Goal: Task Accomplishment & Management: Manage account settings

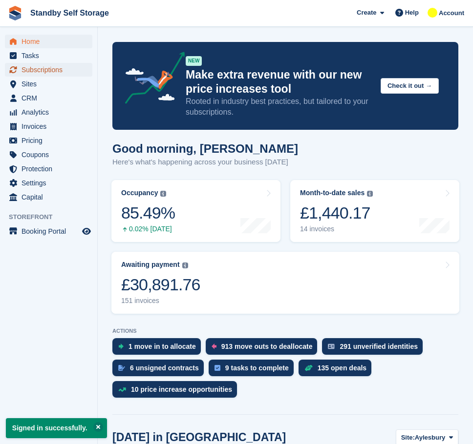
click at [53, 69] on span "Subscriptions" at bounding box center [50, 70] width 59 height 14
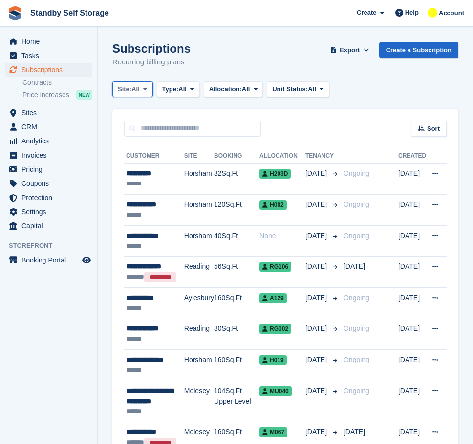
click at [135, 90] on span "All" at bounding box center [135, 89] width 8 height 10
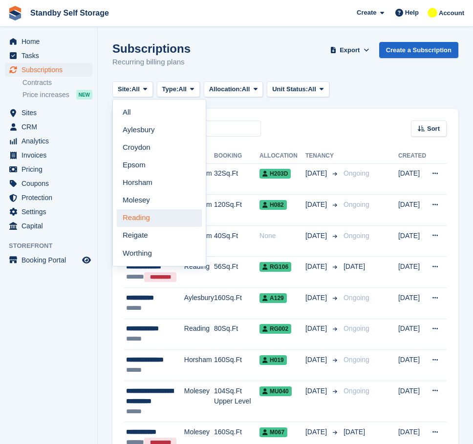
click at [138, 223] on link "Reading" at bounding box center [159, 218] width 85 height 18
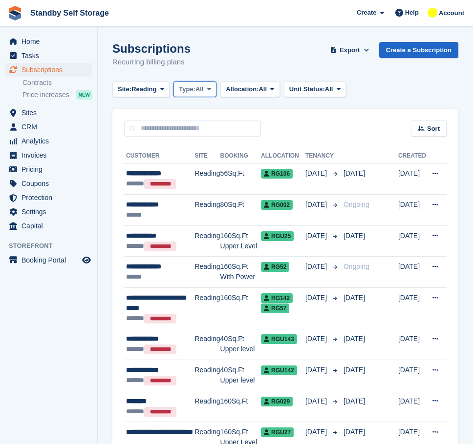
click at [180, 84] on span "Type:" at bounding box center [187, 89] width 17 height 10
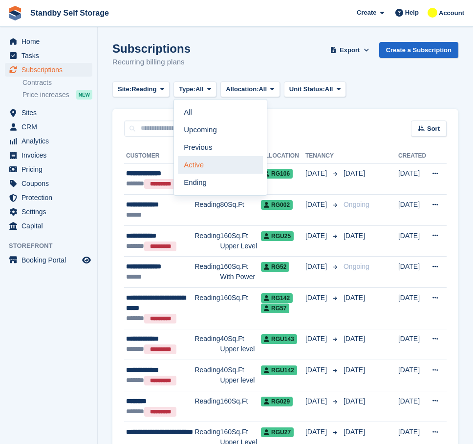
click at [203, 167] on link "Active" at bounding box center [220, 165] width 85 height 18
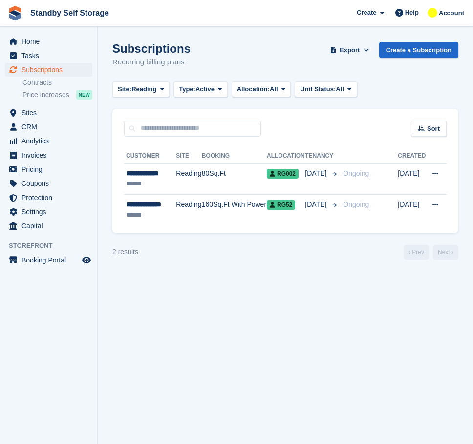
click at [267, 326] on section "Subscriptions Recurring billing plans Export Export Subscriptions Export a CSV …" at bounding box center [285, 222] width 375 height 444
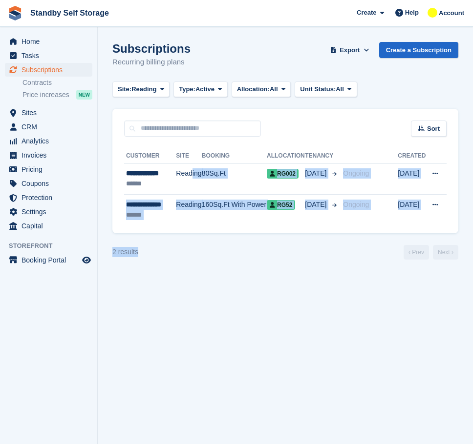
drag, startPoint x: 189, startPoint y: 192, endPoint x: 211, endPoint y: 241, distance: 53.7
click at [226, 261] on section "Subscriptions Recurring billing plans Export Export Subscriptions Export a CSV …" at bounding box center [285, 222] width 375 height 444
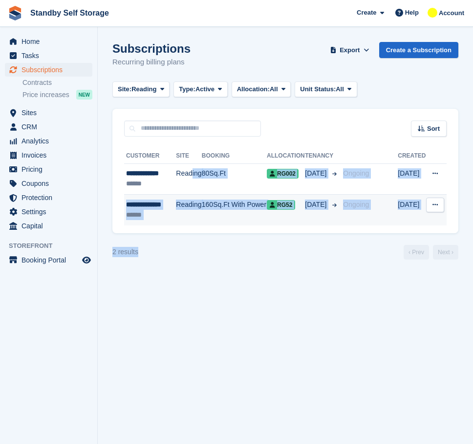
click at [252, 206] on td "160Sq.Ft With Power" at bounding box center [234, 210] width 65 height 31
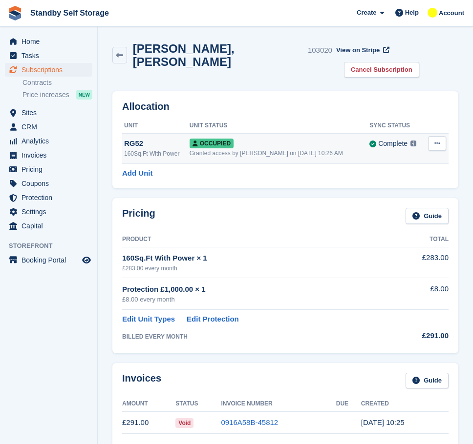
click at [143, 138] on div "RG52" at bounding box center [156, 143] width 65 height 11
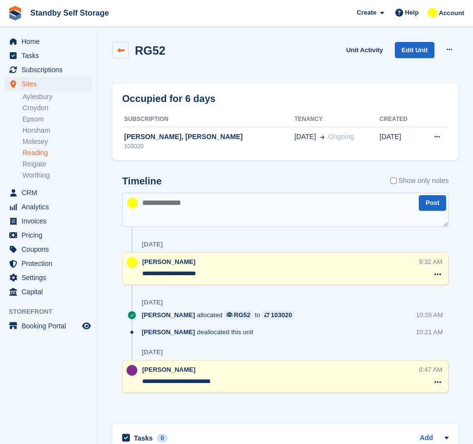
click at [123, 46] on link at bounding box center [120, 50] width 17 height 17
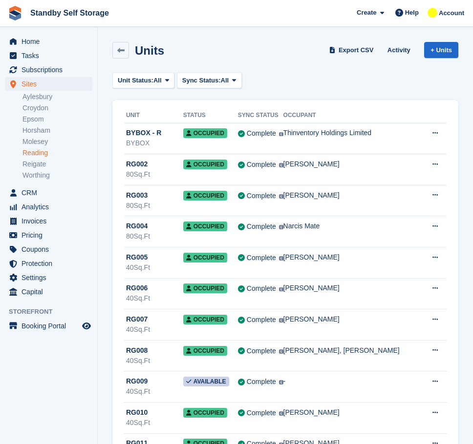
click at [36, 149] on link "Reading" at bounding box center [57, 152] width 70 height 9
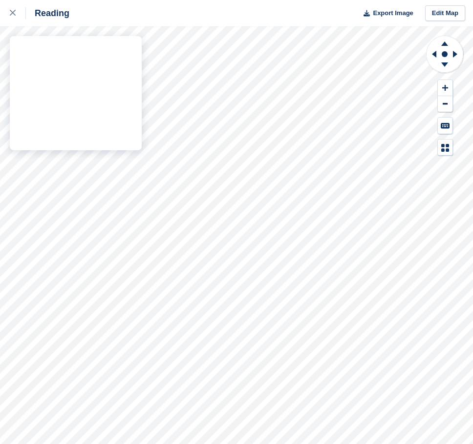
click at [24, 202] on div "Reading Export Image Edit Map" at bounding box center [236, 222] width 473 height 444
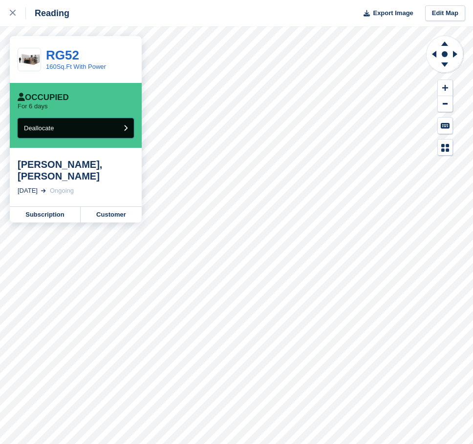
click at [78, 128] on button "Deallocate" at bounding box center [76, 128] width 116 height 20
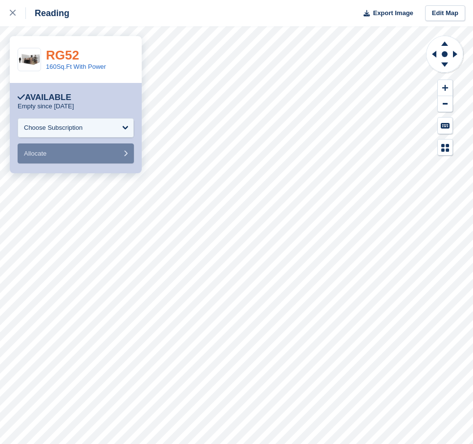
click at [68, 54] on link "RG52" at bounding box center [62, 55] width 33 height 15
click at [11, 11] on icon at bounding box center [13, 13] width 6 height 6
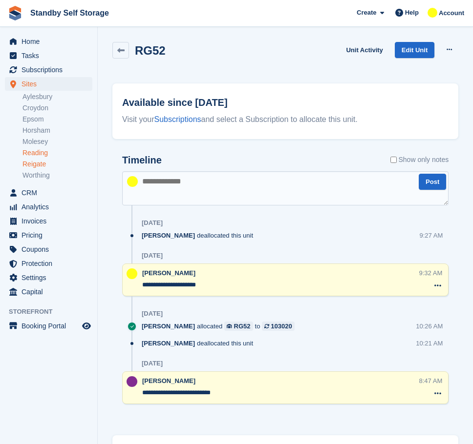
scroll to position [49, 0]
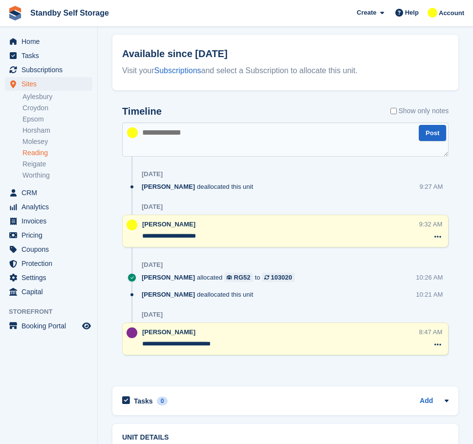
click at [255, 112] on div "Timeline Show only notes" at bounding box center [285, 114] width 326 height 17
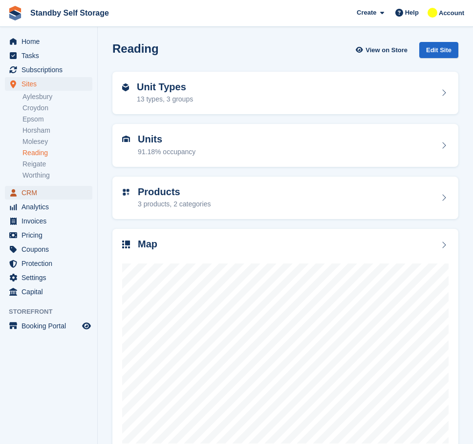
click at [26, 192] on span "CRM" at bounding box center [50, 193] width 59 height 14
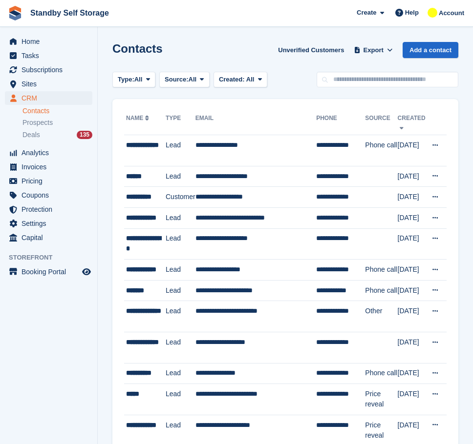
click at [45, 113] on link "Contacts" at bounding box center [57, 110] width 70 height 9
click at [349, 80] on input "text" at bounding box center [387, 80] width 142 height 16
type input "*******"
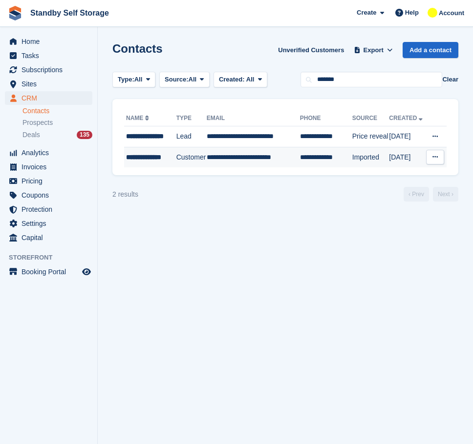
click at [195, 159] on td "Customer" at bounding box center [191, 157] width 30 height 21
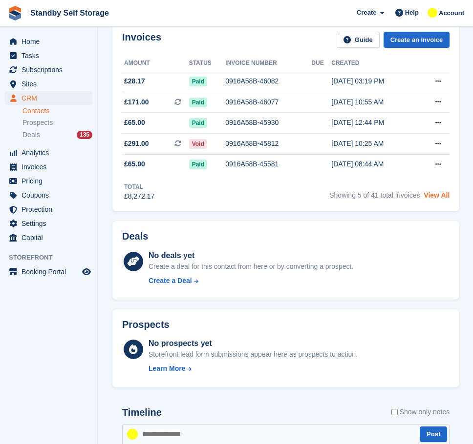
scroll to position [244, 0]
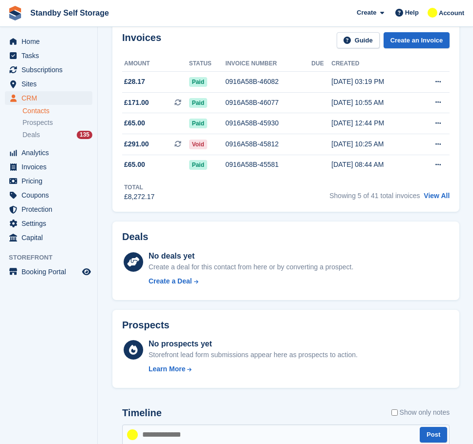
click at [426, 408] on label "Show only notes" at bounding box center [420, 413] width 59 height 10
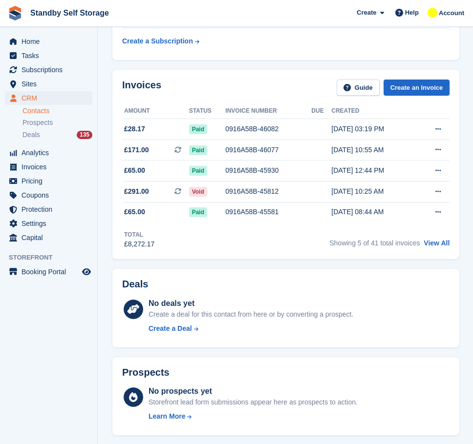
scroll to position [0, 0]
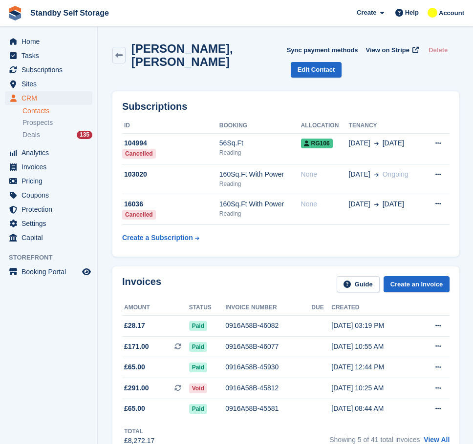
click at [336, 91] on div "Subscriptions ID Booking Allocation Tenancy 104994 Cancelled 56Sq.Ft Reading RG…" at bounding box center [285, 174] width 347 height 166
click at [62, 72] on span "Subscriptions" at bounding box center [50, 70] width 59 height 14
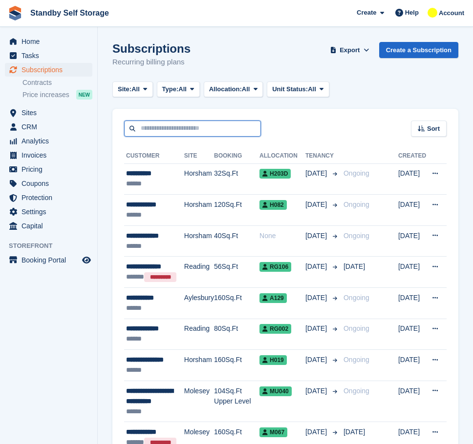
drag, startPoint x: 168, startPoint y: 126, endPoint x: 174, endPoint y: 128, distance: 6.6
click at [168, 126] on input "text" at bounding box center [192, 129] width 137 height 16
type input "*******"
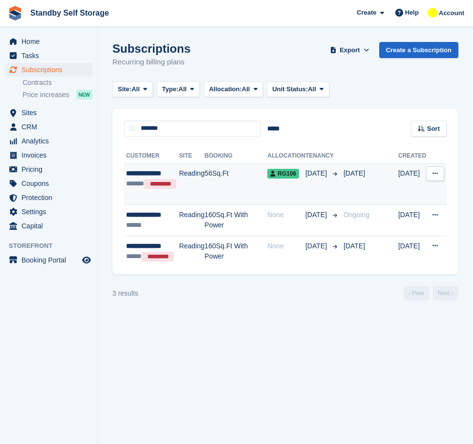
click at [305, 197] on td "[DATE]" at bounding box center [322, 185] width 34 height 42
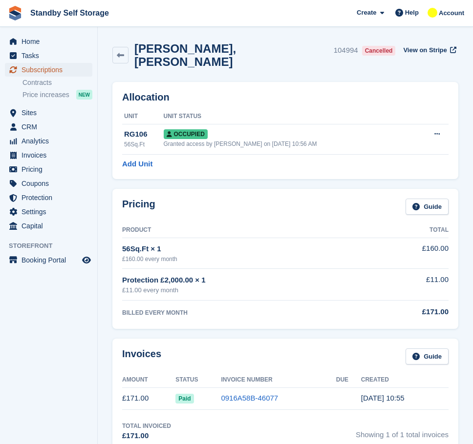
click at [54, 74] on span "Subscriptions" at bounding box center [50, 70] width 59 height 14
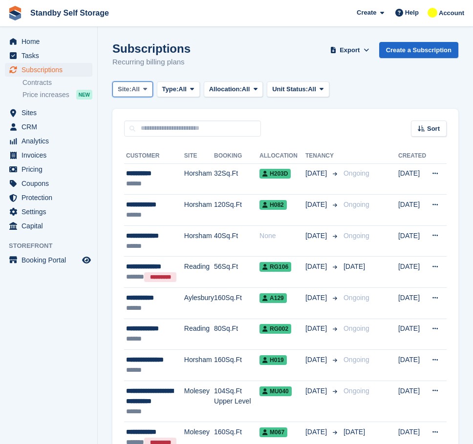
click at [141, 94] on button "Site: All" at bounding box center [132, 90] width 41 height 16
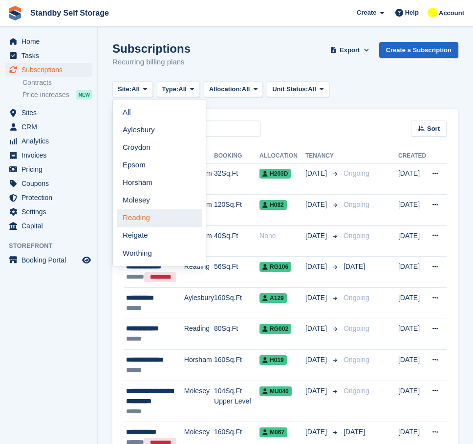
click at [141, 215] on link "Reading" at bounding box center [159, 218] width 85 height 18
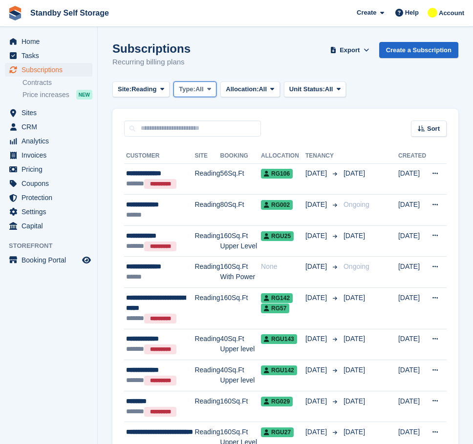
click at [194, 91] on span "Type:" at bounding box center [187, 89] width 17 height 10
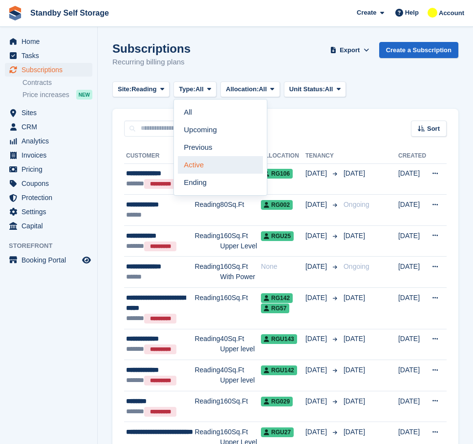
click at [207, 163] on link "Active" at bounding box center [220, 165] width 85 height 18
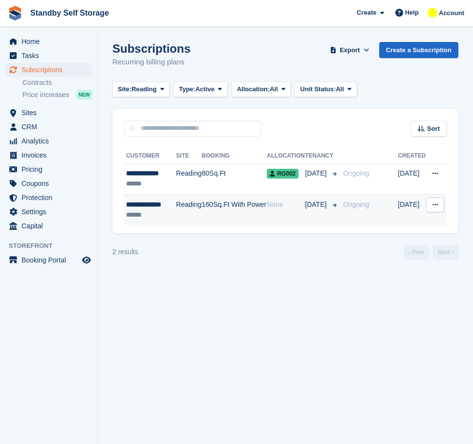
click at [257, 209] on td "160Sq.Ft With Power" at bounding box center [234, 210] width 65 height 31
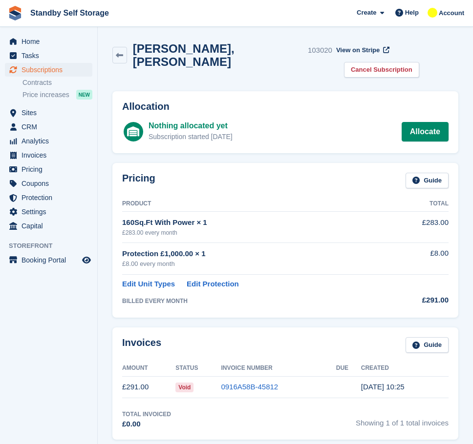
click at [409, 62] on link "Cancel Subscription" at bounding box center [381, 70] width 75 height 16
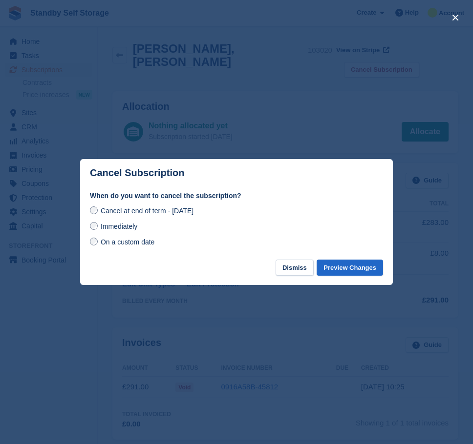
click at [279, 270] on footer "Dismiss Preview Changes" at bounding box center [236, 272] width 313 height 25
click at [297, 271] on button "Dismiss" at bounding box center [294, 268] width 38 height 16
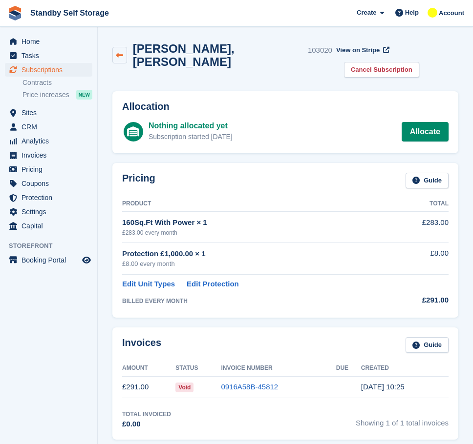
click at [116, 49] on link at bounding box center [119, 55] width 15 height 17
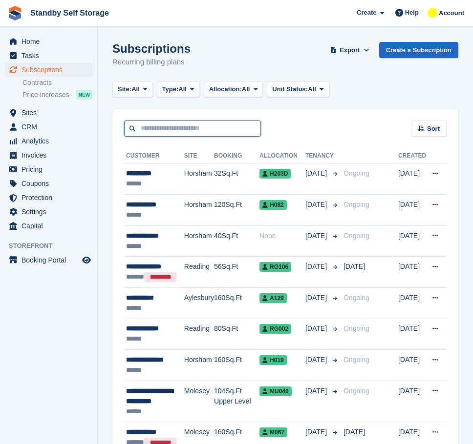
click at [155, 128] on input "text" at bounding box center [192, 129] width 137 height 16
type input "*******"
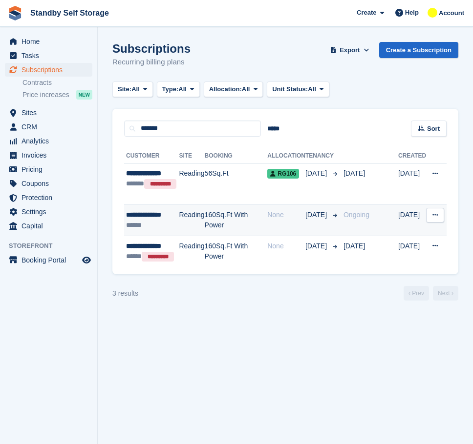
click at [171, 223] on div "******" at bounding box center [152, 225] width 53 height 10
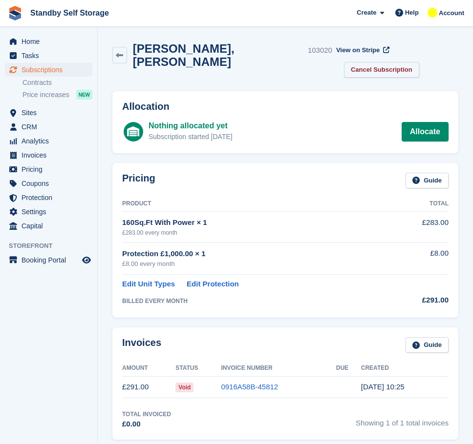
click at [419, 62] on link "Cancel Subscription" at bounding box center [381, 70] width 75 height 16
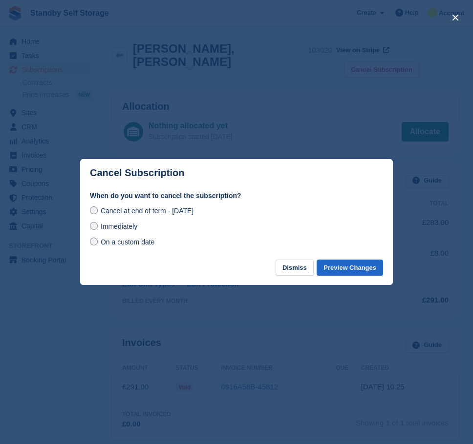
click at [130, 229] on span "Immediately" at bounding box center [119, 227] width 37 height 8
click at [356, 273] on button "Preview Changes" at bounding box center [349, 268] width 66 height 16
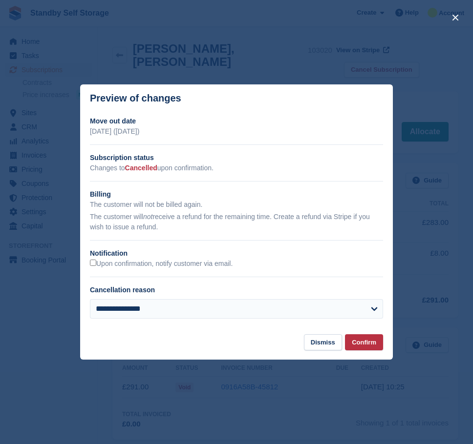
click at [118, 272] on div "**********" at bounding box center [236, 221] width 313 height 210
click at [119, 266] on label "Upon confirmation, notify customer via email." at bounding box center [161, 264] width 143 height 9
click at [351, 340] on button "Confirm" at bounding box center [364, 342] width 38 height 16
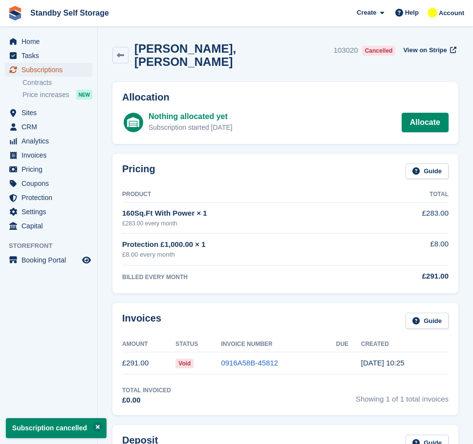
click at [47, 70] on span "Subscriptions" at bounding box center [50, 70] width 59 height 14
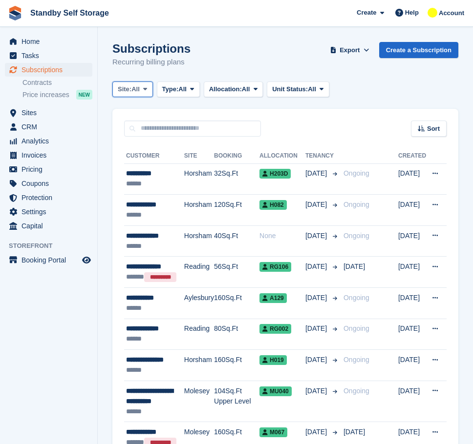
click at [127, 87] on span "Site:" at bounding box center [125, 89] width 14 height 10
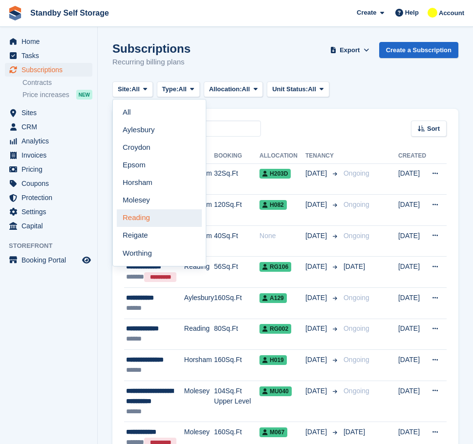
click at [160, 217] on link "Reading" at bounding box center [159, 218] width 85 height 18
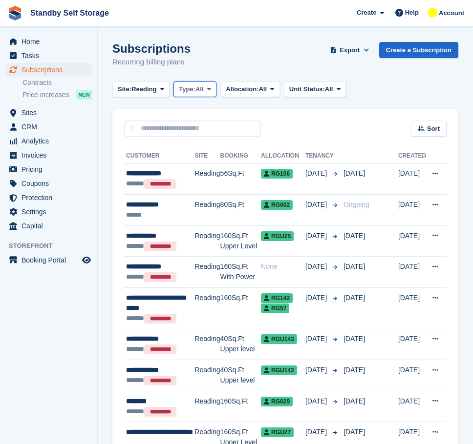
click at [211, 90] on icon at bounding box center [209, 89] width 4 height 6
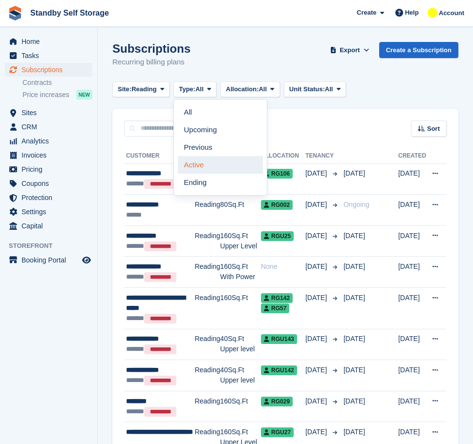
click at [189, 171] on link "Active" at bounding box center [220, 165] width 85 height 18
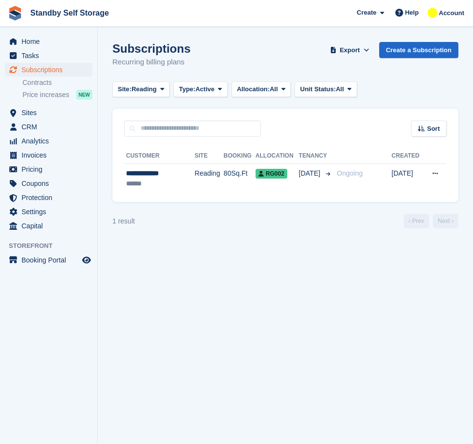
click at [225, 113] on div "Sort Sort by Customer name Date created Move in date Move out date Created (old…" at bounding box center [285, 123] width 346 height 28
drag, startPoint x: 262, startPoint y: 258, endPoint x: 259, endPoint y: 244, distance: 14.0
click at [262, 258] on section "Subscriptions Recurring billing plans Export Export Subscriptions Export a CSV …" at bounding box center [285, 222] width 375 height 444
click at [215, 226] on div "1 result ‹ Prev Next ›" at bounding box center [285, 221] width 346 height 15
click at [240, 251] on section "Subscriptions Recurring billing plans Export Export Subscriptions Export a CSV …" at bounding box center [285, 222] width 375 height 444
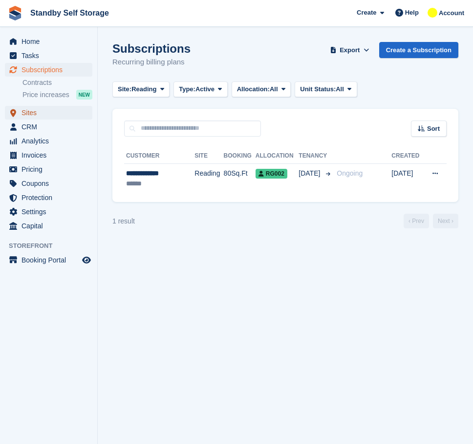
click at [38, 112] on span "Sites" at bounding box center [50, 113] width 59 height 14
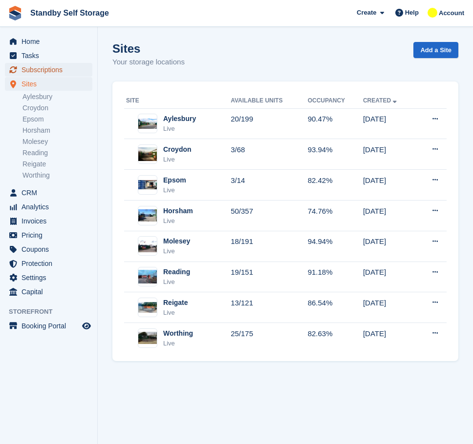
click at [54, 65] on span "Subscriptions" at bounding box center [50, 70] width 59 height 14
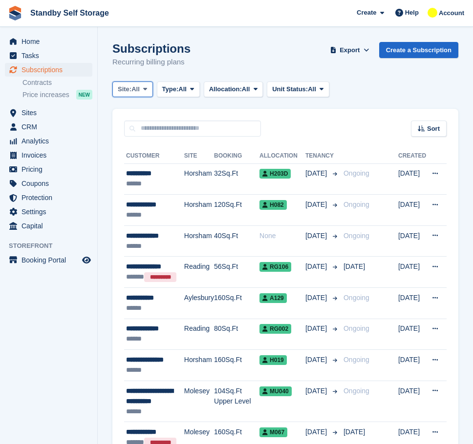
click at [134, 90] on span "All" at bounding box center [135, 89] width 8 height 10
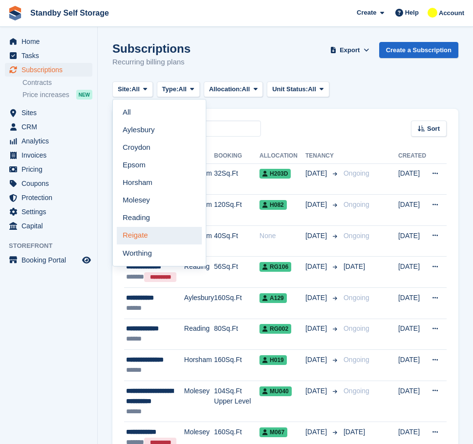
click at [152, 243] on link "Reigate" at bounding box center [159, 236] width 85 height 18
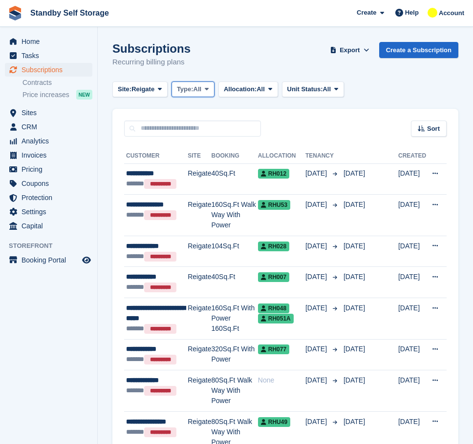
click at [205, 93] on span at bounding box center [207, 89] width 8 height 8
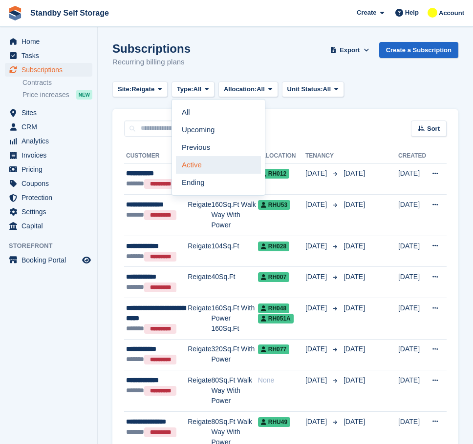
click at [202, 168] on link "Active" at bounding box center [218, 165] width 85 height 18
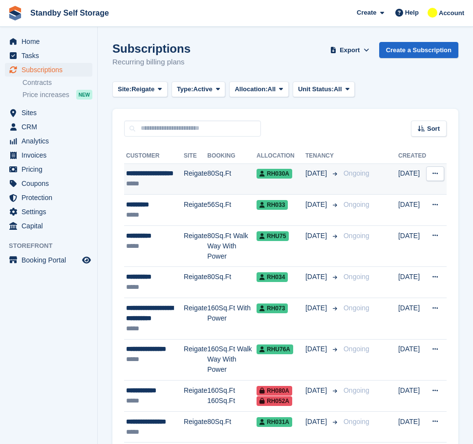
click at [193, 171] on td "Reigate" at bounding box center [195, 179] width 23 height 31
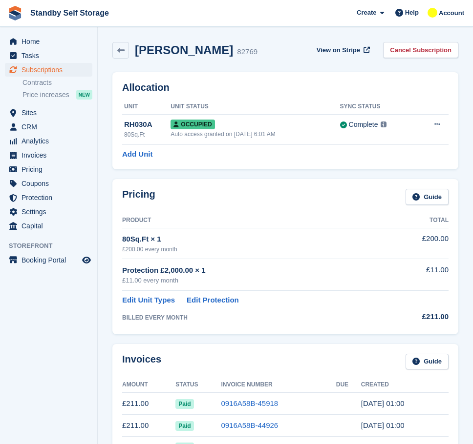
click at [187, 41] on div "[PERSON_NAME] 82769 View on Stripe Cancel Subscription" at bounding box center [284, 52] width 355 height 30
click at [185, 47] on h2 "[PERSON_NAME]" at bounding box center [184, 49] width 98 height 13
copy div "[PERSON_NAME]"
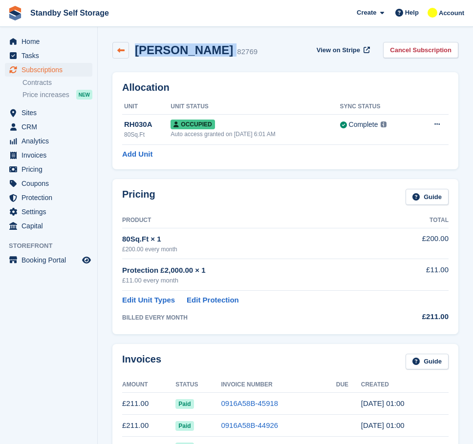
click at [121, 42] on link at bounding box center [120, 50] width 17 height 17
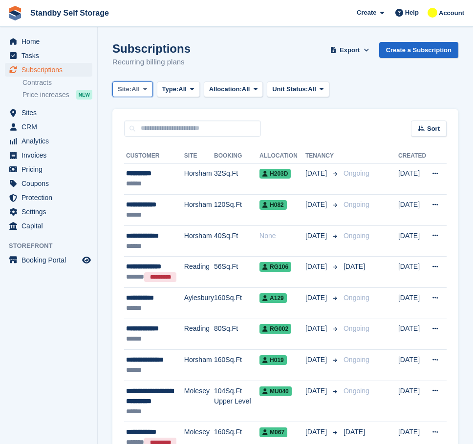
click at [134, 89] on span "All" at bounding box center [135, 89] width 8 height 10
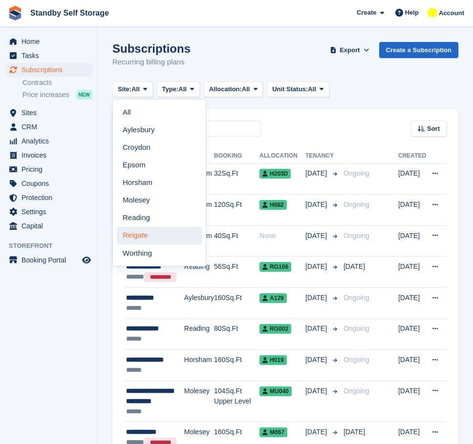
click at [152, 232] on link "Reigate" at bounding box center [159, 236] width 85 height 18
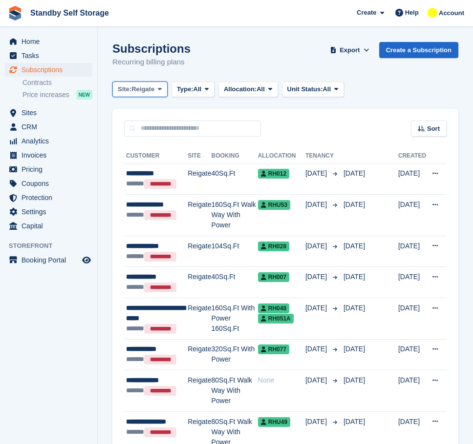
click at [145, 90] on span "Reigate" at bounding box center [142, 89] width 23 height 10
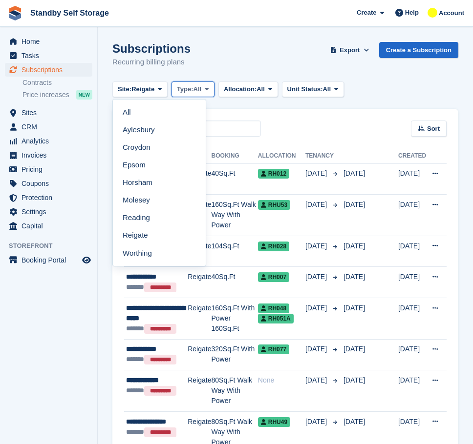
click at [190, 86] on span "Type:" at bounding box center [185, 89] width 17 height 10
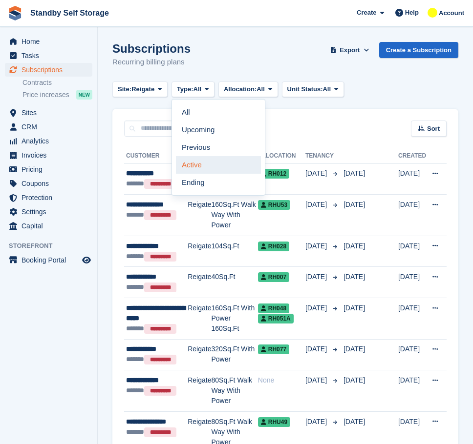
click at [198, 162] on link "Active" at bounding box center [218, 165] width 85 height 18
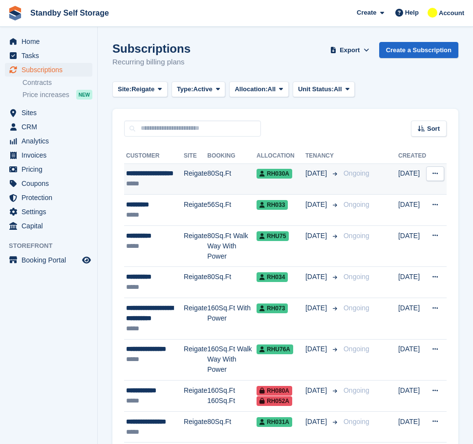
click at [209, 171] on td "80Sq.Ft" at bounding box center [231, 179] width 49 height 31
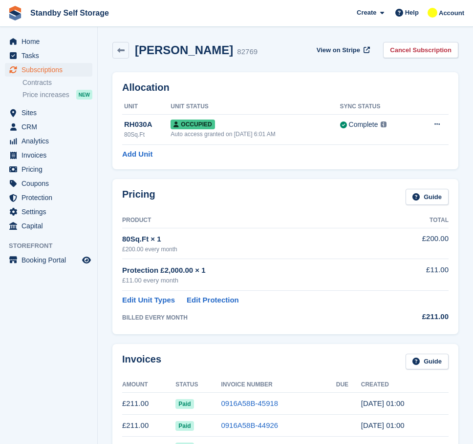
click at [110, 216] on div "Pricing Guide Product Total 80Sq.Ft × 1 £200.00 every month £200.00 Protection …" at bounding box center [284, 256] width 355 height 165
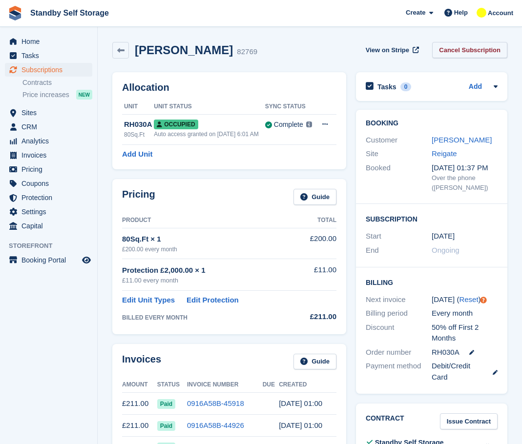
click at [453, 54] on link "Cancel Subscription" at bounding box center [469, 50] width 75 height 16
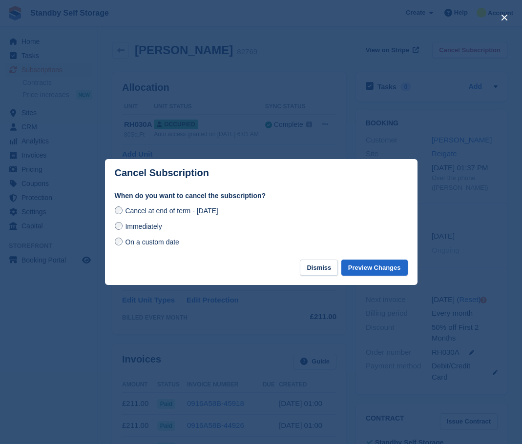
click at [145, 225] on span "Immediately" at bounding box center [143, 227] width 37 height 8
click at [364, 263] on button "Preview Changes" at bounding box center [374, 268] width 66 height 16
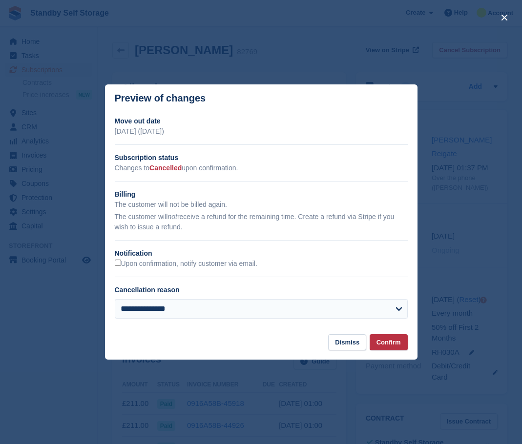
click at [119, 259] on h2 "Notification" at bounding box center [261, 254] width 293 height 10
click at [385, 349] on button "Confirm" at bounding box center [389, 342] width 38 height 16
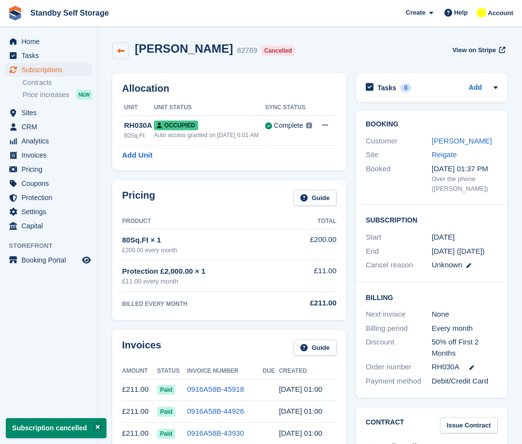
click at [118, 53] on icon at bounding box center [120, 50] width 7 height 7
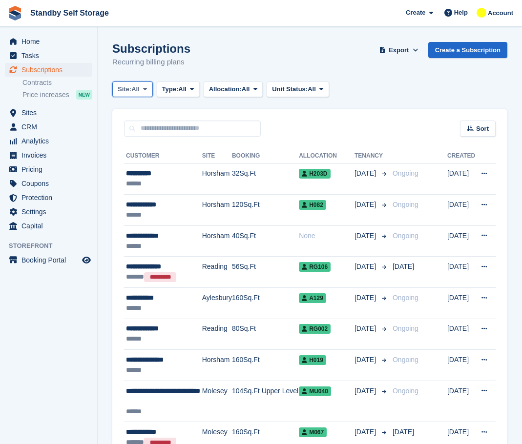
click at [136, 96] on button "Site: All" at bounding box center [132, 90] width 41 height 16
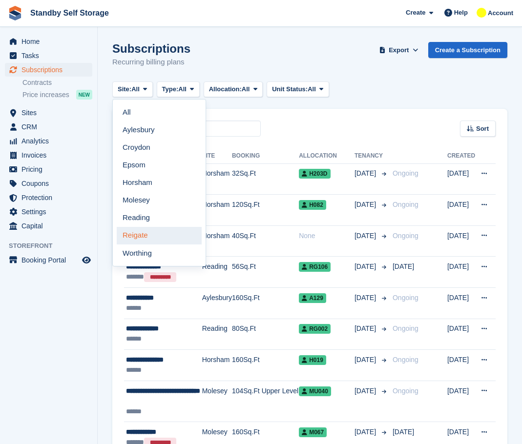
click at [146, 229] on link "Reigate" at bounding box center [159, 236] width 85 height 18
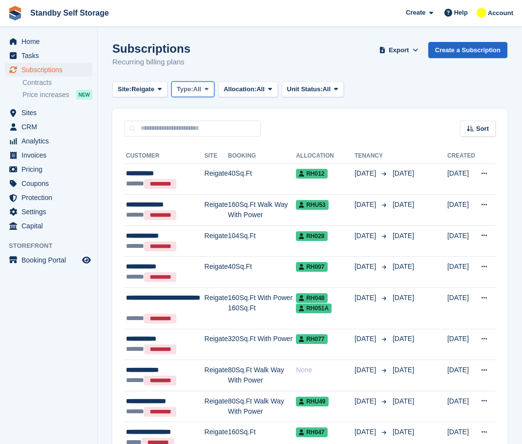
click at [177, 93] on span "Type:" at bounding box center [185, 89] width 17 height 10
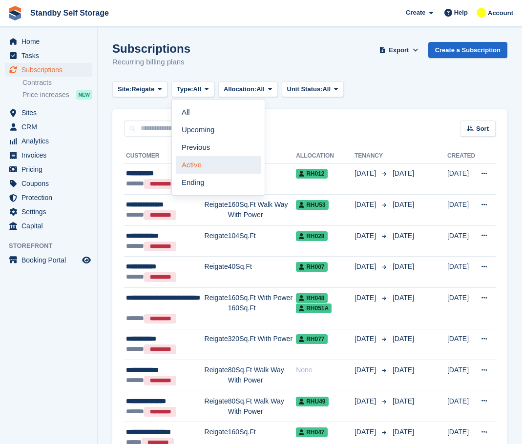
click at [197, 164] on link "Active" at bounding box center [218, 165] width 85 height 18
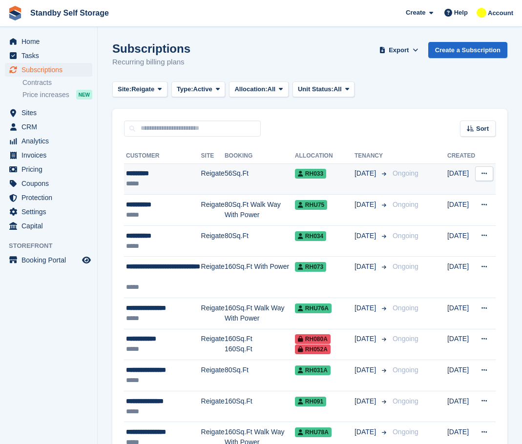
click at [156, 176] on div "*********" at bounding box center [163, 173] width 75 height 10
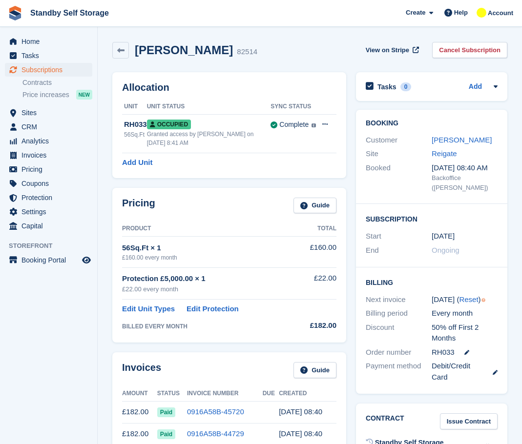
click at [169, 54] on h2 "[PERSON_NAME]" at bounding box center [184, 49] width 98 height 13
copy div "Paul Sale"
click at [472, 52] on link "Cancel Subscription" at bounding box center [469, 50] width 75 height 16
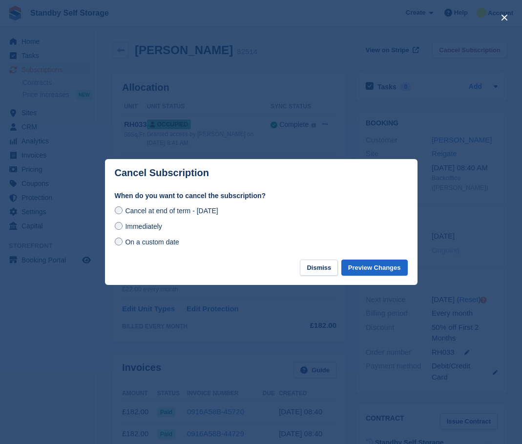
click at [135, 230] on span "Immediately" at bounding box center [143, 227] width 37 height 8
click at [375, 272] on button "Preview Changes" at bounding box center [374, 268] width 66 height 16
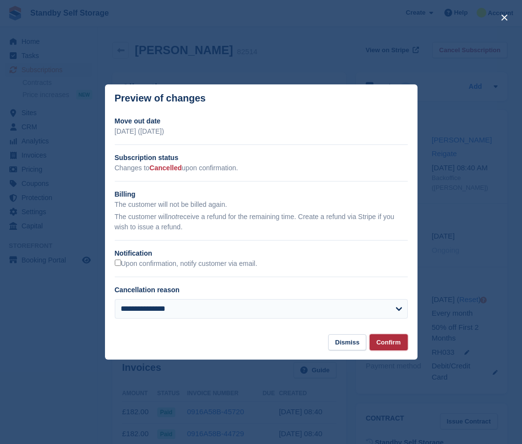
click at [386, 346] on button "Confirm" at bounding box center [389, 342] width 38 height 16
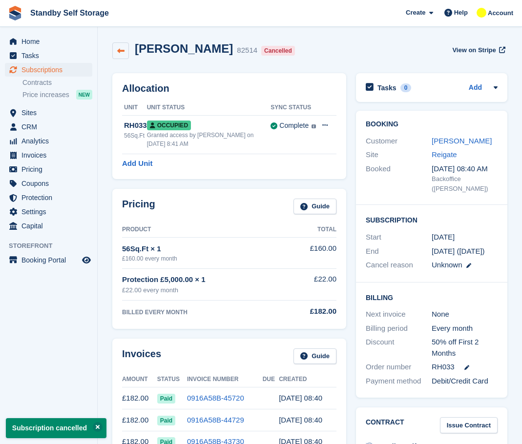
click at [118, 45] on link at bounding box center [120, 50] width 17 height 17
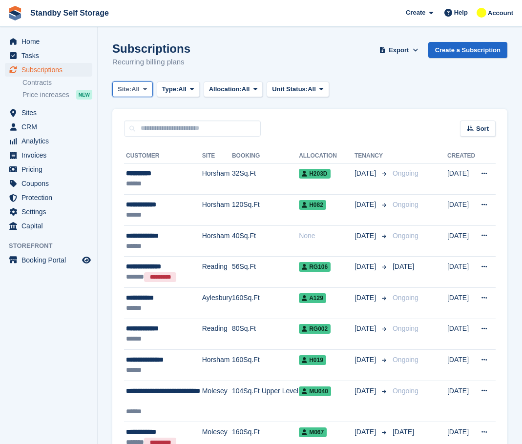
click at [131, 83] on button "Site: All" at bounding box center [132, 90] width 41 height 16
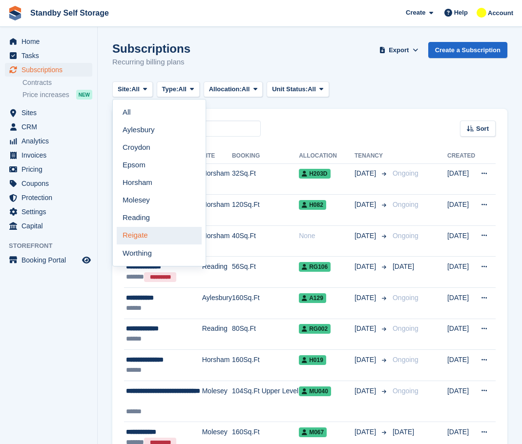
click at [145, 233] on link "Reigate" at bounding box center [159, 236] width 85 height 18
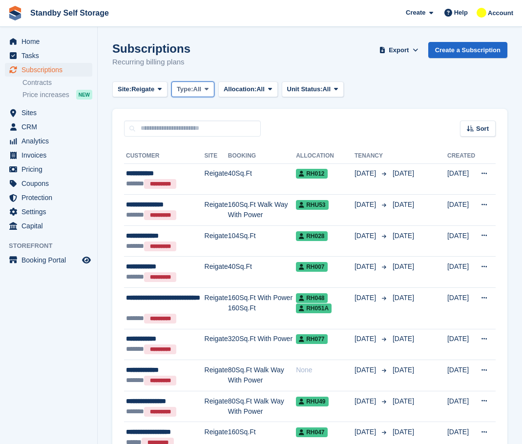
click at [204, 82] on button "Type: All" at bounding box center [192, 90] width 43 height 16
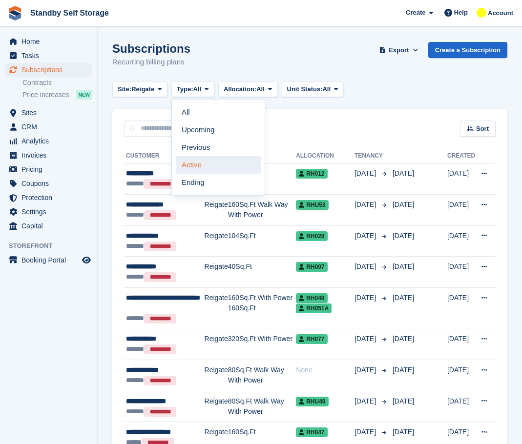
click at [214, 172] on link "Active" at bounding box center [218, 165] width 85 height 18
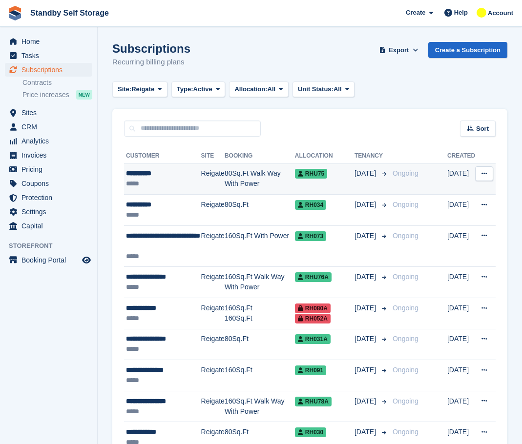
click at [160, 173] on div "**********" at bounding box center [163, 173] width 75 height 10
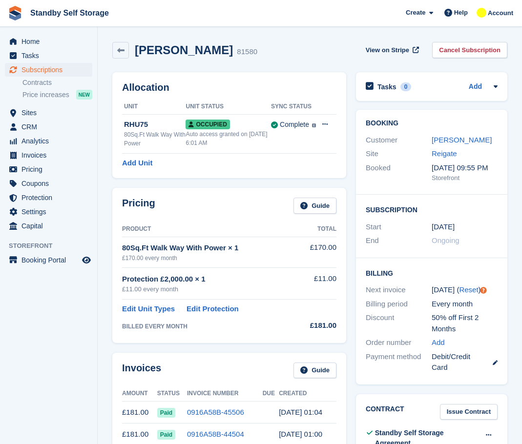
click at [159, 54] on h2 "[PERSON_NAME]" at bounding box center [184, 49] width 98 height 13
copy div "[PERSON_NAME]"
drag, startPoint x: 456, startPoint y: 56, endPoint x: 445, endPoint y: 64, distance: 13.9
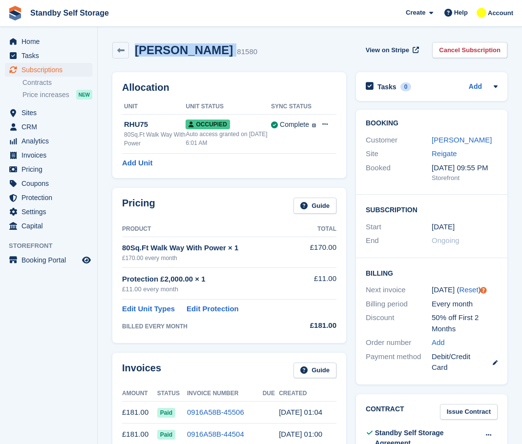
click at [456, 56] on link "Cancel Subscription" at bounding box center [469, 50] width 75 height 16
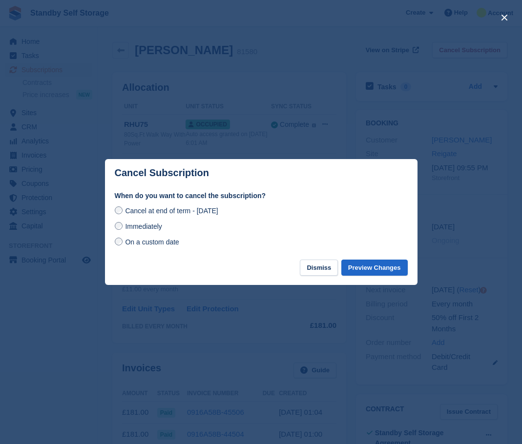
click at [126, 225] on span "Immediately" at bounding box center [143, 227] width 37 height 8
click at [365, 270] on button "Preview Changes" at bounding box center [374, 268] width 66 height 16
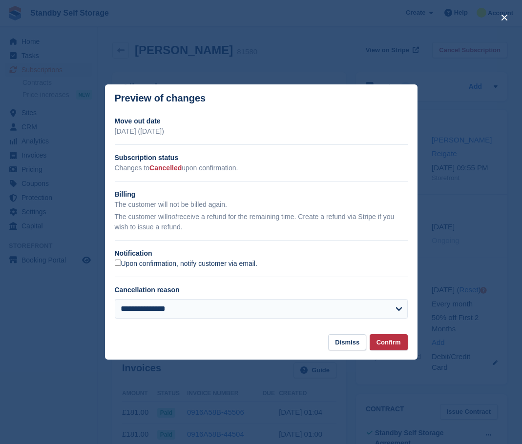
click at [129, 263] on label "Upon confirmation, notify customer via email." at bounding box center [186, 264] width 143 height 9
click at [396, 342] on button "Confirm" at bounding box center [389, 342] width 38 height 16
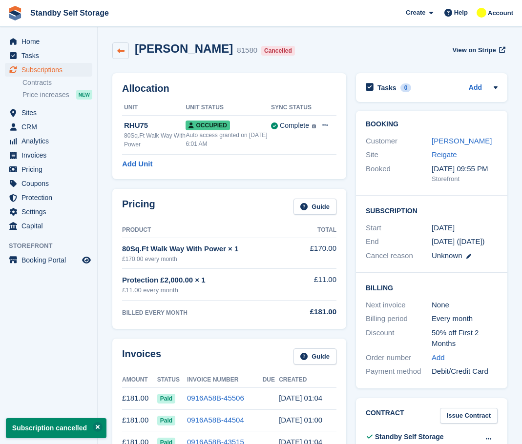
click at [116, 54] on link at bounding box center [120, 50] width 17 height 17
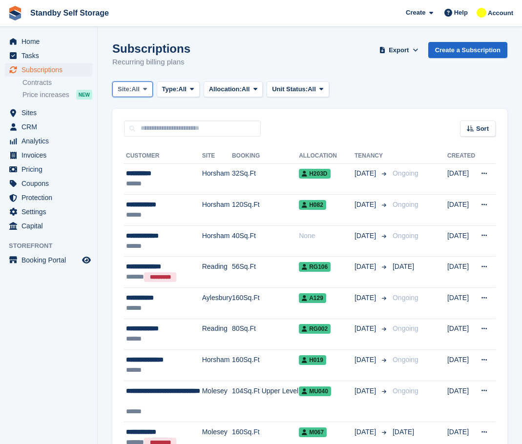
click at [146, 89] on icon at bounding box center [145, 89] width 4 height 6
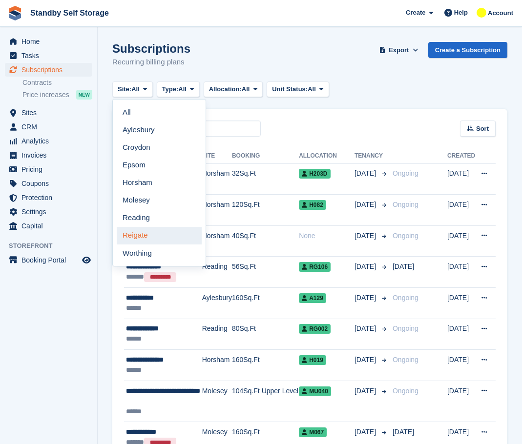
click at [157, 230] on link "Reigate" at bounding box center [159, 236] width 85 height 18
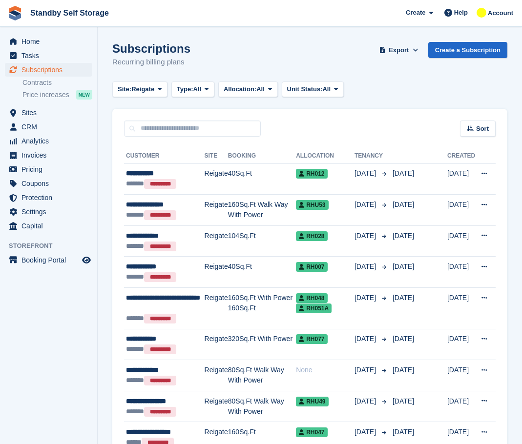
click at [171, 84] on div "Site: Reigate All Aylesbury Croydon Epsom Horsham Molesey Reading Reigate Worth…" at bounding box center [229, 90] width 235 height 16
click at [182, 88] on span "Type:" at bounding box center [185, 89] width 17 height 10
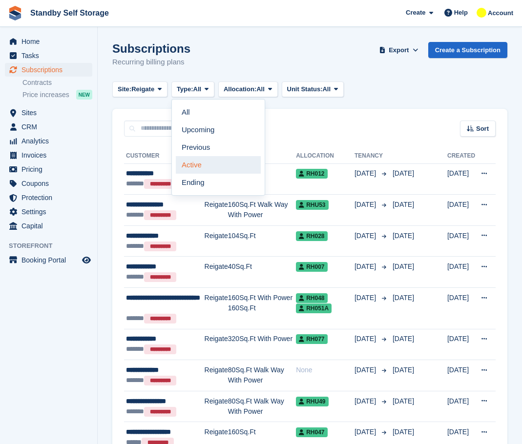
click at [193, 162] on link "Active" at bounding box center [218, 165] width 85 height 18
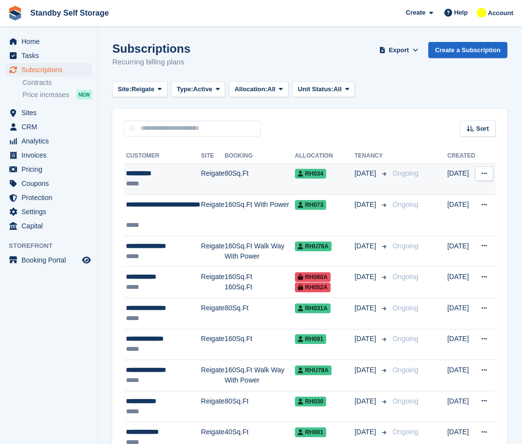
click at [204, 186] on td "Reigate" at bounding box center [212, 179] width 23 height 31
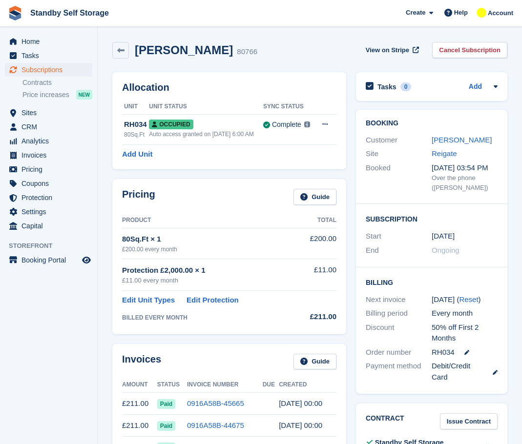
click at [180, 44] on h2 "[PERSON_NAME]" at bounding box center [184, 49] width 98 height 13
copy div "[PERSON_NAME]"
click at [457, 45] on link "Cancel Subscription" at bounding box center [469, 50] width 75 height 16
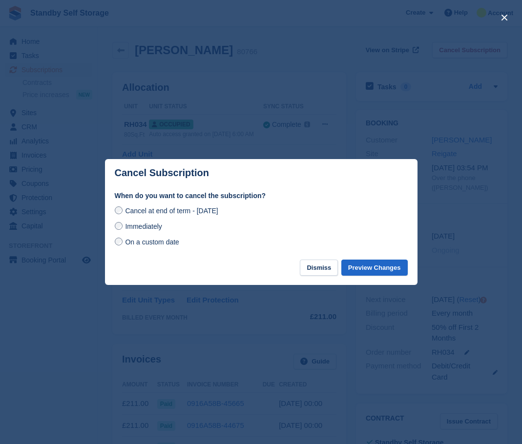
click at [151, 236] on div "Cancel at end of term - [DATE] Immediately On a custom date" at bounding box center [261, 226] width 293 height 43
click at [150, 230] on span "Immediately" at bounding box center [143, 227] width 37 height 8
click at [356, 266] on button "Preview Changes" at bounding box center [374, 268] width 66 height 16
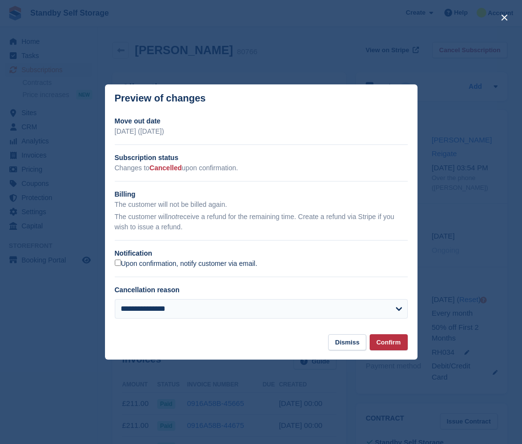
click at [142, 267] on label "Upon confirmation, notify customer via email." at bounding box center [186, 264] width 143 height 9
click at [388, 334] on section "**********" at bounding box center [261, 223] width 313 height 222
click at [393, 340] on button "Confirm" at bounding box center [389, 342] width 38 height 16
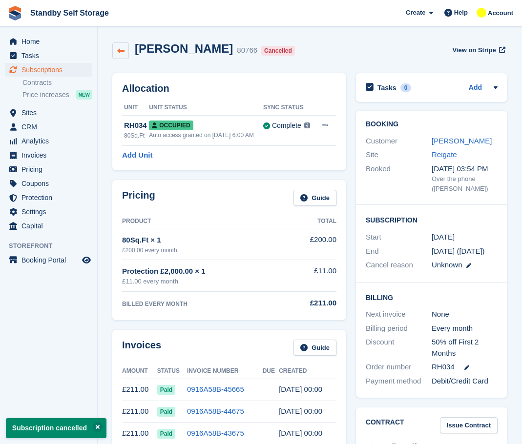
click at [125, 55] on link at bounding box center [120, 50] width 17 height 17
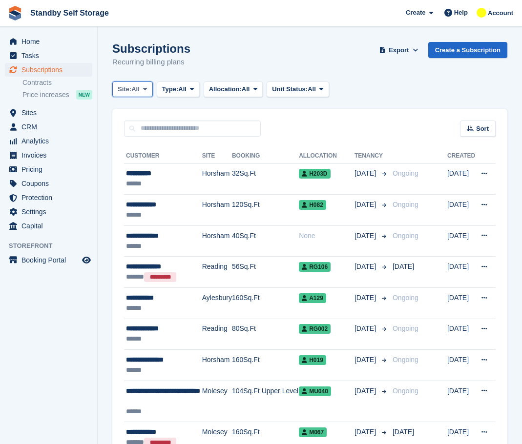
click at [131, 94] on span "Site:" at bounding box center [125, 89] width 14 height 10
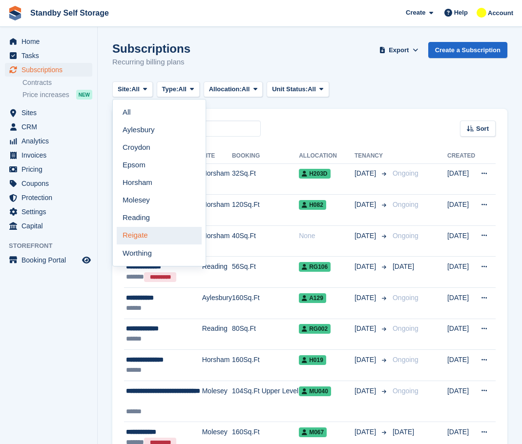
click at [152, 232] on link "Reigate" at bounding box center [159, 236] width 85 height 18
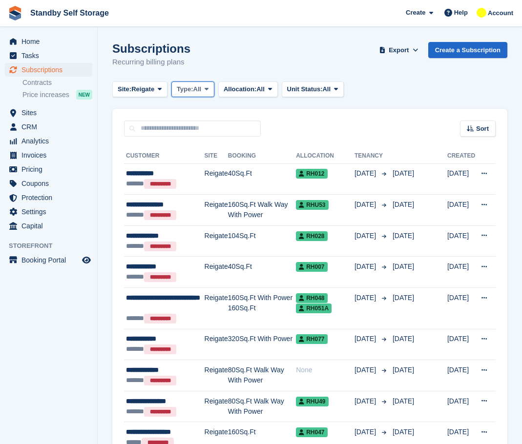
click at [204, 91] on button "Type: All" at bounding box center [192, 90] width 43 height 16
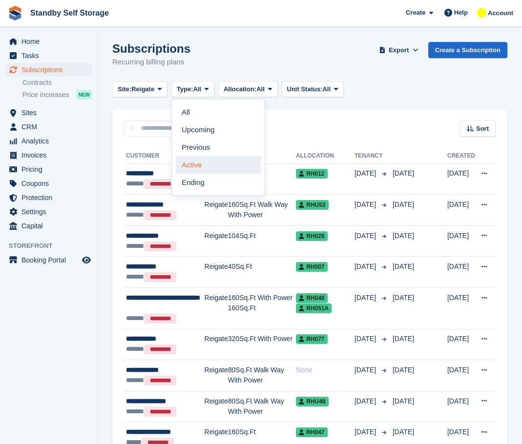
click at [216, 160] on link "Active" at bounding box center [218, 165] width 85 height 18
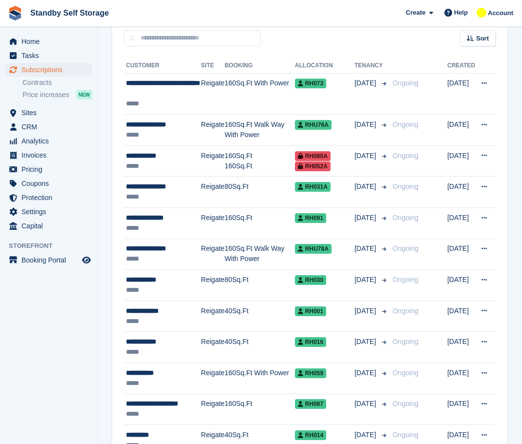
scroll to position [31, 0]
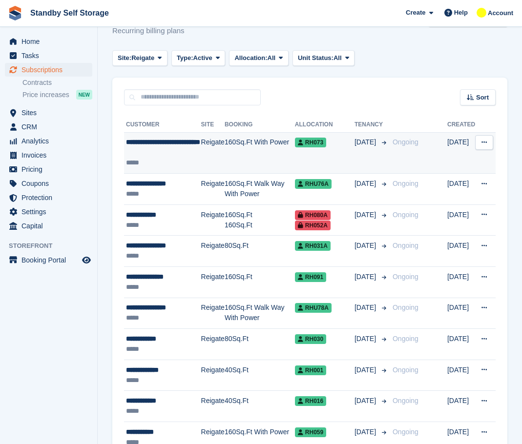
click at [207, 150] on td "Reigate" at bounding box center [212, 153] width 23 height 42
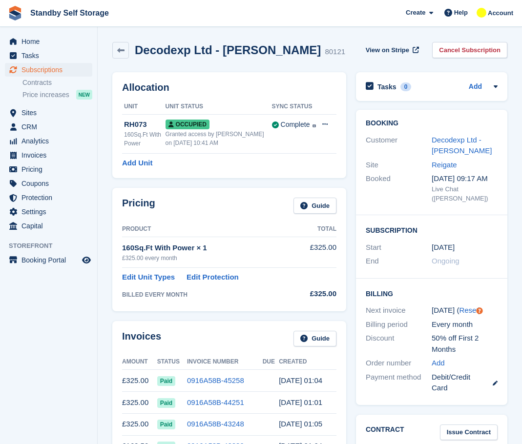
click at [181, 47] on h2 "Decodexp Ltd - [PERSON_NAME]" at bounding box center [228, 49] width 186 height 13
click at [181, 47] on h2 "Decodexp Ltd - Sam Pollard-Jones" at bounding box center [228, 49] width 186 height 13
copy div "Decodexp Ltd - Sam Pollard-Jones"
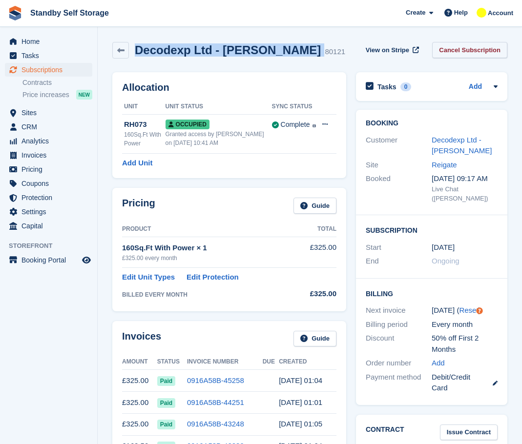
click at [475, 48] on link "Cancel Subscription" at bounding box center [469, 50] width 75 height 16
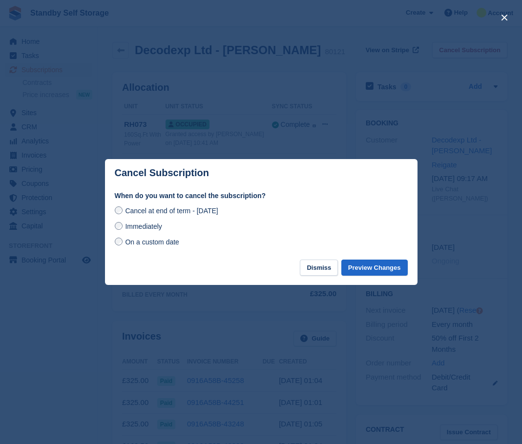
click at [148, 223] on span "Immediately" at bounding box center [143, 227] width 37 height 8
click at [367, 277] on footer "Dismiss Preview Changes" at bounding box center [261, 272] width 313 height 25
click at [366, 269] on button "Preview Changes" at bounding box center [374, 268] width 66 height 16
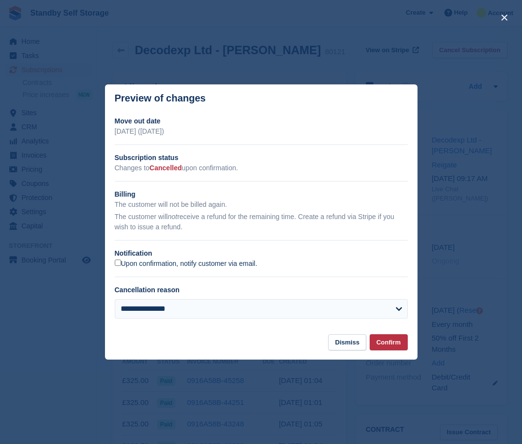
click at [130, 265] on label "Upon confirmation, notify customer via email." at bounding box center [186, 264] width 143 height 9
click at [386, 338] on button "Confirm" at bounding box center [389, 342] width 38 height 16
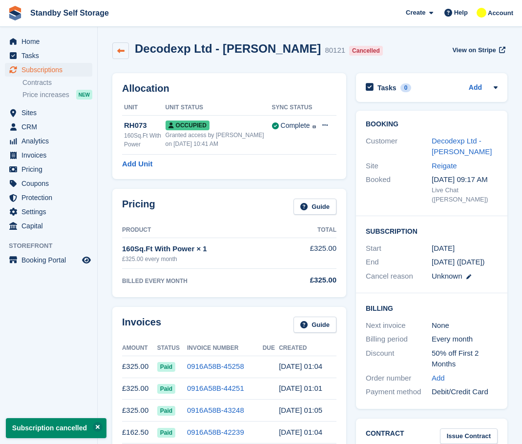
click at [124, 50] on icon at bounding box center [120, 50] width 7 height 7
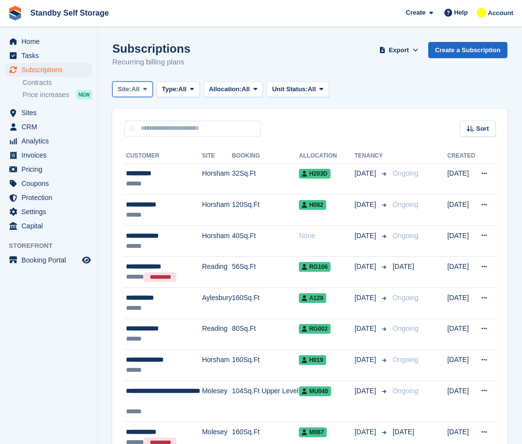
click at [123, 92] on span "Site:" at bounding box center [125, 89] width 14 height 10
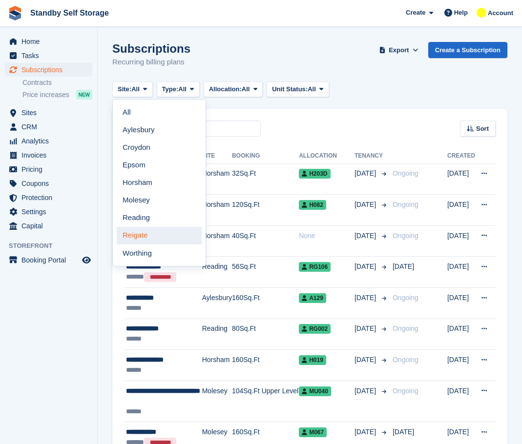
click at [144, 231] on link "Reigate" at bounding box center [159, 236] width 85 height 18
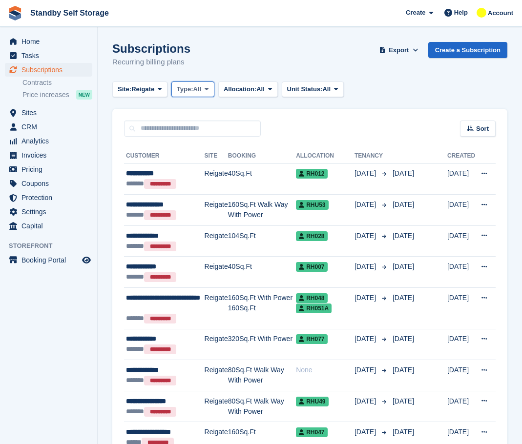
click at [209, 92] on icon at bounding box center [207, 89] width 4 height 6
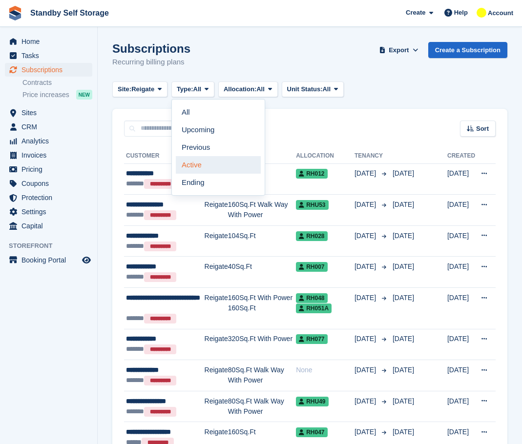
click at [211, 164] on link "Active" at bounding box center [218, 165] width 85 height 18
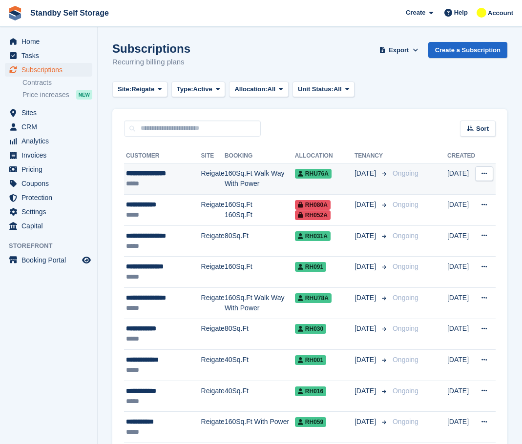
click at [203, 174] on td "Reigate" at bounding box center [212, 179] width 23 height 31
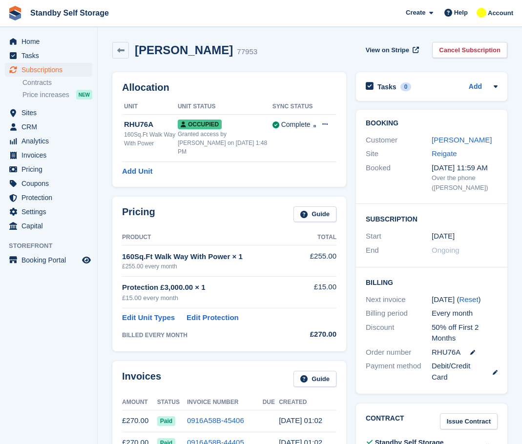
click at [192, 48] on h2 "David Fairclough" at bounding box center [184, 49] width 98 height 13
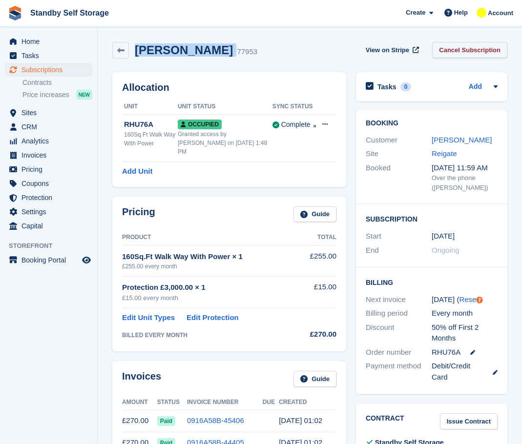
click at [443, 53] on link "Cancel Subscription" at bounding box center [469, 50] width 75 height 16
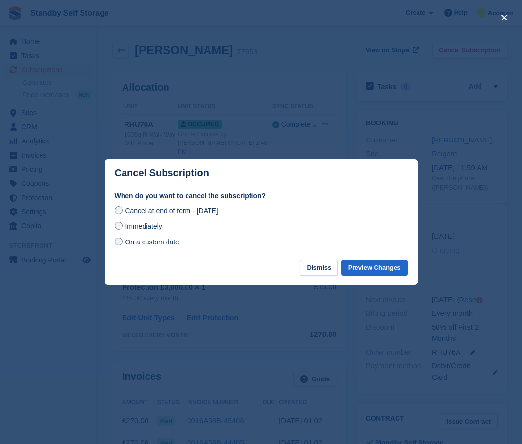
click at [152, 225] on span "Immediately" at bounding box center [143, 227] width 37 height 8
click at [365, 270] on button "Preview Changes" at bounding box center [374, 268] width 66 height 16
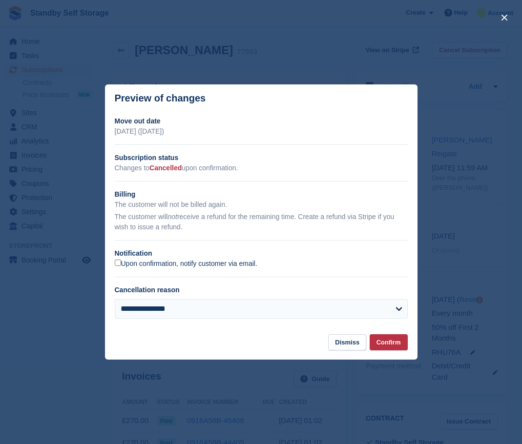
click at [138, 266] on label "Upon confirmation, notify customer via email." at bounding box center [186, 264] width 143 height 9
click at [388, 344] on button "Confirm" at bounding box center [389, 342] width 38 height 16
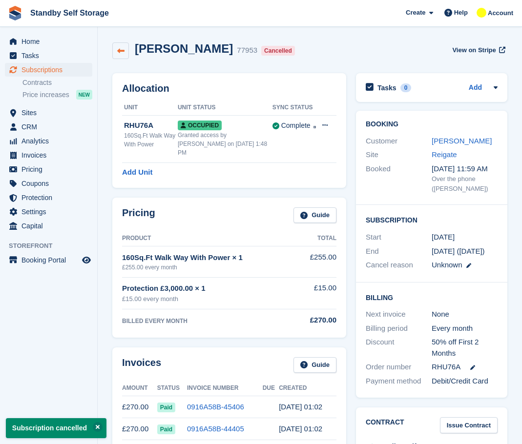
click at [123, 54] on icon at bounding box center [120, 50] width 7 height 7
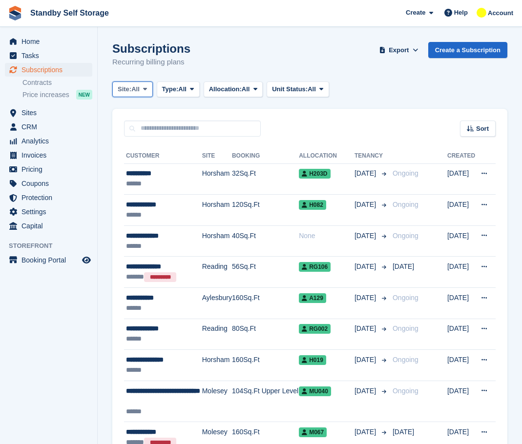
click at [140, 84] on button "Site: All" at bounding box center [132, 90] width 41 height 16
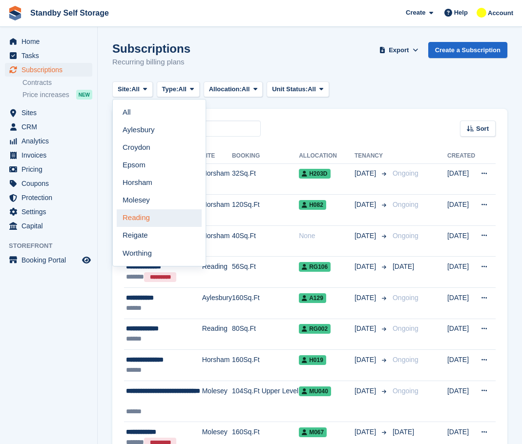
click at [158, 219] on link "Reading" at bounding box center [159, 218] width 85 height 18
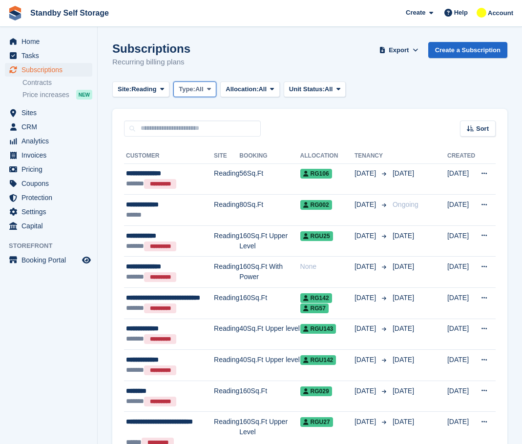
click at [201, 86] on span "All" at bounding box center [199, 89] width 8 height 10
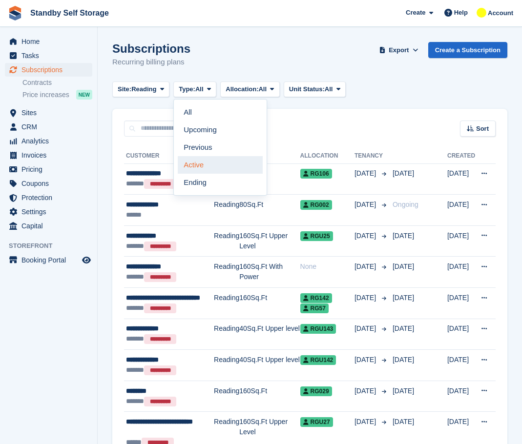
click at [194, 164] on link "Active" at bounding box center [220, 165] width 85 height 18
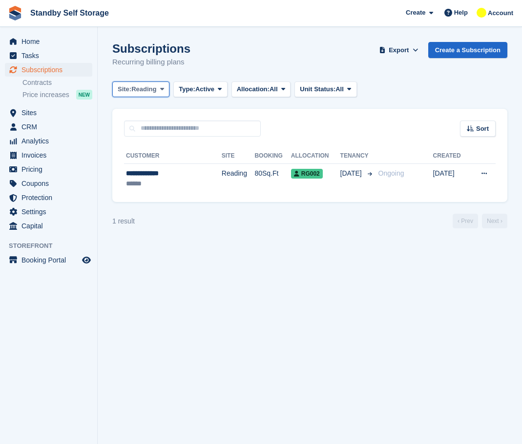
click at [147, 85] on span "Reading" at bounding box center [143, 89] width 25 height 10
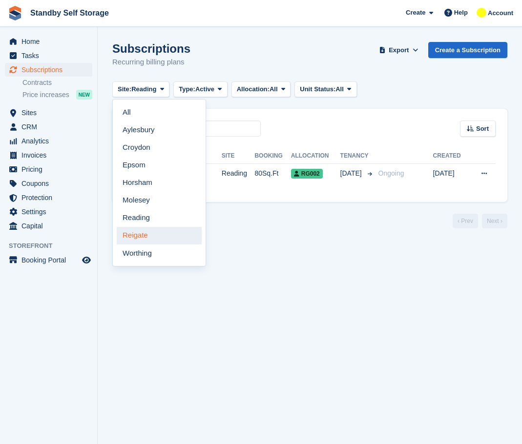
click at [153, 235] on link "Reigate" at bounding box center [159, 236] width 85 height 18
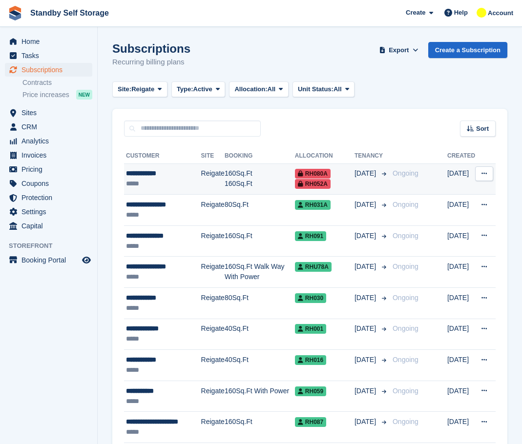
click at [158, 172] on div "**********" at bounding box center [163, 173] width 75 height 10
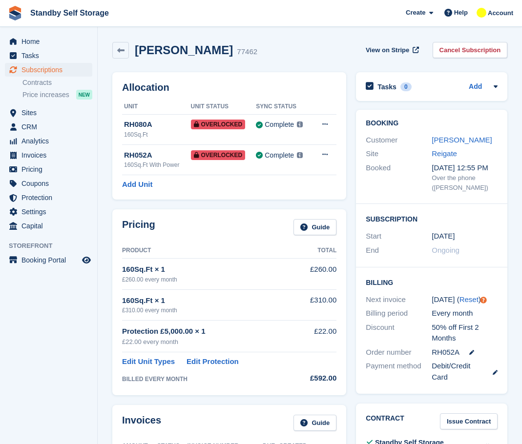
click at [164, 47] on h2 "[PERSON_NAME]" at bounding box center [184, 49] width 98 height 13
copy div "[PERSON_NAME]"
click at [111, 52] on div "[PERSON_NAME] 77462 View on Stripe Cancel Subscription" at bounding box center [309, 52] width 405 height 30
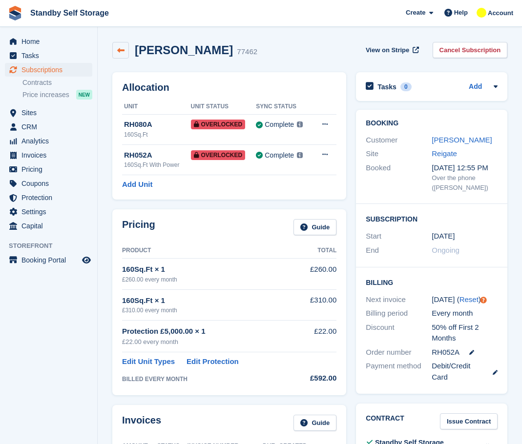
click at [127, 53] on link at bounding box center [120, 50] width 17 height 17
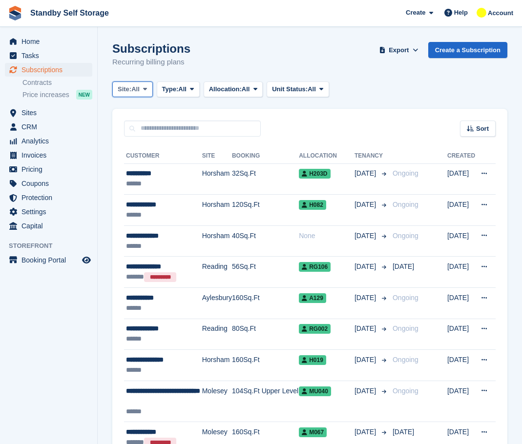
click at [146, 93] on button "Site: All" at bounding box center [132, 90] width 41 height 16
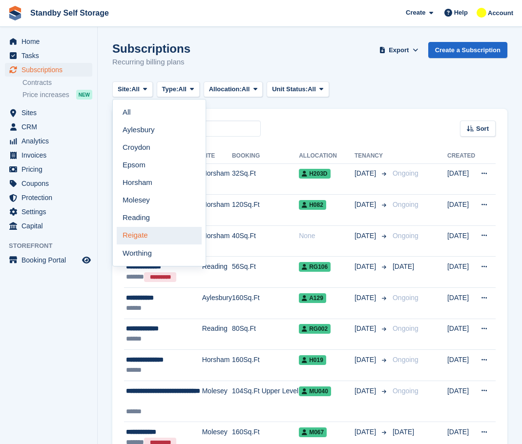
click at [153, 236] on link "Reigate" at bounding box center [159, 236] width 85 height 18
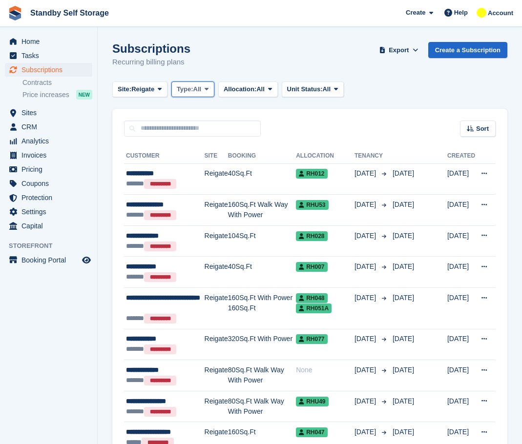
click at [187, 84] on span "Type:" at bounding box center [185, 89] width 17 height 10
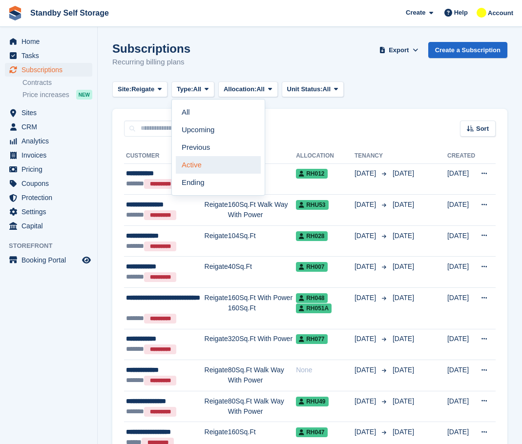
click at [220, 171] on link "Active" at bounding box center [218, 165] width 85 height 18
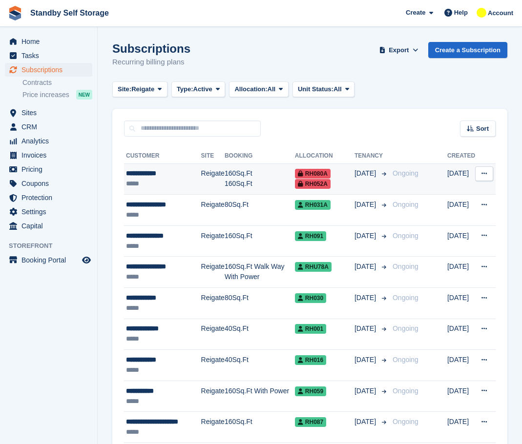
click at [217, 181] on td "Reigate" at bounding box center [212, 179] width 23 height 31
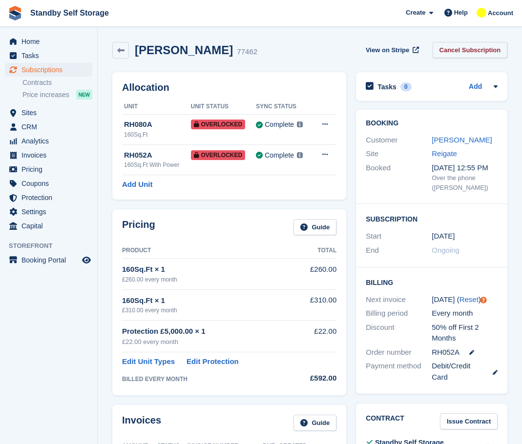
click at [490, 44] on link "Cancel Subscription" at bounding box center [470, 50] width 75 height 16
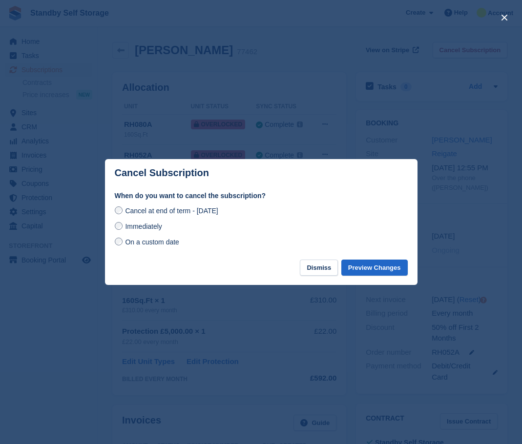
click at [153, 223] on label "Immediately" at bounding box center [138, 226] width 47 height 10
click at [375, 268] on button "Preview Changes" at bounding box center [374, 268] width 66 height 16
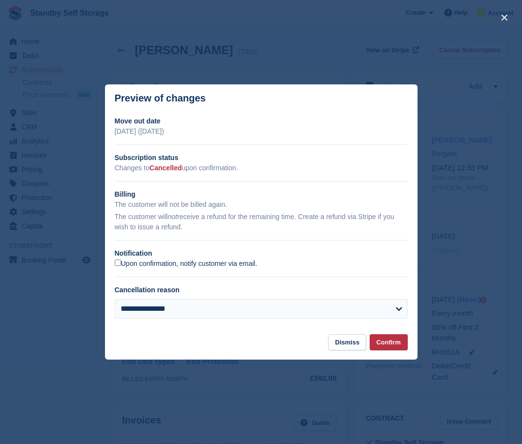
click at [131, 269] on label "Upon confirmation, notify customer via email." at bounding box center [186, 264] width 143 height 9
click at [379, 338] on button "Confirm" at bounding box center [389, 342] width 38 height 16
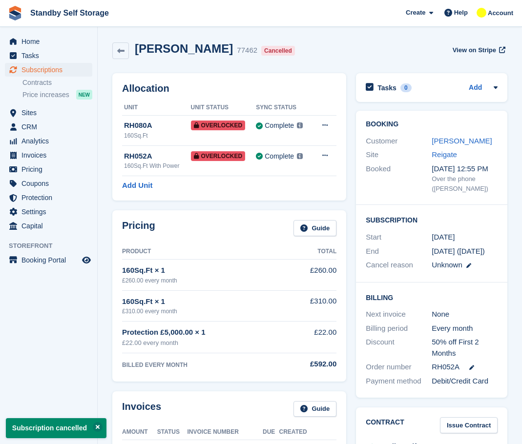
click at [118, 50] on icon at bounding box center [120, 50] width 7 height 7
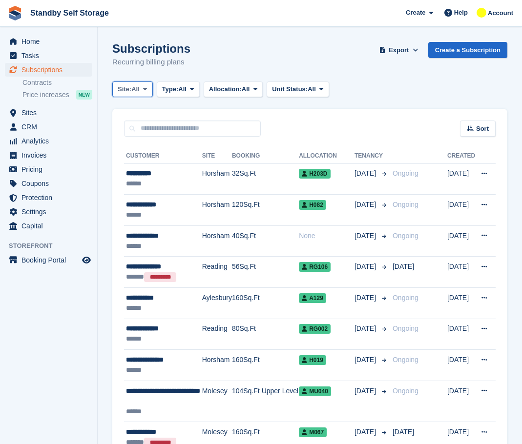
click at [130, 94] on span "Site:" at bounding box center [125, 89] width 14 height 10
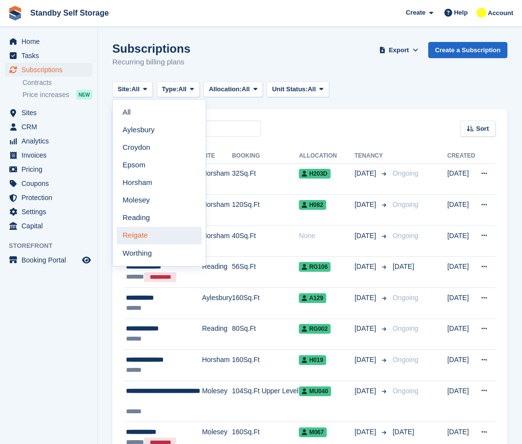
click at [150, 233] on link "Reigate" at bounding box center [159, 236] width 85 height 18
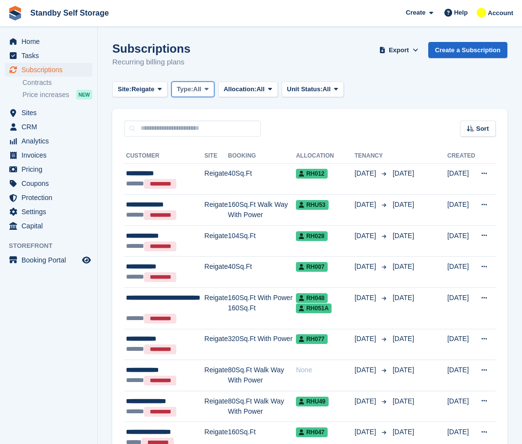
click at [205, 83] on button "Type: All" at bounding box center [192, 90] width 43 height 16
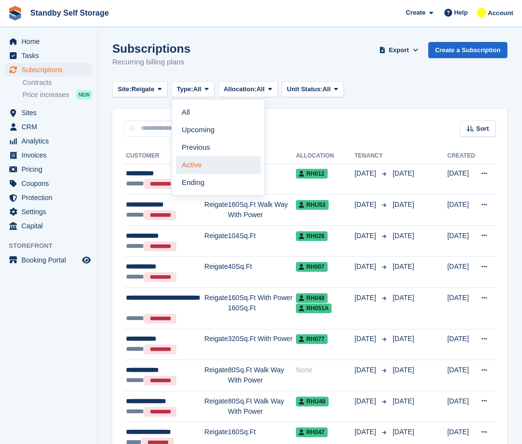
click at [203, 164] on link "Active" at bounding box center [218, 165] width 85 height 18
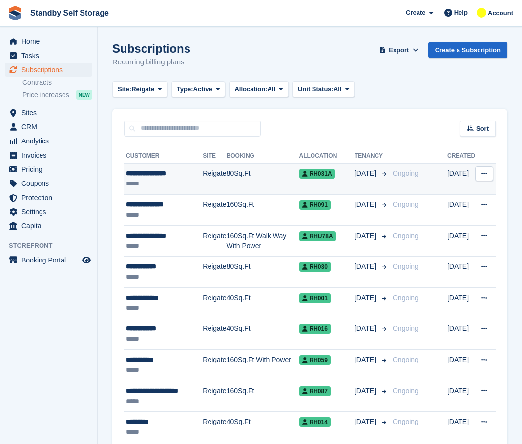
click at [190, 185] on div "*****" at bounding box center [164, 184] width 77 height 10
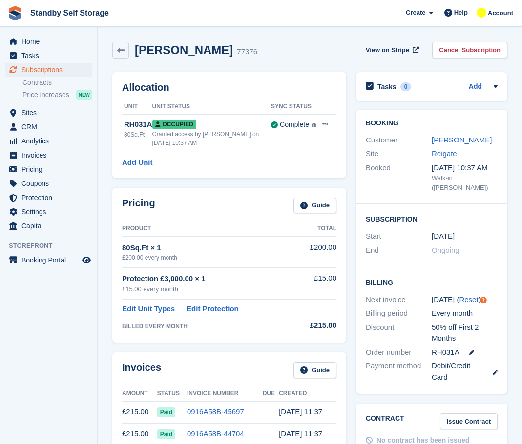
click at [182, 51] on h2 "[PERSON_NAME]" at bounding box center [184, 49] width 98 height 13
click at [182, 51] on h2 "Michael Constant" at bounding box center [184, 49] width 98 height 13
copy div "Michael Constant"
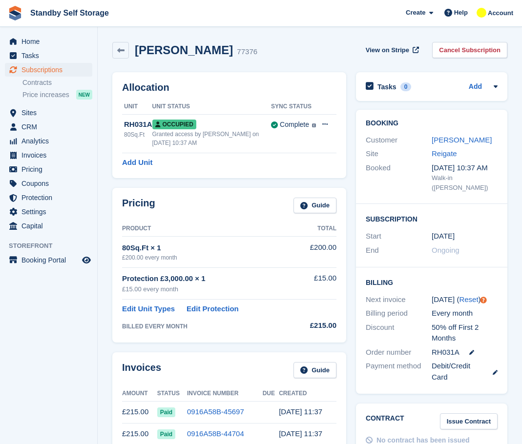
click at [509, 48] on div "Michael Constant 77376 View on Stripe Cancel Subscription" at bounding box center [309, 52] width 405 height 30
click at [475, 49] on link "Cancel Subscription" at bounding box center [469, 50] width 75 height 16
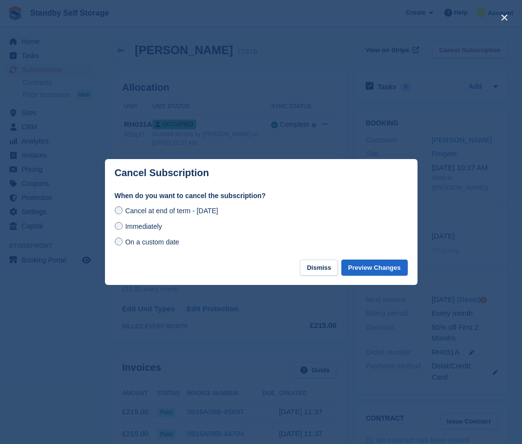
click at [136, 229] on span "Immediately" at bounding box center [143, 227] width 37 height 8
click at [375, 266] on button "Preview Changes" at bounding box center [374, 268] width 66 height 16
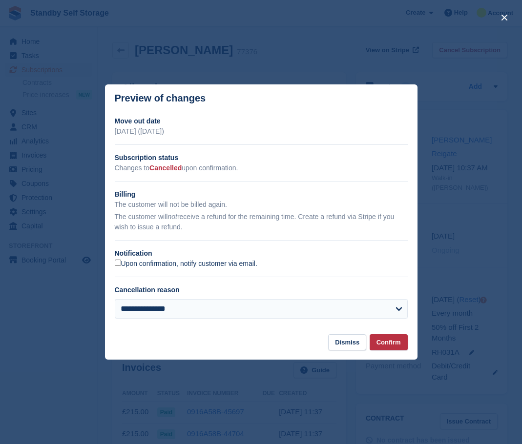
click at [132, 263] on label "Upon confirmation, notify customer via email." at bounding box center [186, 264] width 143 height 9
click at [391, 348] on button "Confirm" at bounding box center [389, 342] width 38 height 16
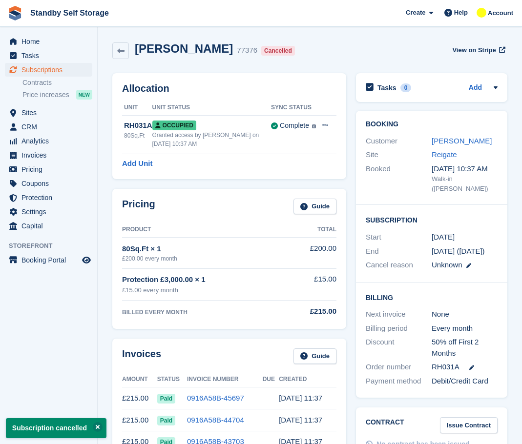
click at [115, 51] on link at bounding box center [120, 50] width 17 height 17
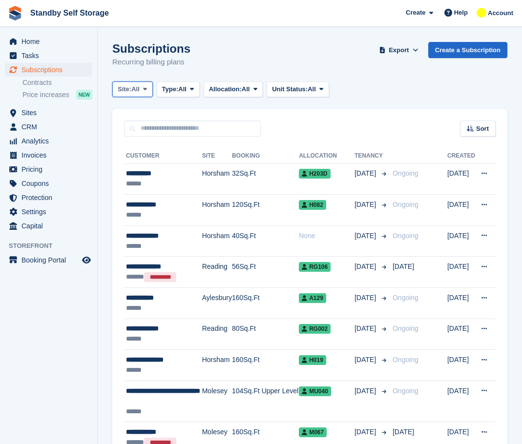
click at [137, 83] on button "Site: All" at bounding box center [132, 90] width 41 height 16
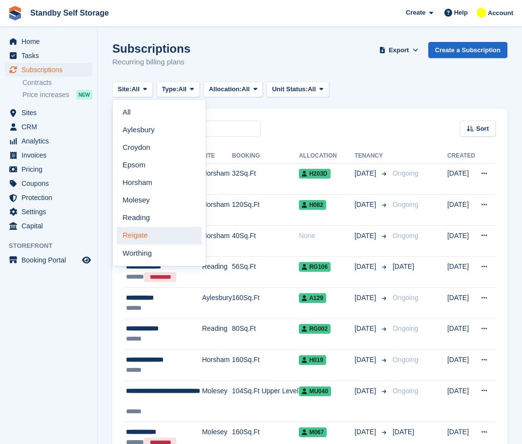
click at [141, 234] on link "Reigate" at bounding box center [159, 236] width 85 height 18
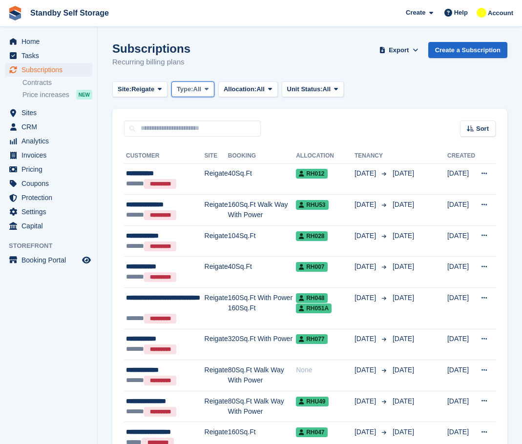
click at [188, 87] on span "Type:" at bounding box center [185, 89] width 17 height 10
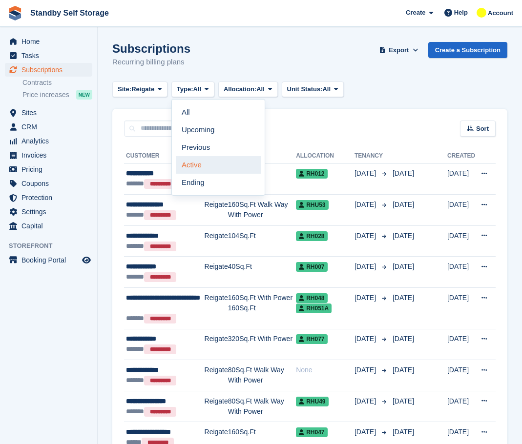
click at [214, 171] on link "Active" at bounding box center [218, 165] width 85 height 18
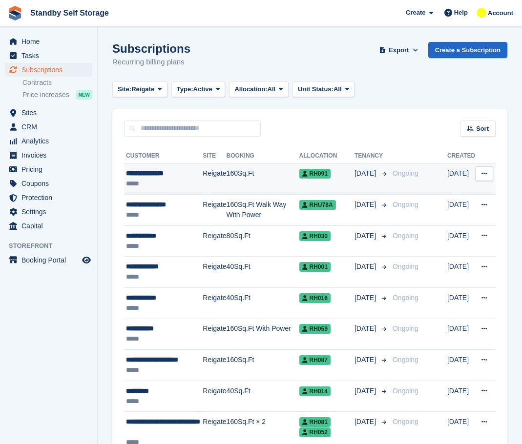
click at [214, 181] on td "Reigate" at bounding box center [214, 179] width 23 height 31
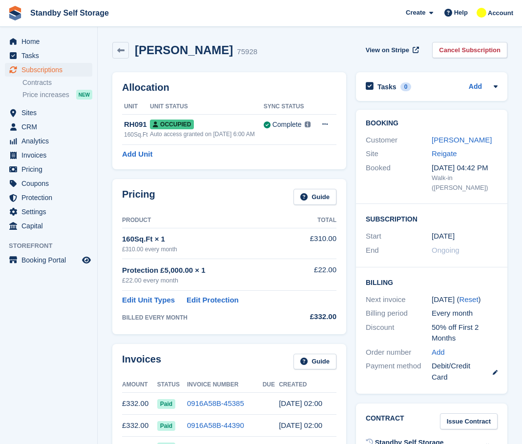
click at [177, 47] on h2 "[PERSON_NAME]" at bounding box center [184, 49] width 98 height 13
click at [177, 47] on h2 "Hansin Chavoush" at bounding box center [184, 49] width 98 height 13
copy div "Hansin Chavoush"
drag, startPoint x: 454, startPoint y: 48, endPoint x: 449, endPoint y: 46, distance: 5.3
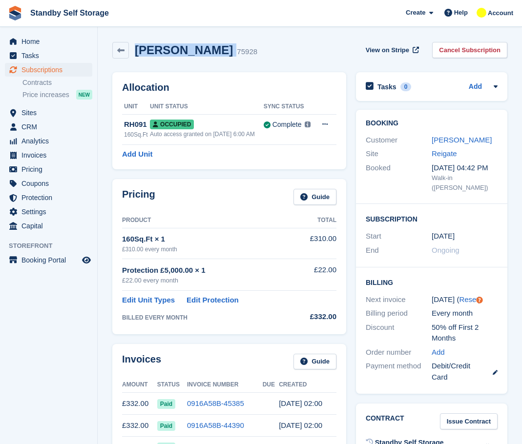
click at [454, 48] on link "Cancel Subscription" at bounding box center [469, 50] width 75 height 16
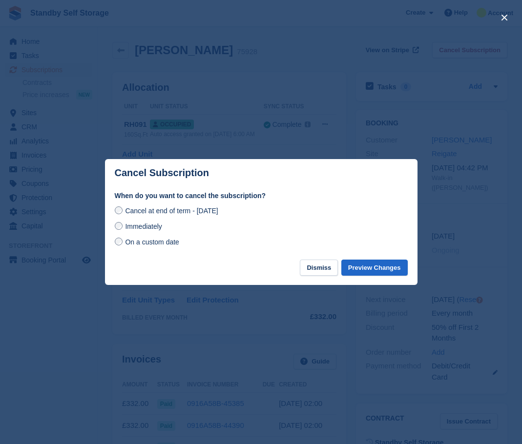
click at [154, 230] on span "Immediately" at bounding box center [143, 227] width 37 height 8
click at [353, 268] on button "Preview Changes" at bounding box center [374, 268] width 66 height 16
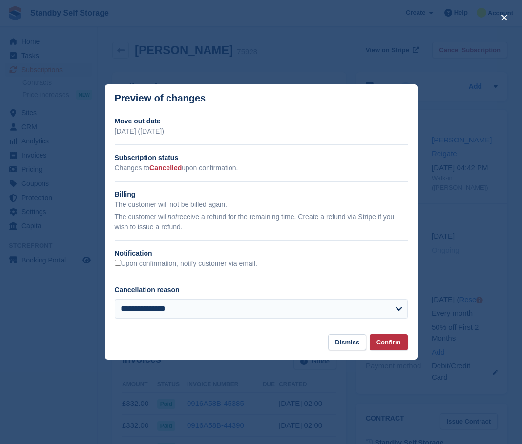
click at [154, 260] on div "Upon confirmation, notify customer via email." at bounding box center [261, 264] width 293 height 10
click at [181, 265] on label "Upon confirmation, notify customer via email." at bounding box center [186, 264] width 143 height 9
click at [389, 340] on div "**********" at bounding box center [261, 221] width 313 height 275
click at [389, 340] on button "Confirm" at bounding box center [389, 342] width 38 height 16
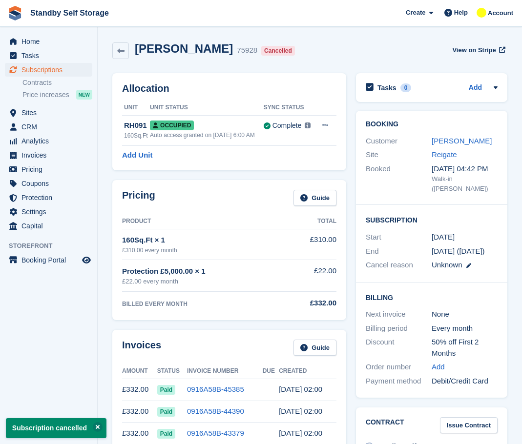
click at [130, 46] on div "Hansin Chavoush 75928 Cancelled" at bounding box center [214, 51] width 170 height 18
click at [128, 48] on link at bounding box center [120, 50] width 17 height 17
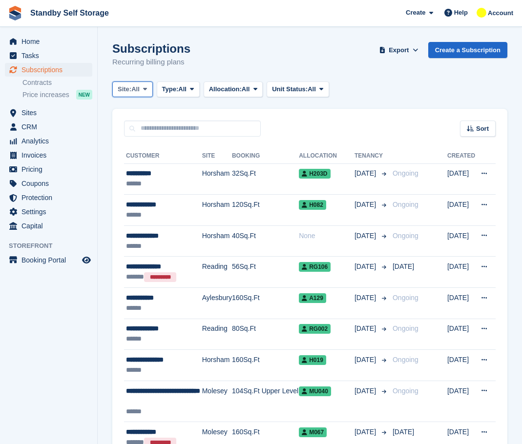
click at [140, 88] on span "All" at bounding box center [135, 89] width 8 height 10
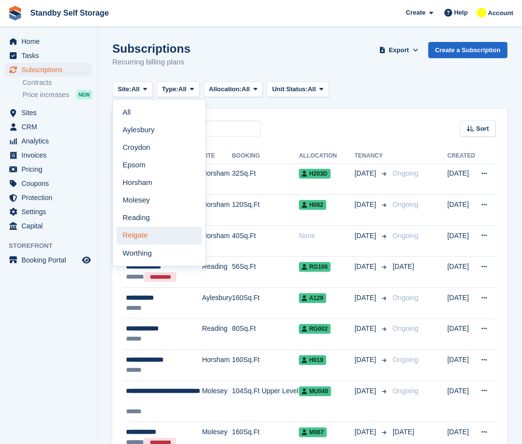
click at [153, 240] on link "Reigate" at bounding box center [159, 236] width 85 height 18
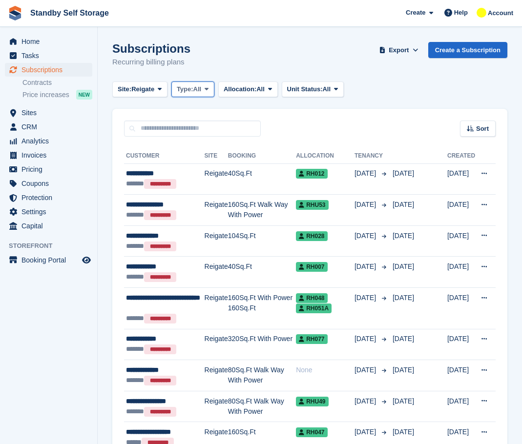
click at [179, 91] on span "Type:" at bounding box center [185, 89] width 17 height 10
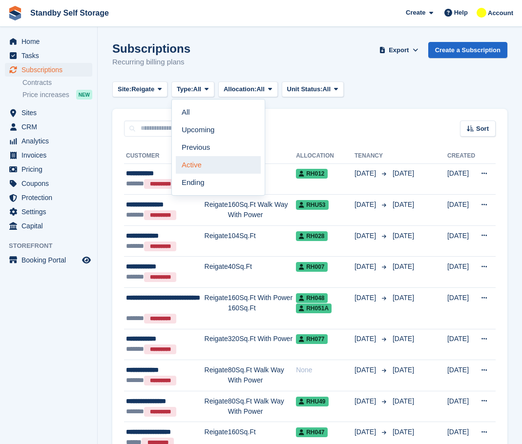
click at [200, 165] on link "Active" at bounding box center [218, 165] width 85 height 18
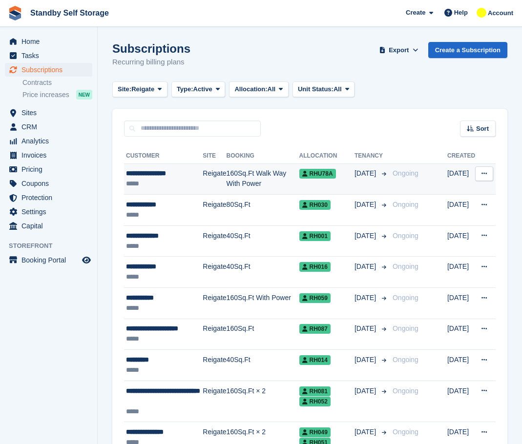
click at [187, 173] on div "**********" at bounding box center [164, 173] width 77 height 10
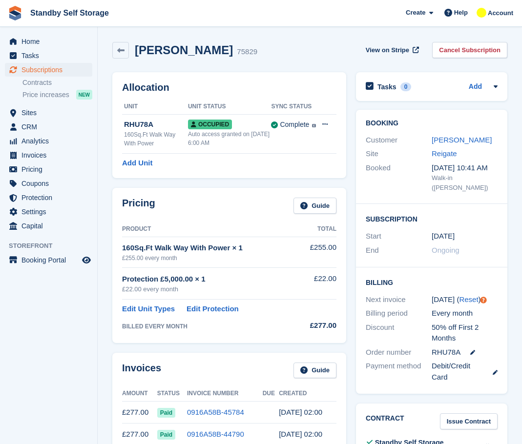
click at [165, 56] on h2 "[PERSON_NAME]" at bounding box center [184, 49] width 98 height 13
copy div "[PERSON_NAME]"
click at [455, 45] on link "Cancel Subscription" at bounding box center [469, 50] width 75 height 16
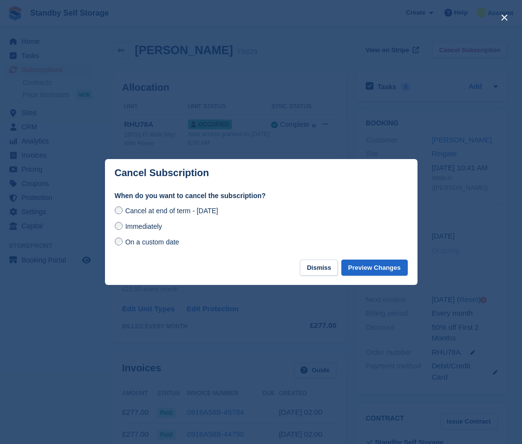
click at [149, 230] on span "Immediately" at bounding box center [143, 227] width 37 height 8
click at [359, 271] on button "Preview Changes" at bounding box center [374, 268] width 66 height 16
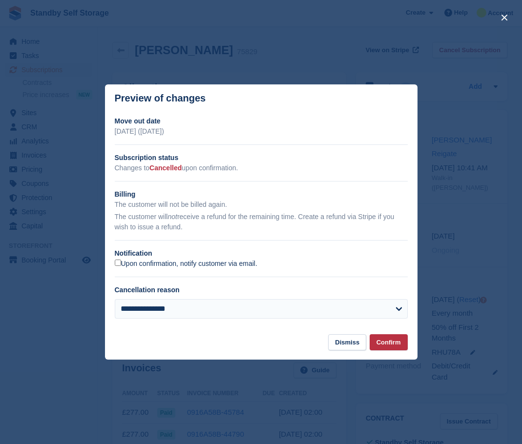
click at [129, 262] on label "Upon confirmation, notify customer via email." at bounding box center [186, 264] width 143 height 9
click at [392, 339] on button "Confirm" at bounding box center [389, 342] width 38 height 16
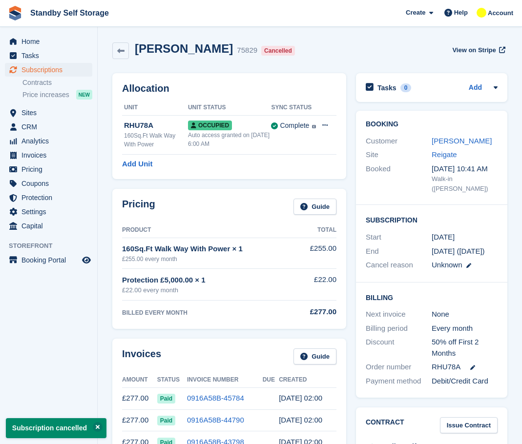
click at [121, 49] on icon at bounding box center [120, 50] width 7 height 7
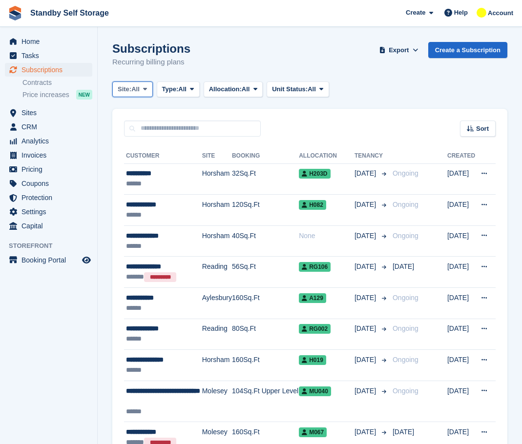
click at [138, 89] on span "All" at bounding box center [135, 89] width 8 height 10
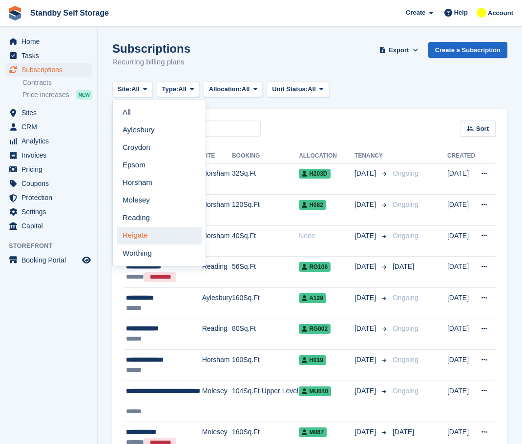
click at [142, 238] on link "Reigate" at bounding box center [159, 236] width 85 height 18
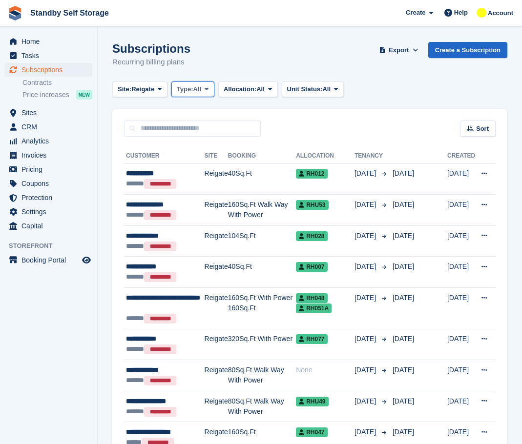
click at [190, 86] on span "Type:" at bounding box center [185, 89] width 17 height 10
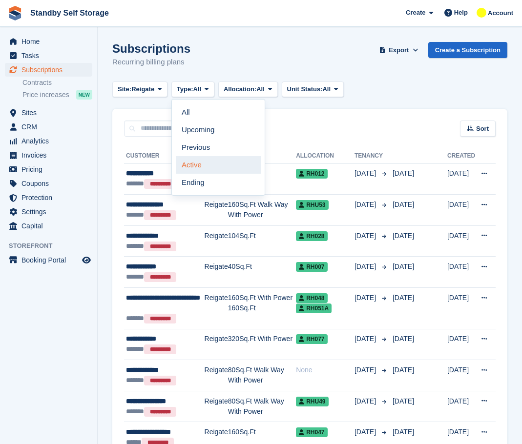
click at [197, 167] on link "Active" at bounding box center [218, 165] width 85 height 18
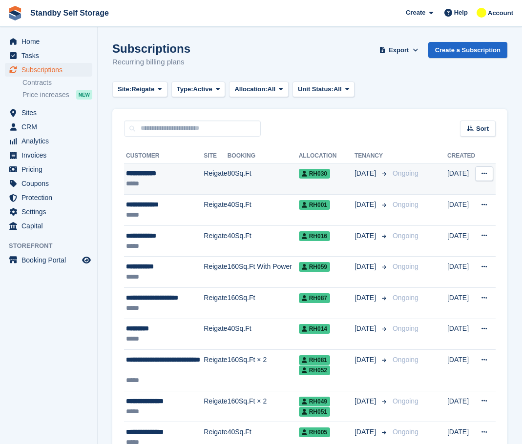
click at [165, 184] on div "*****" at bounding box center [165, 184] width 78 height 10
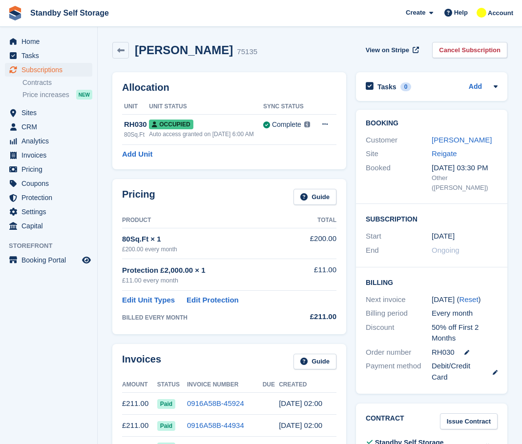
click at [177, 54] on h2 "[PERSON_NAME]" at bounding box center [184, 49] width 98 height 13
copy div "[PERSON_NAME]"
click at [456, 54] on link "Cancel Subscription" at bounding box center [469, 50] width 75 height 16
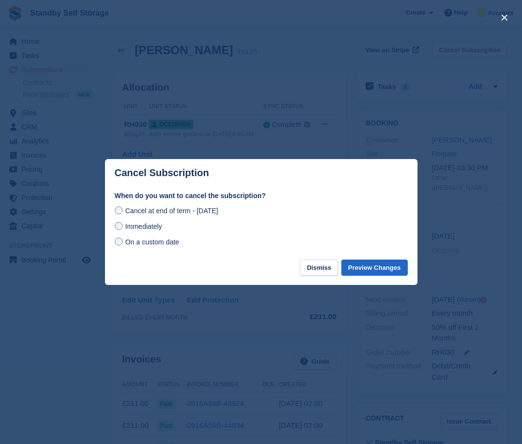
click at [151, 221] on div "Cancel at end of term - [DATE] Immediately On a custom date" at bounding box center [261, 226] width 293 height 43
click at [150, 228] on span "Immediately" at bounding box center [143, 227] width 37 height 8
click at [379, 264] on button "Preview Changes" at bounding box center [374, 268] width 66 height 16
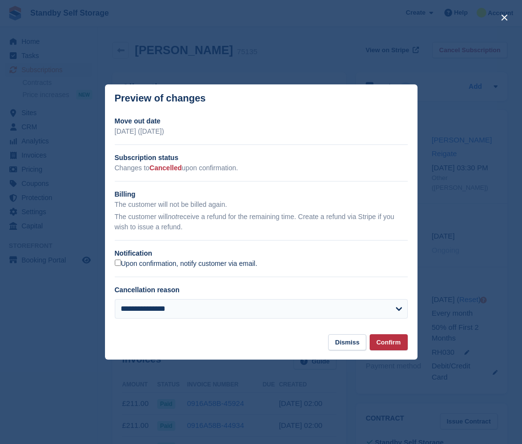
click at [121, 262] on label "Upon confirmation, notify customer via email." at bounding box center [186, 264] width 143 height 9
click at [384, 341] on button "Confirm" at bounding box center [389, 342] width 38 height 16
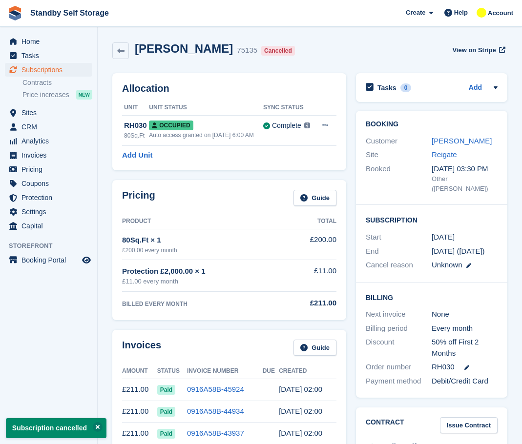
click at [119, 49] on icon at bounding box center [120, 50] width 7 height 7
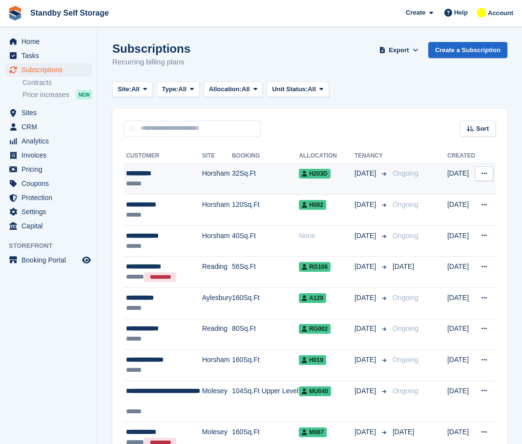
click at [155, 173] on div "**********" at bounding box center [164, 173] width 76 height 10
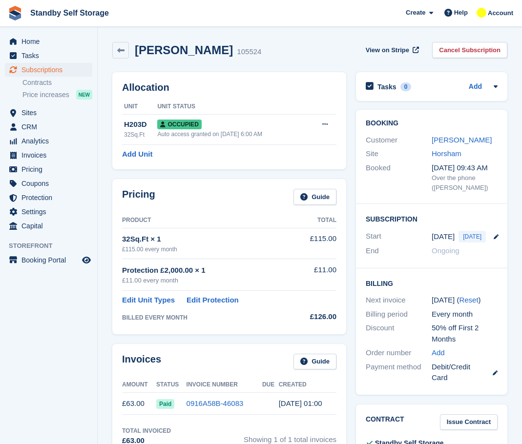
click at [172, 51] on h2 "[PERSON_NAME]" at bounding box center [184, 49] width 98 height 13
click at [172, 51] on h2 "Karl Muzio" at bounding box center [184, 49] width 98 height 13
copy div "Karl Muzio"
click at [129, 49] on div "Karl Muzio 105524" at bounding box center [195, 50] width 132 height 14
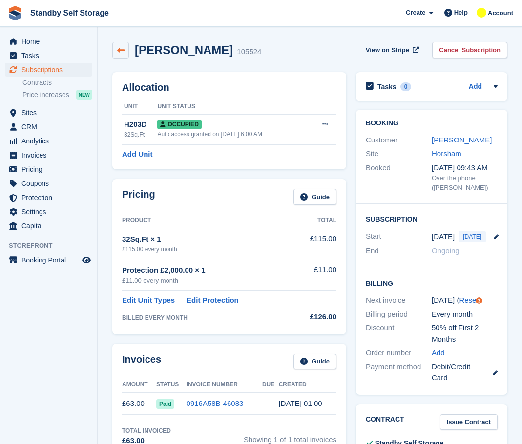
click at [117, 50] on icon at bounding box center [120, 50] width 7 height 7
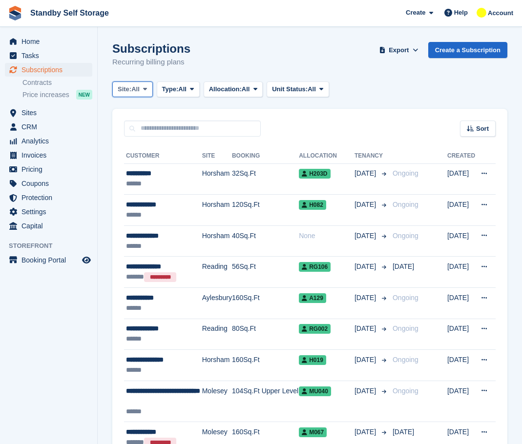
click at [149, 92] on span at bounding box center [145, 89] width 8 height 8
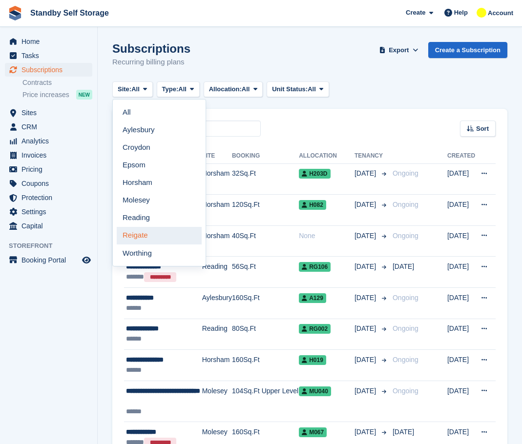
click at [154, 233] on link "Reigate" at bounding box center [159, 236] width 85 height 18
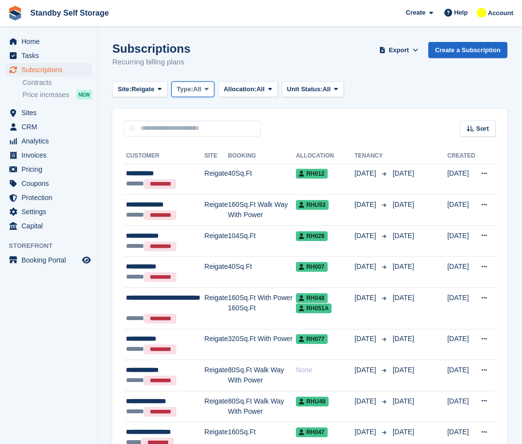
click at [186, 91] on span "Type:" at bounding box center [185, 89] width 17 height 10
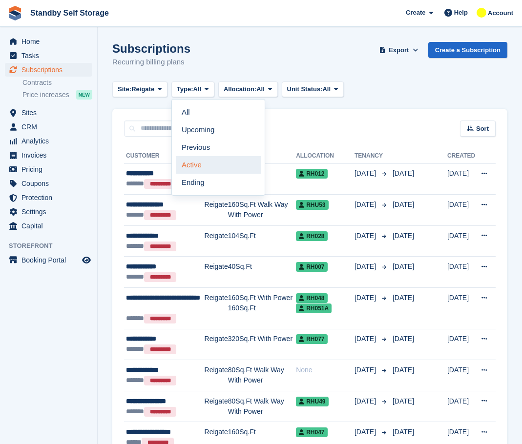
click at [203, 166] on link "Active" at bounding box center [218, 165] width 85 height 18
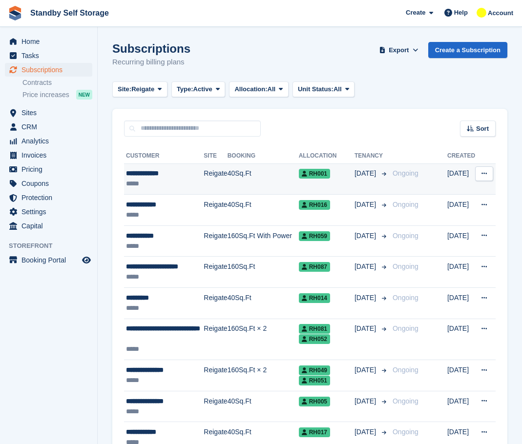
click at [205, 175] on td "Reigate" at bounding box center [215, 179] width 23 height 31
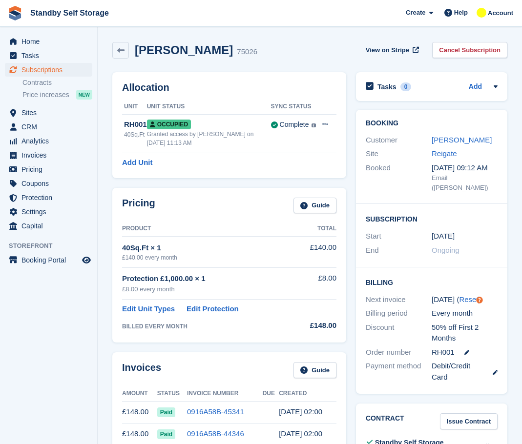
click at [172, 49] on h2 "Martin Olczak" at bounding box center [184, 49] width 98 height 13
copy div "Martin Olczak"
click at [459, 51] on link "Cancel Subscription" at bounding box center [469, 50] width 75 height 16
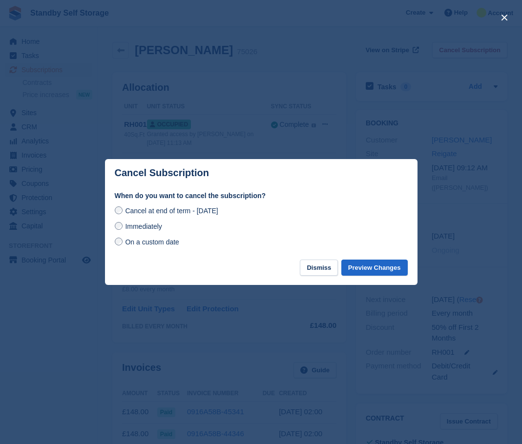
click at [134, 230] on span "Immediately" at bounding box center [143, 227] width 37 height 8
click at [375, 271] on button "Preview Changes" at bounding box center [374, 268] width 66 height 16
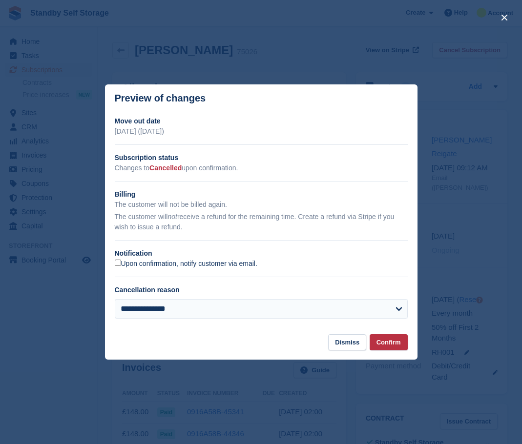
click at [131, 263] on label "Upon confirmation, notify customer via email." at bounding box center [186, 264] width 143 height 9
click at [386, 341] on button "Confirm" at bounding box center [389, 342] width 38 height 16
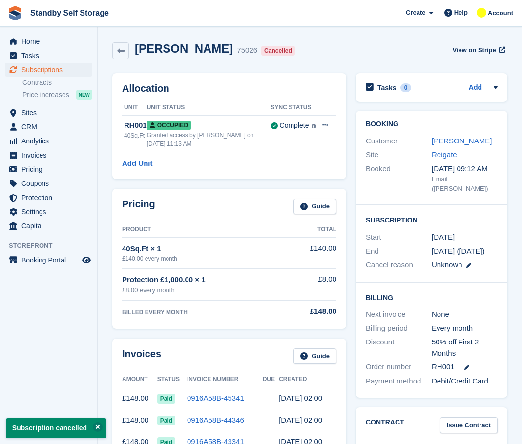
click at [130, 51] on div "Martin Olczak 75026 Cancelled" at bounding box center [214, 51] width 170 height 18
click at [120, 46] on link at bounding box center [120, 50] width 17 height 17
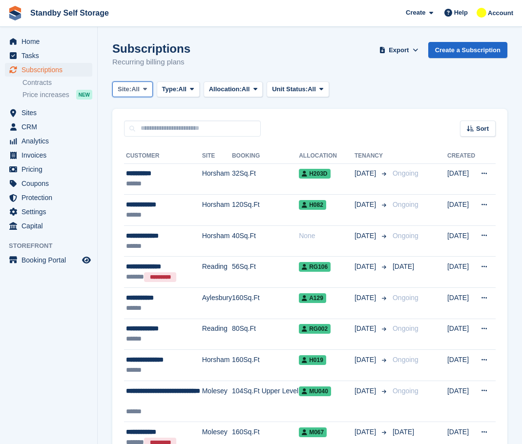
click at [131, 90] on span "Site:" at bounding box center [125, 89] width 14 height 10
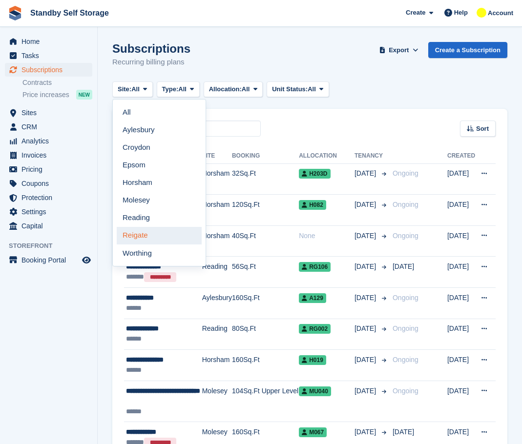
click at [142, 235] on link "Reigate" at bounding box center [159, 236] width 85 height 18
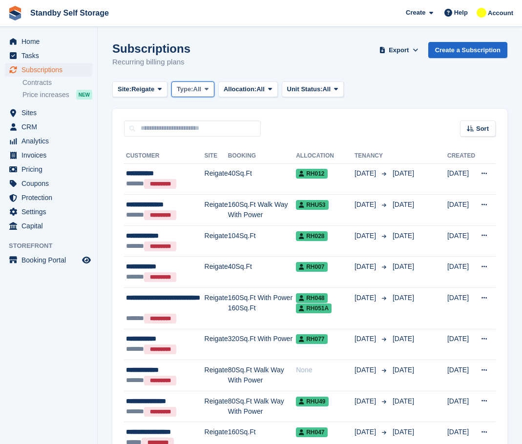
click at [198, 95] on button "Type: All" at bounding box center [192, 90] width 43 height 16
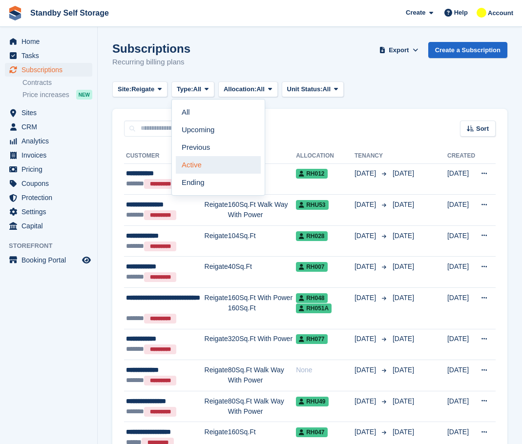
click at [203, 164] on link "Active" at bounding box center [218, 165] width 85 height 18
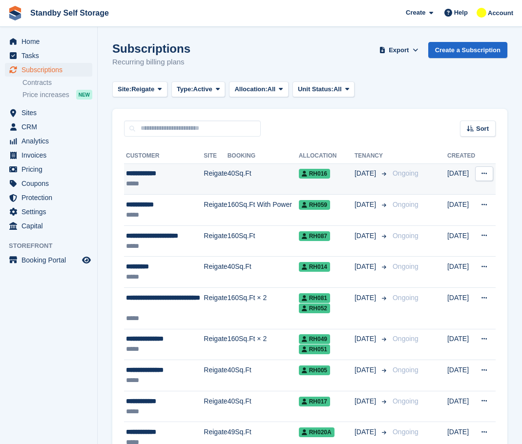
click at [196, 173] on div "**********" at bounding box center [165, 173] width 78 height 10
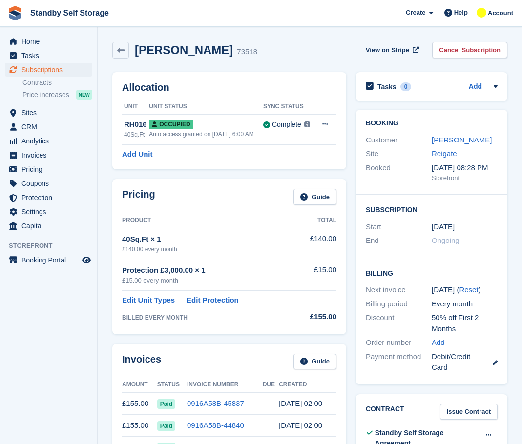
click at [159, 44] on h2 "[PERSON_NAME]" at bounding box center [184, 49] width 98 height 13
copy div "[PERSON_NAME]"
click at [478, 51] on link "Cancel Subscription" at bounding box center [469, 50] width 75 height 16
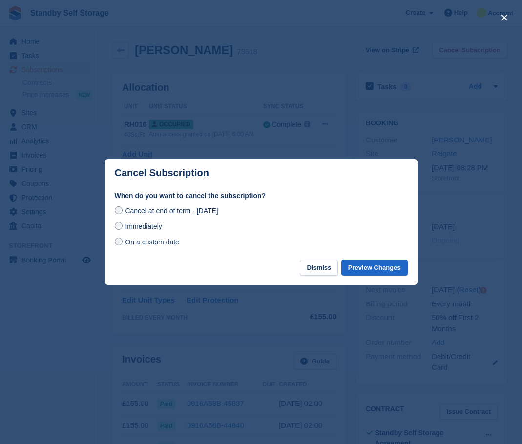
click at [148, 227] on span "Immediately" at bounding box center [143, 227] width 37 height 8
click at [380, 272] on button "Preview Changes" at bounding box center [374, 268] width 66 height 16
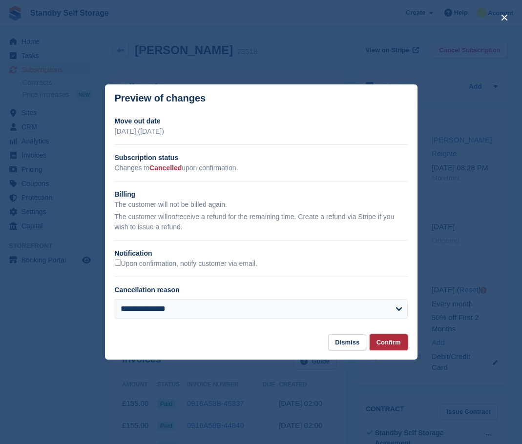
click at [400, 349] on button "Confirm" at bounding box center [389, 342] width 38 height 16
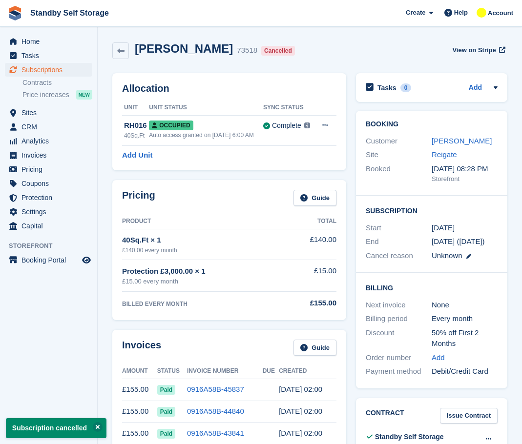
click at [119, 48] on icon at bounding box center [120, 50] width 7 height 7
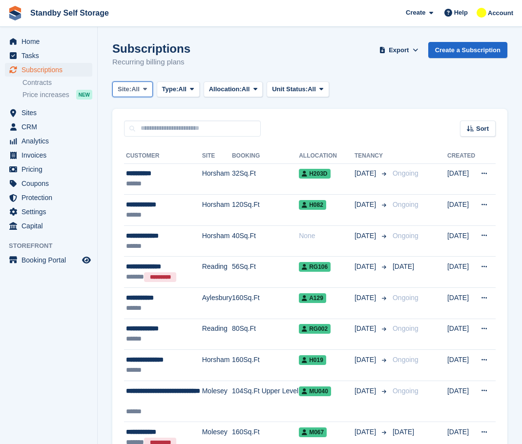
click at [131, 86] on span "Site:" at bounding box center [125, 89] width 14 height 10
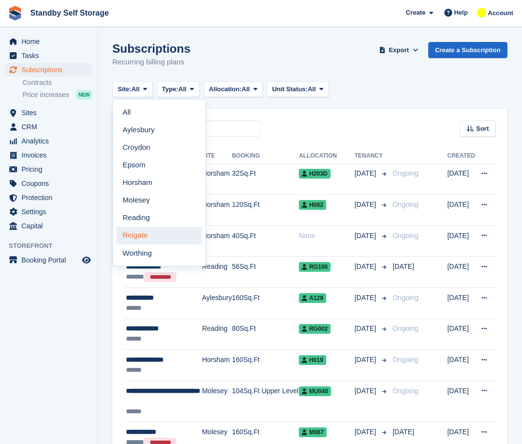
click at [142, 234] on link "Reigate" at bounding box center [159, 236] width 85 height 18
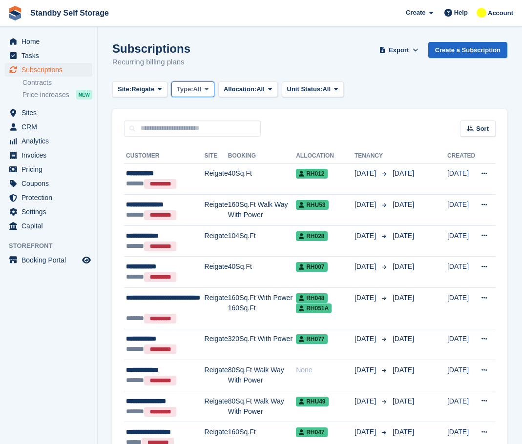
click at [176, 84] on button "Type: All" at bounding box center [192, 90] width 43 height 16
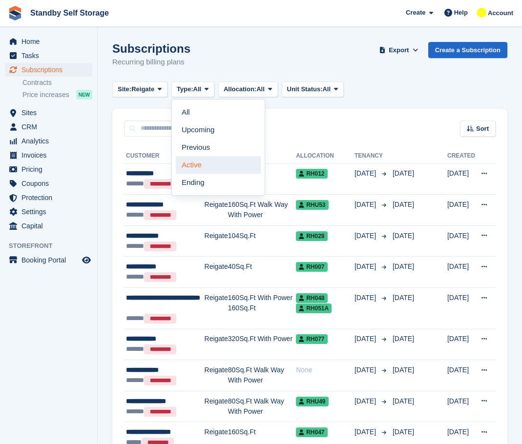
click at [193, 166] on link "Active" at bounding box center [218, 165] width 85 height 18
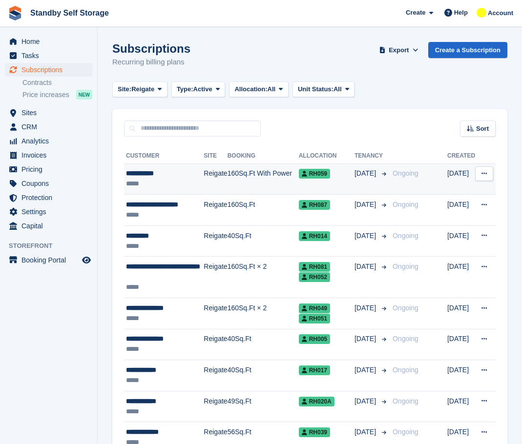
click at [215, 174] on td "Reigate" at bounding box center [215, 179] width 23 height 31
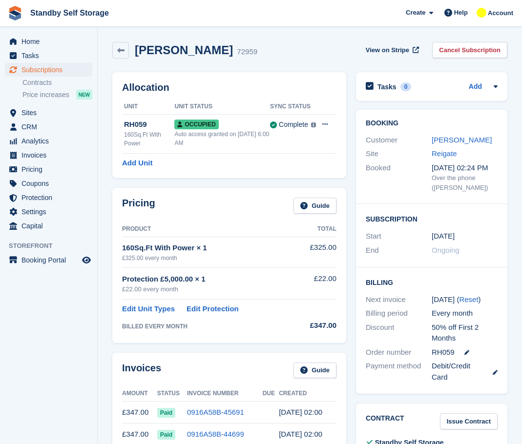
click at [154, 50] on h2 "[PERSON_NAME]" at bounding box center [184, 49] width 98 height 13
copy div "[PERSON_NAME]"
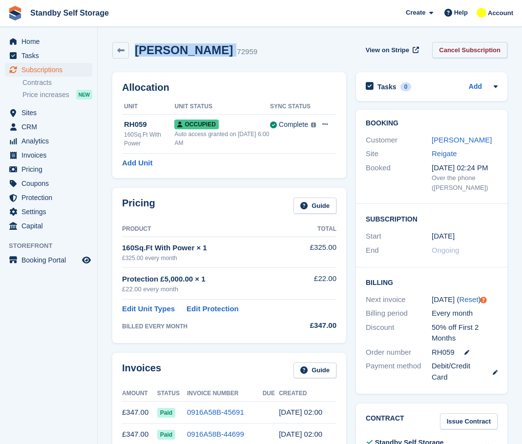
click at [463, 52] on link "Cancel Subscription" at bounding box center [469, 50] width 75 height 16
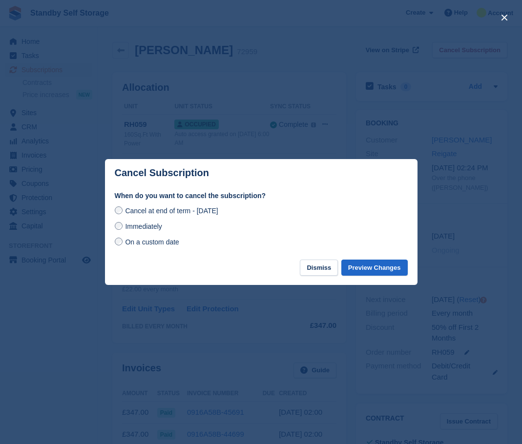
click at [147, 223] on label "Immediately" at bounding box center [138, 226] width 47 height 10
click at [370, 271] on button "Preview Changes" at bounding box center [374, 268] width 66 height 16
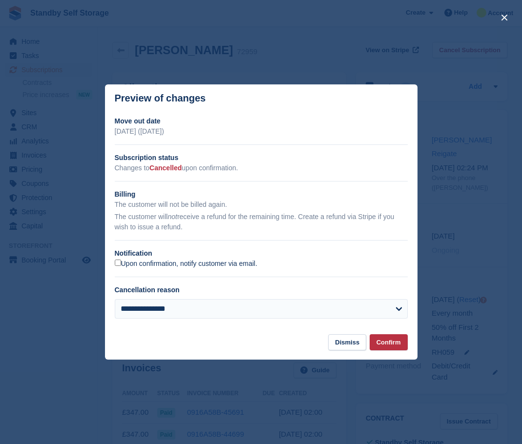
click at [187, 266] on label "Upon confirmation, notify customer via email." at bounding box center [186, 264] width 143 height 9
click at [393, 341] on button "Confirm" at bounding box center [389, 342] width 38 height 16
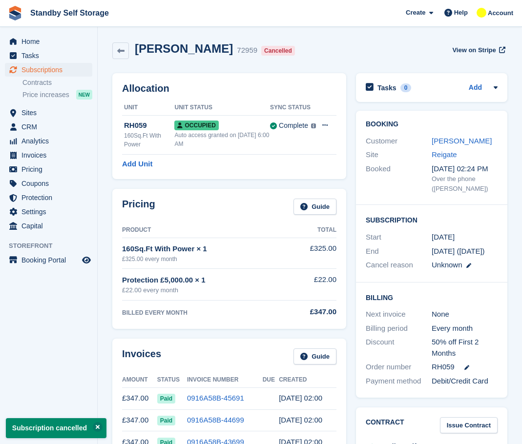
click at [120, 51] on icon at bounding box center [120, 50] width 7 height 7
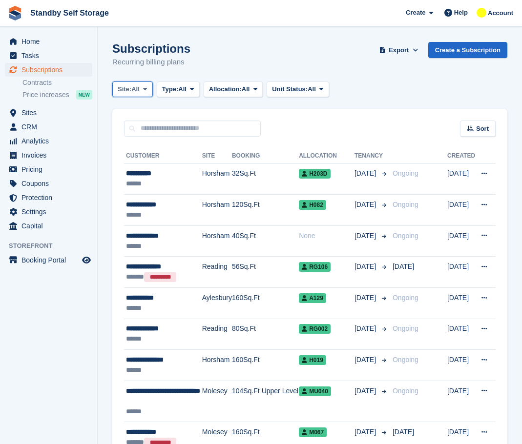
click at [139, 84] on span "All" at bounding box center [135, 89] width 8 height 10
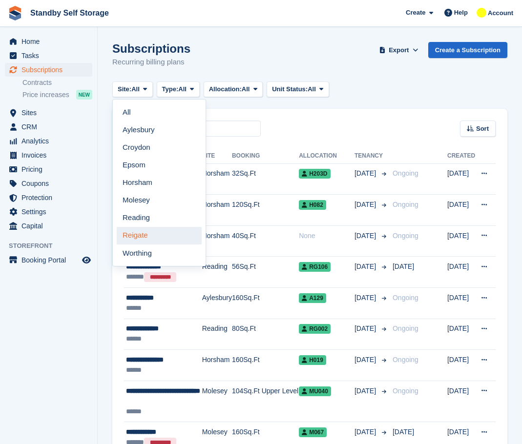
click at [158, 230] on link "Reigate" at bounding box center [159, 236] width 85 height 18
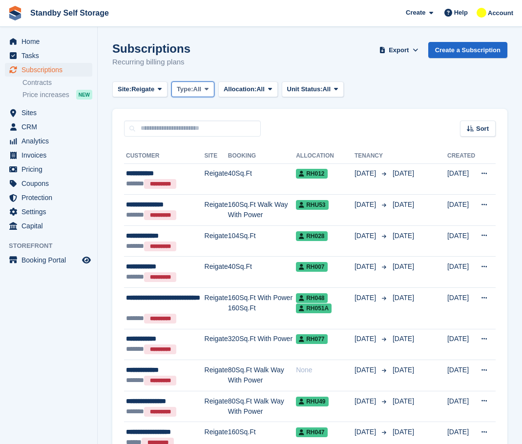
click at [193, 89] on span "Type:" at bounding box center [185, 89] width 17 height 10
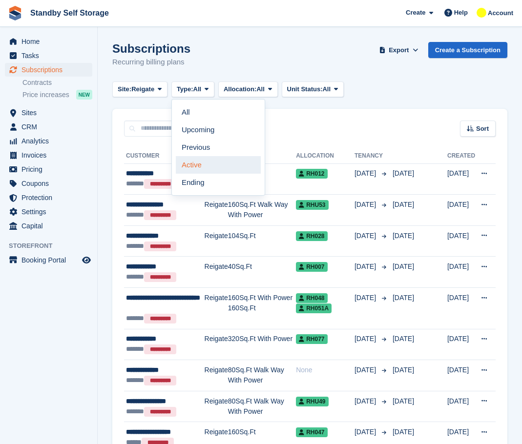
click at [194, 160] on link "Active" at bounding box center [218, 165] width 85 height 18
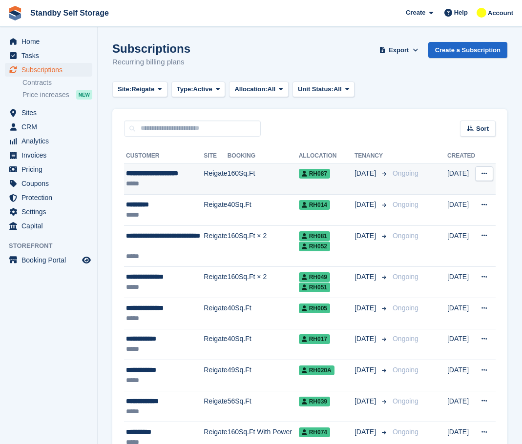
click at [193, 170] on div "**********" at bounding box center [165, 173] width 78 height 10
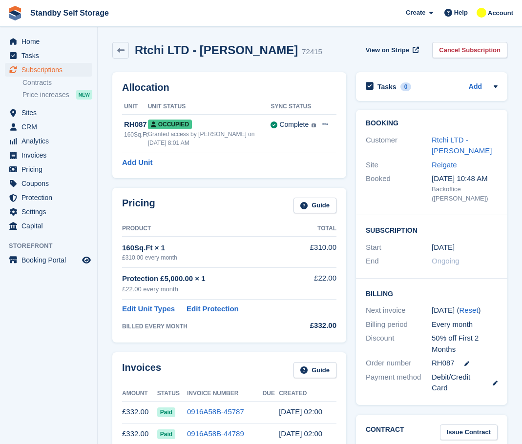
click at [167, 47] on h2 "Rtchi LTD - [PERSON_NAME]" at bounding box center [216, 49] width 163 height 13
copy div "Rtchi LTD - [PERSON_NAME]"
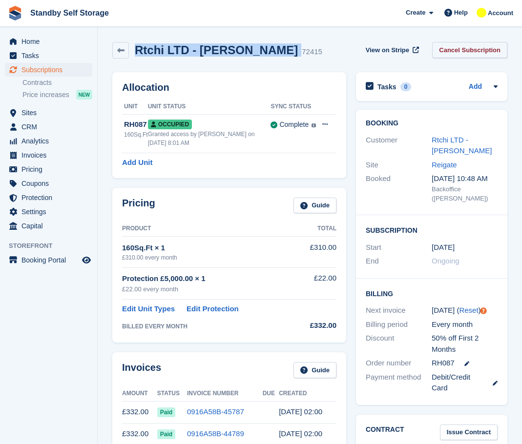
click at [469, 52] on link "Cancel Subscription" at bounding box center [469, 50] width 75 height 16
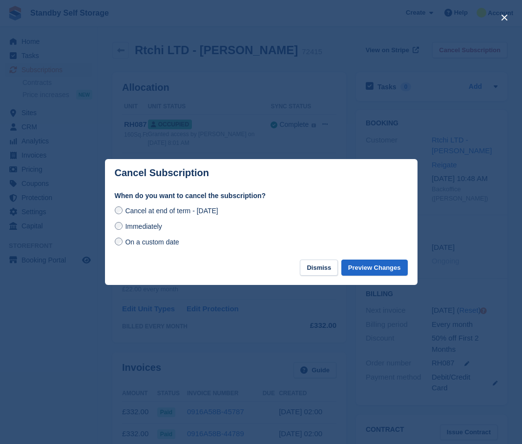
click at [148, 230] on span "Immediately" at bounding box center [143, 227] width 37 height 8
click at [388, 277] on footer "Dismiss Preview Changes" at bounding box center [261, 272] width 313 height 25
click at [388, 273] on button "Preview Changes" at bounding box center [374, 268] width 66 height 16
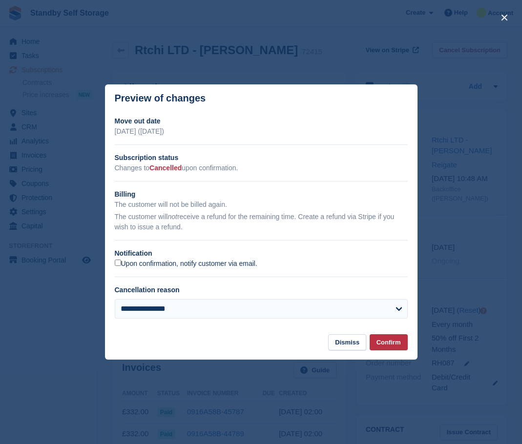
click at [133, 267] on label "Upon confirmation, notify customer via email." at bounding box center [186, 264] width 143 height 9
click at [405, 343] on button "Confirm" at bounding box center [389, 342] width 38 height 16
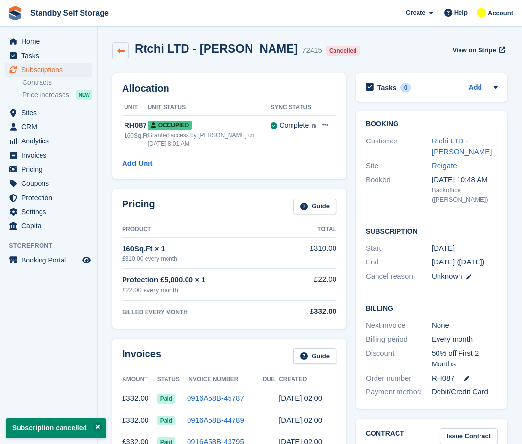
click at [117, 50] on icon at bounding box center [120, 50] width 7 height 7
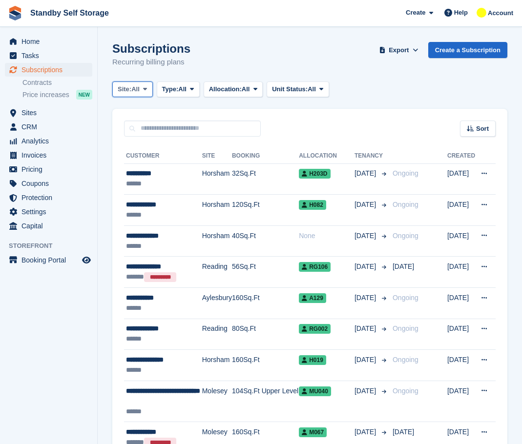
click at [131, 85] on span "Site:" at bounding box center [125, 89] width 14 height 10
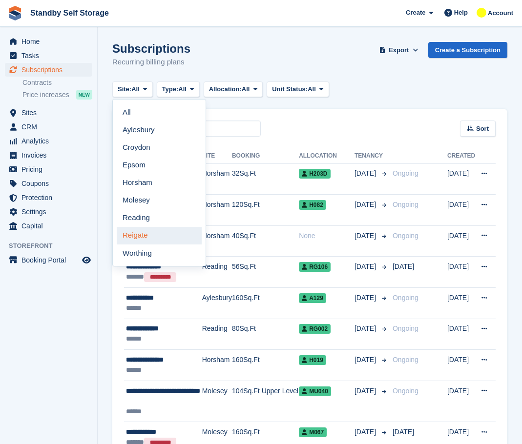
click at [143, 239] on link "Reigate" at bounding box center [159, 236] width 85 height 18
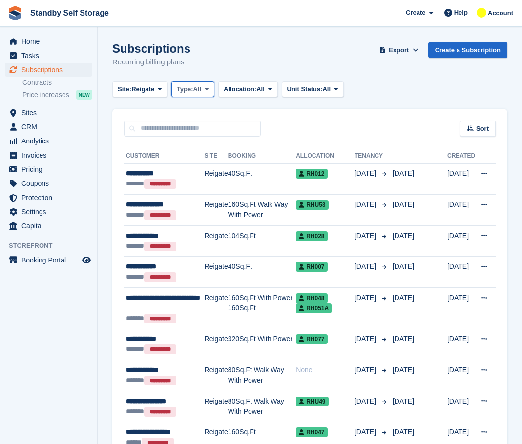
click at [201, 92] on span "All" at bounding box center [197, 89] width 8 height 10
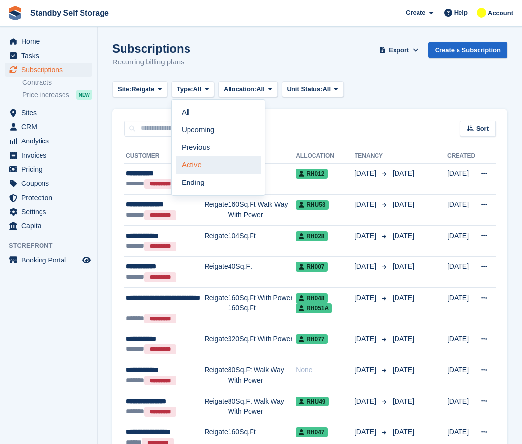
click at [211, 172] on link "Active" at bounding box center [218, 165] width 85 height 18
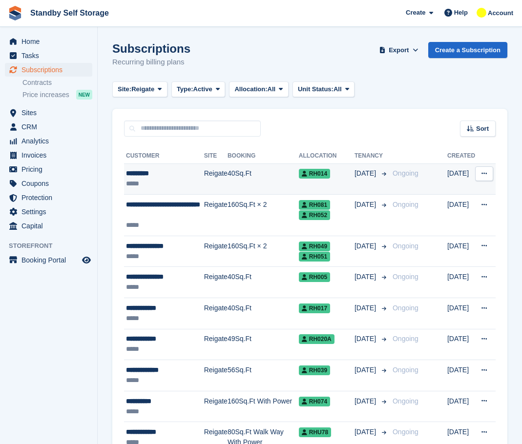
click at [210, 174] on td "Reigate" at bounding box center [215, 179] width 23 height 31
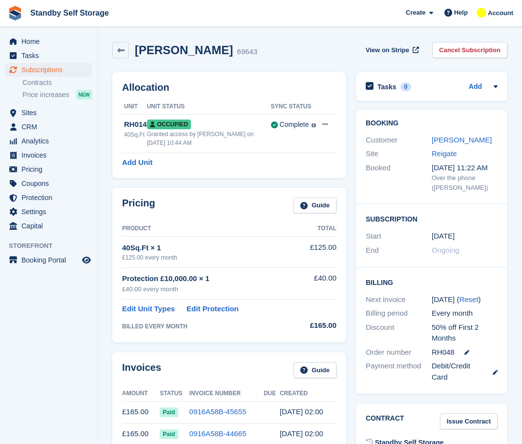
click at [163, 49] on h2 "[PERSON_NAME]" at bounding box center [184, 49] width 98 height 13
copy div "[PERSON_NAME]"
click at [446, 51] on link "Cancel Subscription" at bounding box center [469, 50] width 75 height 16
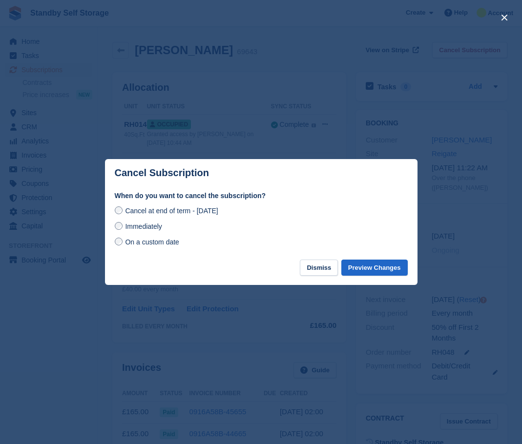
click at [132, 224] on span "Immediately" at bounding box center [143, 227] width 37 height 8
click at [363, 273] on button "Preview Changes" at bounding box center [374, 268] width 66 height 16
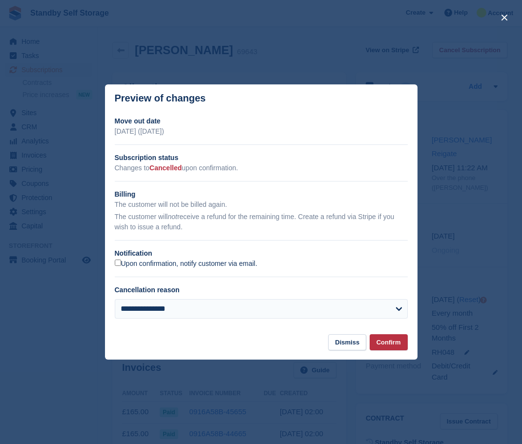
click at [123, 266] on label "Upon confirmation, notify customer via email." at bounding box center [186, 264] width 143 height 9
click at [383, 346] on button "Confirm" at bounding box center [389, 342] width 38 height 16
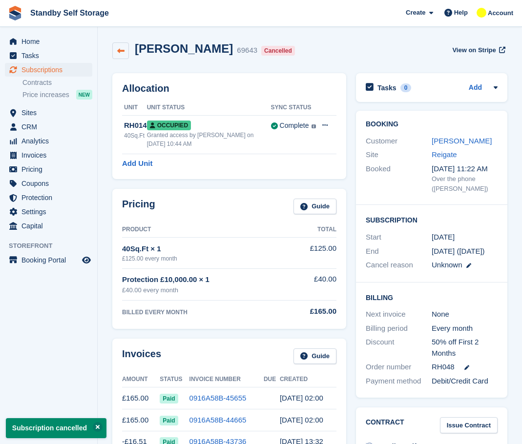
drag, startPoint x: 121, startPoint y: 72, endPoint x: 118, endPoint y: 52, distance: 20.2
click at [118, 52] on icon at bounding box center [120, 50] width 7 height 7
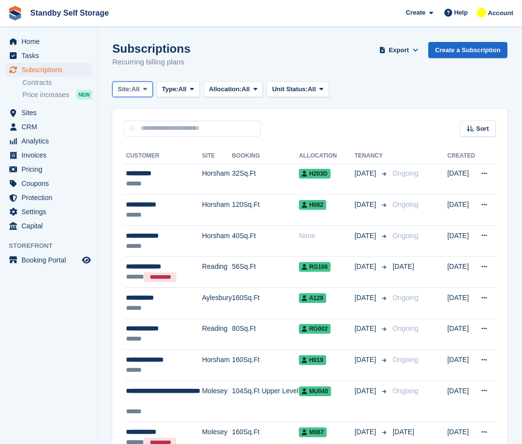
click at [136, 87] on span "All" at bounding box center [135, 89] width 8 height 10
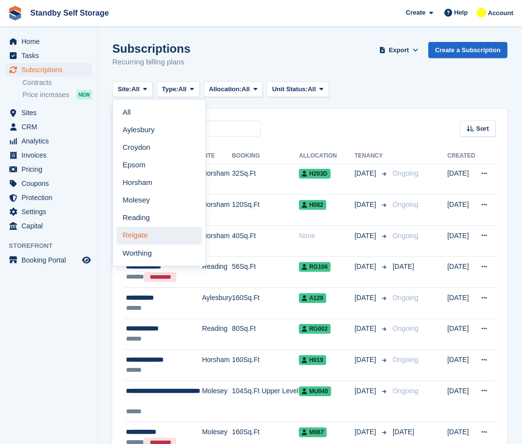
click at [154, 235] on link "Reigate" at bounding box center [159, 236] width 85 height 18
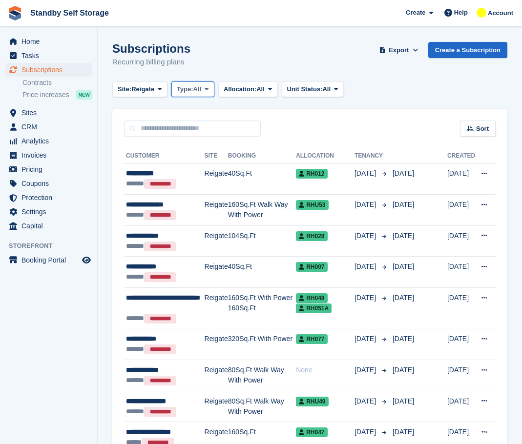
drag, startPoint x: 182, startPoint y: 94, endPoint x: 186, endPoint y: 87, distance: 7.9
click at [186, 87] on span "Type:" at bounding box center [185, 89] width 17 height 10
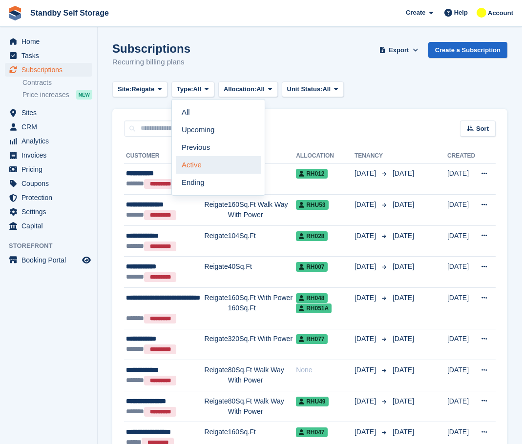
click at [204, 169] on link "Active" at bounding box center [218, 165] width 85 height 18
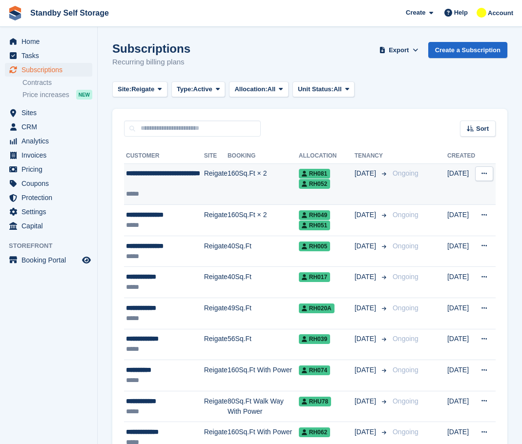
click at [216, 172] on td "Reigate" at bounding box center [215, 185] width 23 height 42
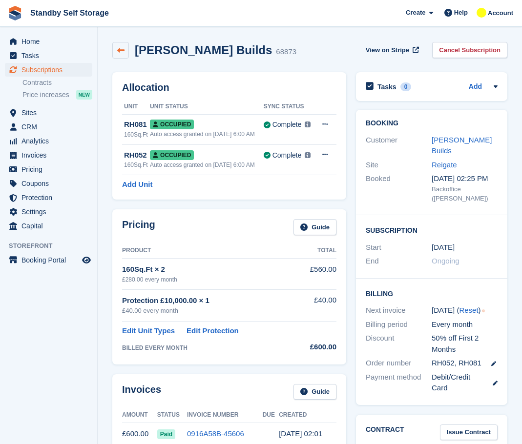
click at [113, 51] on link at bounding box center [120, 50] width 17 height 17
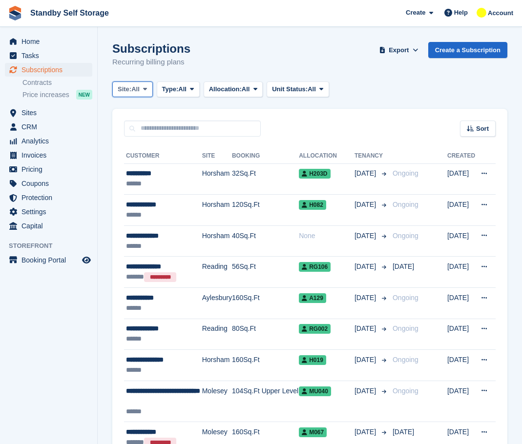
click at [144, 82] on button "Site: All" at bounding box center [132, 90] width 41 height 16
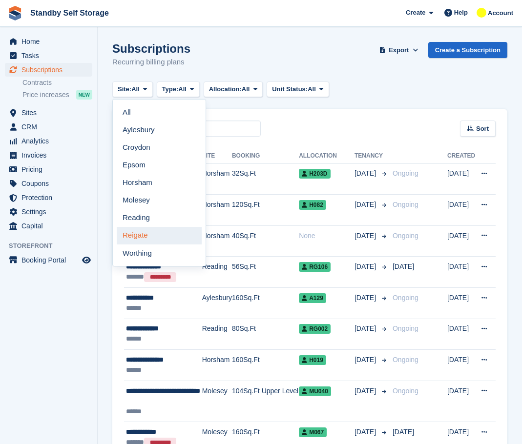
click at [146, 238] on link "Reigate" at bounding box center [159, 236] width 85 height 18
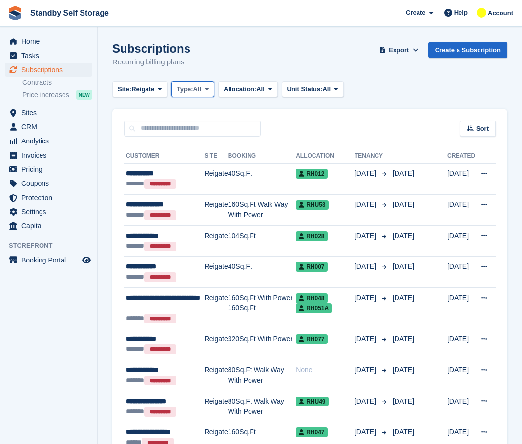
click at [193, 88] on span "Type:" at bounding box center [185, 89] width 17 height 10
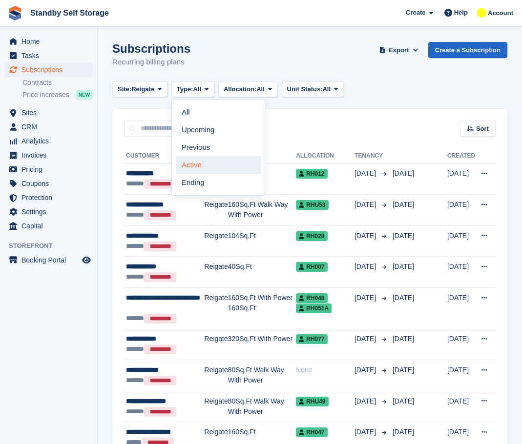
click at [216, 162] on link "Active" at bounding box center [218, 165] width 85 height 18
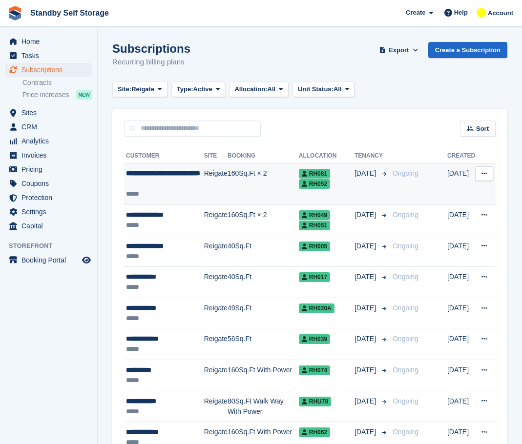
click at [213, 173] on td "Reigate" at bounding box center [215, 185] width 23 height 42
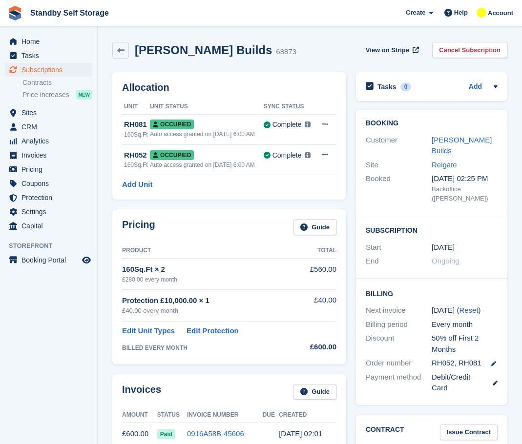
click at [214, 48] on h2 "[PERSON_NAME] Builds" at bounding box center [203, 49] width 137 height 13
copy div "[PERSON_NAME] Builds"
click at [447, 51] on link "Cancel Subscription" at bounding box center [469, 50] width 75 height 16
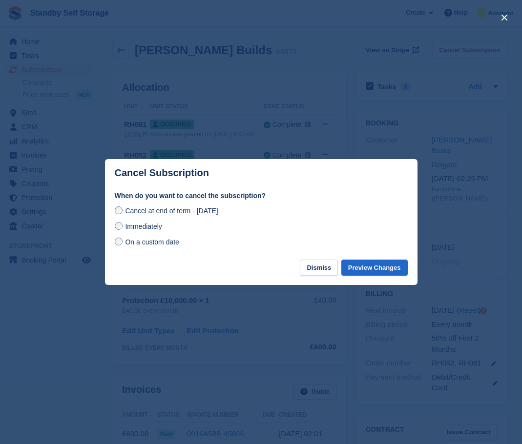
click at [146, 230] on span "Immediately" at bounding box center [143, 227] width 37 height 8
click at [362, 267] on button "Preview Changes" at bounding box center [374, 268] width 66 height 16
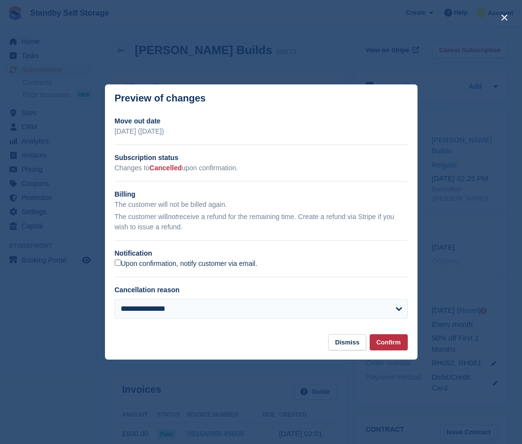
click at [146, 263] on label "Upon confirmation, notify customer via email." at bounding box center [186, 264] width 143 height 9
click at [392, 336] on button "Confirm" at bounding box center [389, 342] width 38 height 16
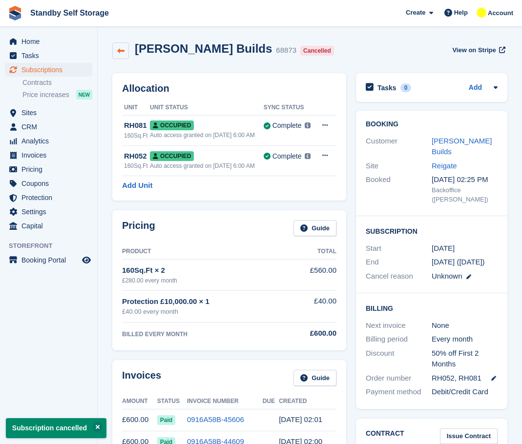
click at [123, 49] on icon at bounding box center [120, 50] width 7 height 7
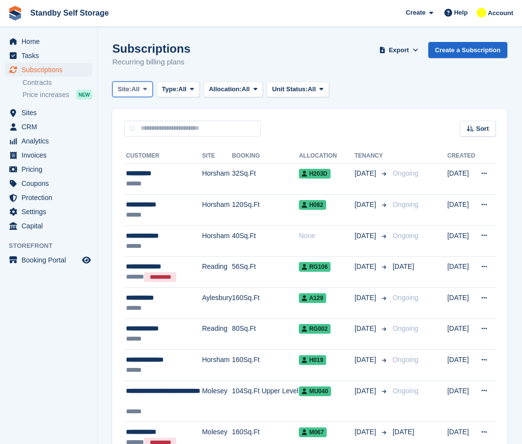
click at [130, 94] on span "Site:" at bounding box center [125, 89] width 14 height 10
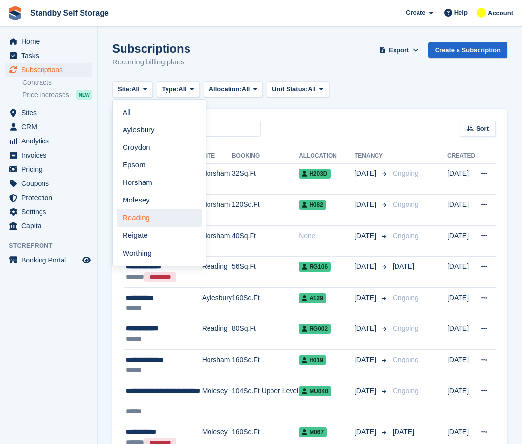
click at [144, 210] on link "Reading" at bounding box center [159, 218] width 85 height 18
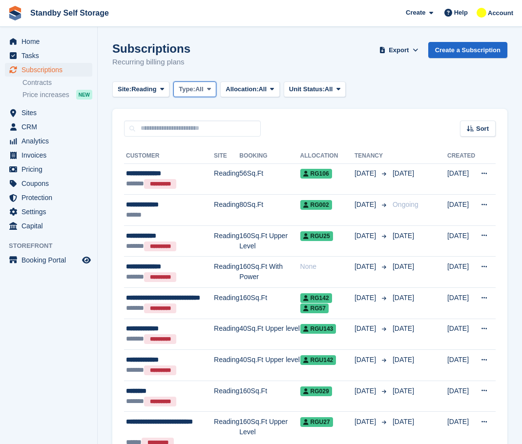
click at [187, 93] on span "Type:" at bounding box center [187, 89] width 17 height 10
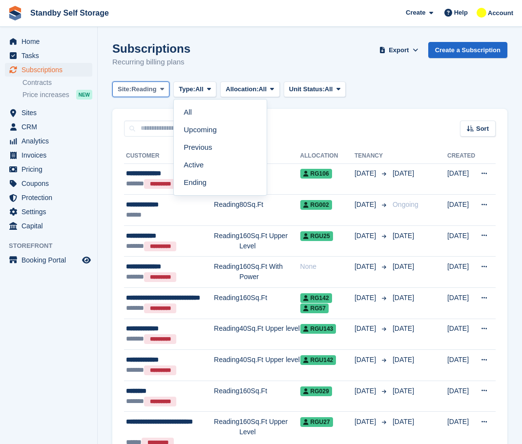
click at [151, 87] on span "Reading" at bounding box center [143, 89] width 25 height 10
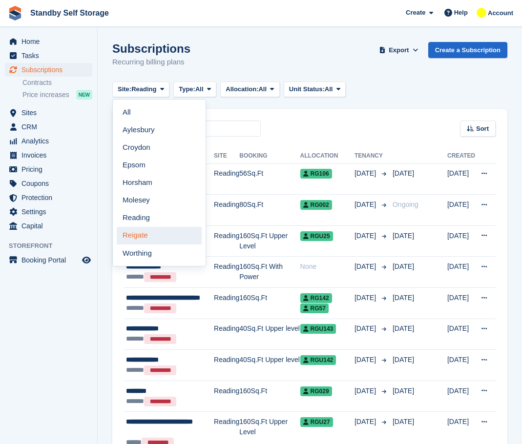
click at [153, 233] on link "Reigate" at bounding box center [159, 236] width 85 height 18
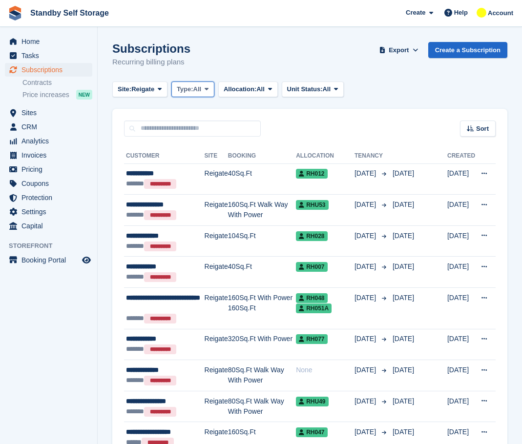
click at [200, 94] on button "Type: All" at bounding box center [192, 90] width 43 height 16
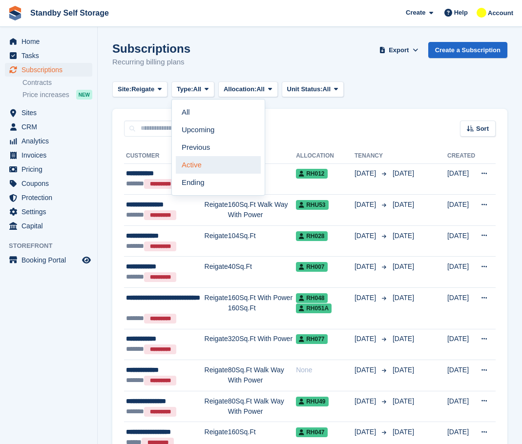
click at [202, 166] on link "Active" at bounding box center [218, 165] width 85 height 18
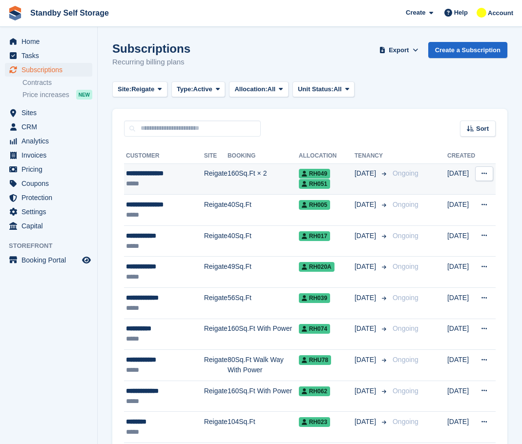
click at [193, 179] on div "*****" at bounding box center [165, 184] width 78 height 10
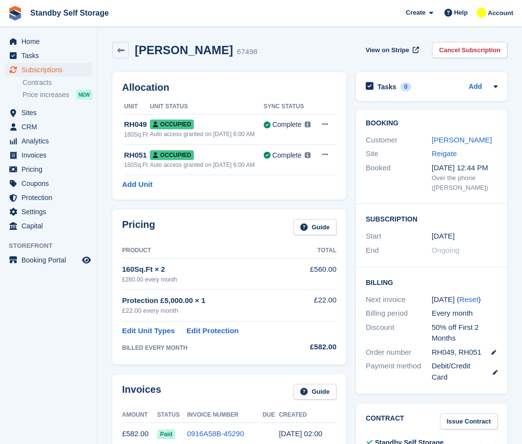
click at [163, 52] on h2 "[PERSON_NAME]" at bounding box center [184, 49] width 98 height 13
click at [163, 52] on h2 "Charlie Stalley" at bounding box center [184, 49] width 98 height 13
copy div "Charlie Stalley"
click at [464, 47] on link "Cancel Subscription" at bounding box center [469, 50] width 75 height 16
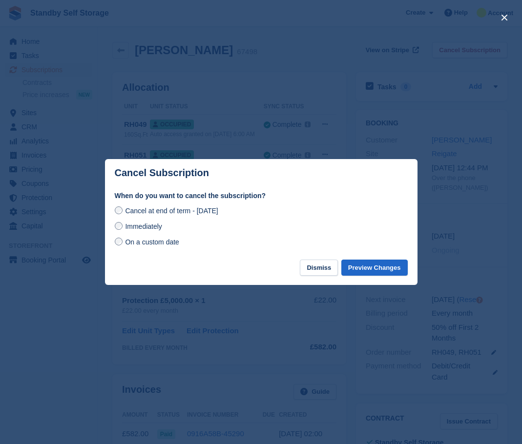
click at [143, 221] on div "Cancel at end of term - Friday, 5th September, 2025 Immediately On a custom date" at bounding box center [261, 226] width 293 height 43
click at [144, 223] on span "Immediately" at bounding box center [143, 227] width 37 height 8
click at [371, 262] on button "Preview Changes" at bounding box center [374, 268] width 66 height 16
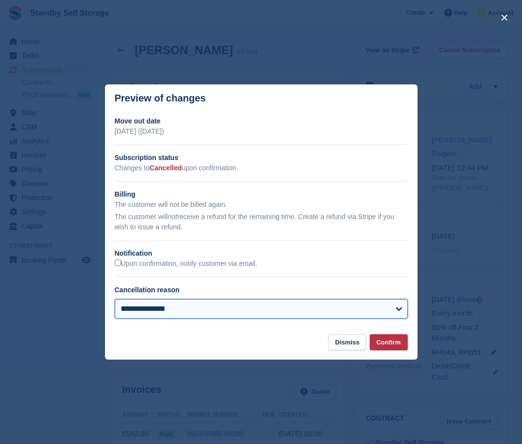
click at [180, 313] on select "**********" at bounding box center [261, 309] width 293 height 20
click at [179, 304] on select "**********" at bounding box center [261, 309] width 293 height 20
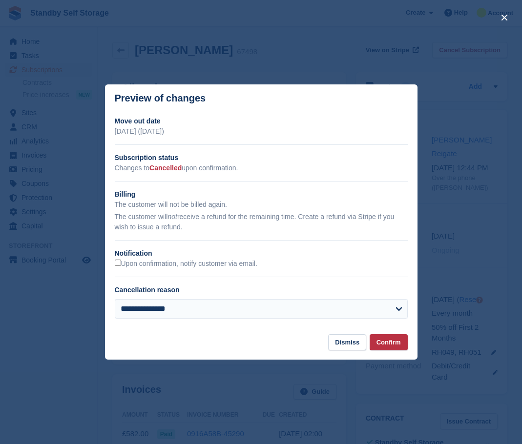
click at [140, 259] on h2 "Notification" at bounding box center [261, 254] width 293 height 10
click at [384, 350] on button "Confirm" at bounding box center [389, 342] width 38 height 16
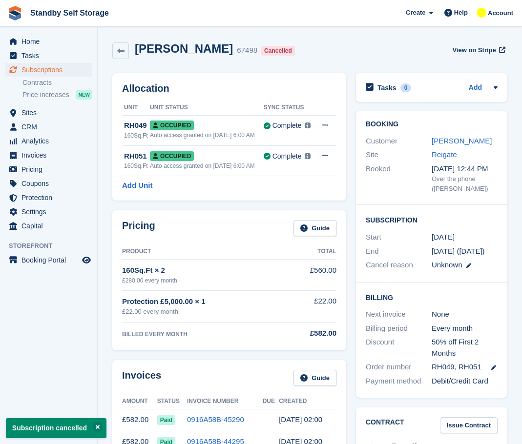
click at [122, 46] on link at bounding box center [120, 50] width 17 height 17
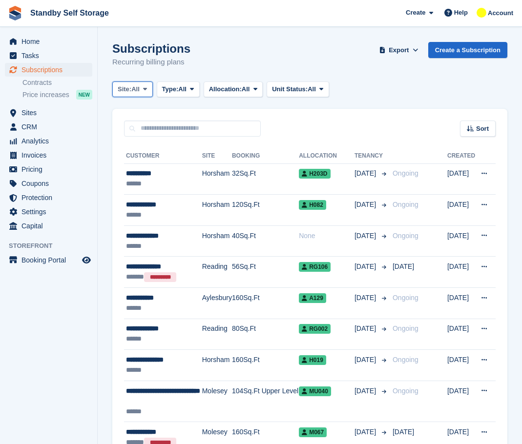
click at [133, 85] on span "All" at bounding box center [135, 89] width 8 height 10
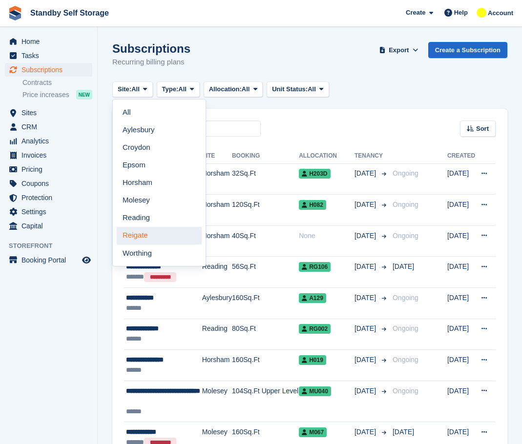
click at [149, 229] on link "Reigate" at bounding box center [159, 236] width 85 height 18
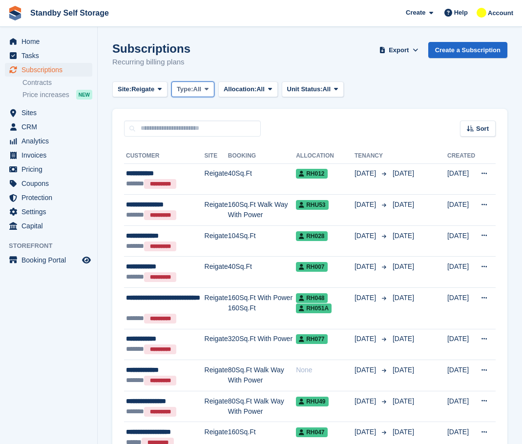
drag, startPoint x: 192, startPoint y: 127, endPoint x: 189, endPoint y: 82, distance: 45.5
click at [189, 82] on button "Type: All" at bounding box center [192, 90] width 43 height 16
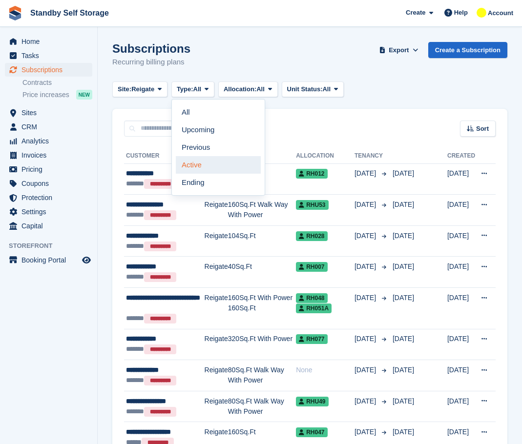
click at [193, 172] on link "Active" at bounding box center [218, 165] width 85 height 18
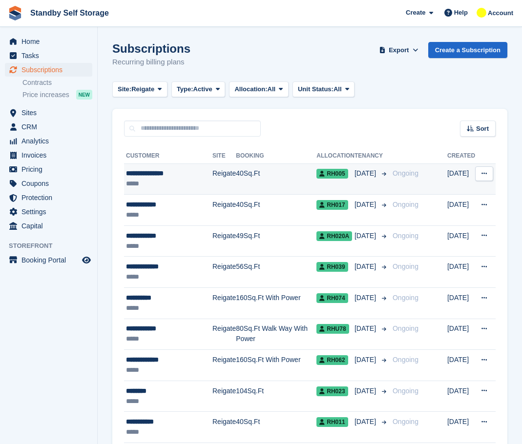
click at [194, 169] on div "**********" at bounding box center [169, 173] width 86 height 10
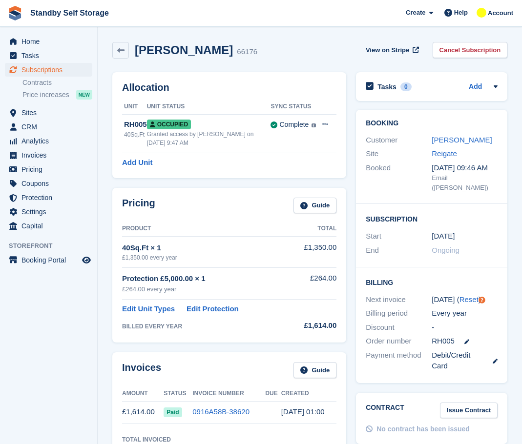
click at [158, 47] on h2 "Cheryl Williams" at bounding box center [184, 49] width 98 height 13
copy div "Cheryl Williams"
click at [457, 50] on link "Cancel Subscription" at bounding box center [470, 50] width 75 height 16
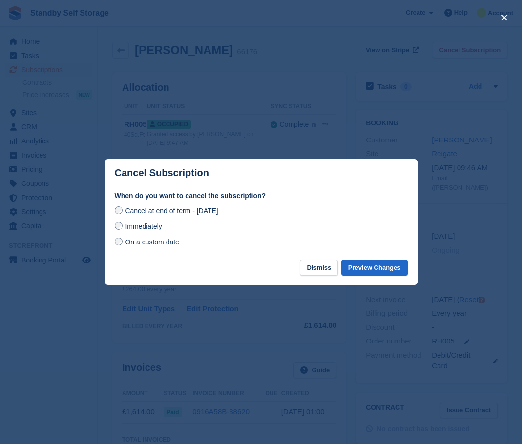
click at [151, 222] on div "Immediately" at bounding box center [261, 227] width 293 height 12
click at [152, 225] on span "Immediately" at bounding box center [143, 227] width 37 height 8
click at [368, 276] on button "Preview Changes" at bounding box center [374, 268] width 66 height 16
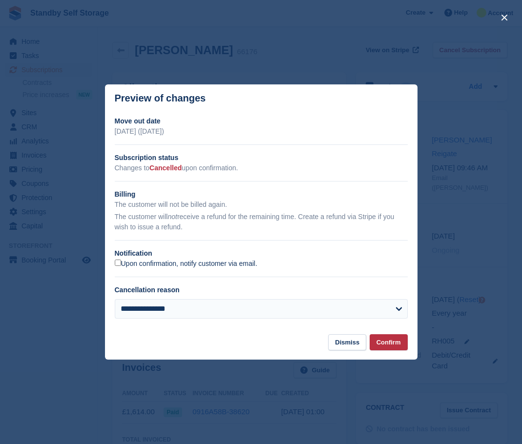
click at [129, 268] on label "Upon confirmation, notify customer via email." at bounding box center [186, 264] width 143 height 9
click at [392, 347] on button "Confirm" at bounding box center [389, 342] width 38 height 16
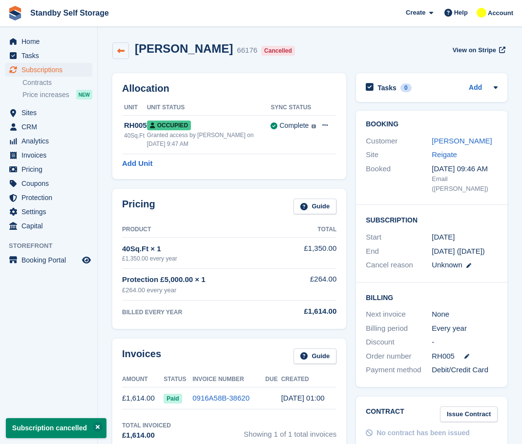
click at [112, 45] on link at bounding box center [120, 50] width 17 height 17
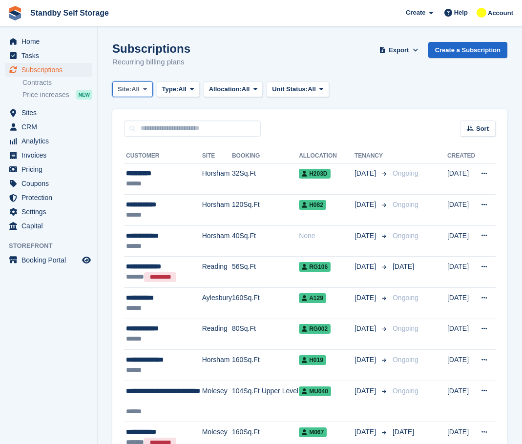
click at [144, 87] on span at bounding box center [145, 89] width 8 height 8
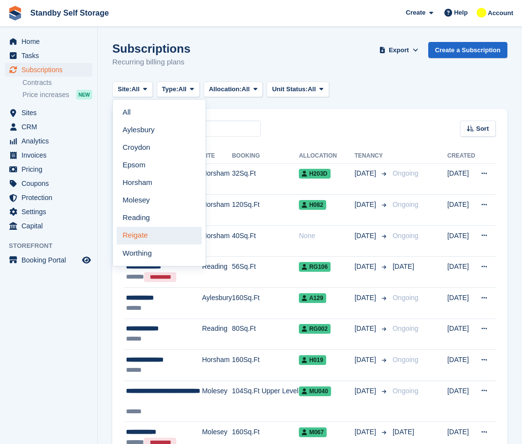
click at [156, 228] on link "Reigate" at bounding box center [159, 236] width 85 height 18
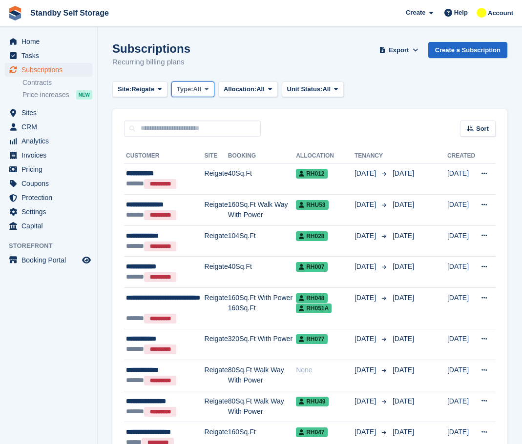
click at [193, 93] on span "Type:" at bounding box center [185, 89] width 17 height 10
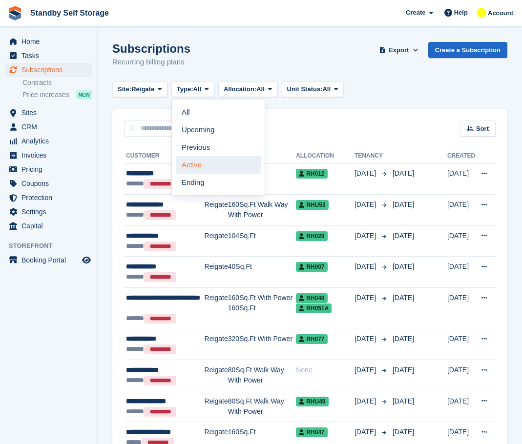
click at [208, 167] on link "Active" at bounding box center [218, 165] width 85 height 18
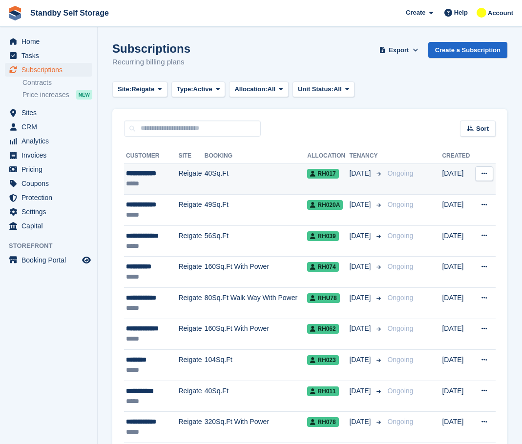
click at [180, 180] on td "Reigate" at bounding box center [191, 179] width 26 height 31
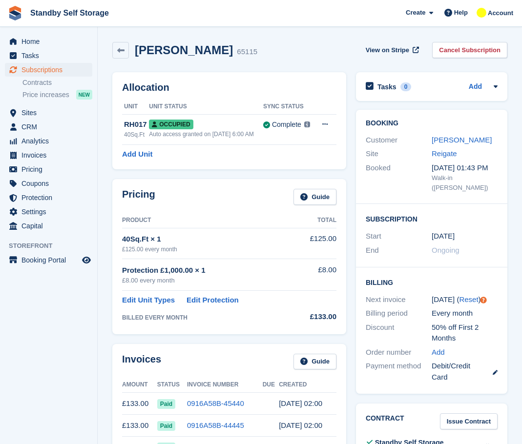
click at [161, 46] on h2 "[PERSON_NAME]" at bounding box center [184, 49] width 98 height 13
copy div "[PERSON_NAME]"
click at [459, 52] on link "Cancel Subscription" at bounding box center [469, 50] width 75 height 16
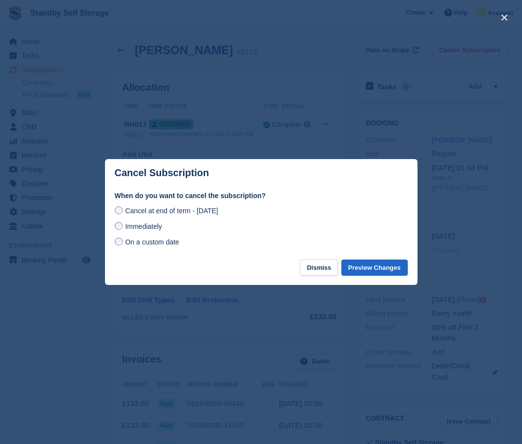
click at [160, 224] on span "Immediately" at bounding box center [143, 227] width 37 height 8
click at [381, 271] on button "Preview Changes" at bounding box center [374, 268] width 66 height 16
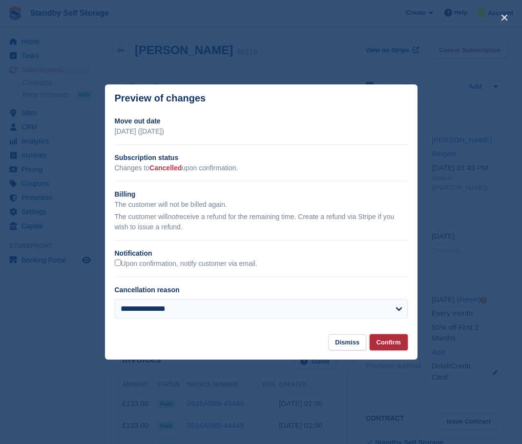
click at [402, 344] on button "Confirm" at bounding box center [389, 342] width 38 height 16
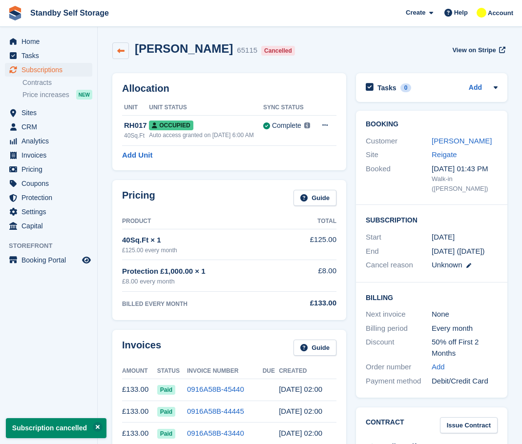
click at [119, 49] on icon at bounding box center [120, 50] width 7 height 7
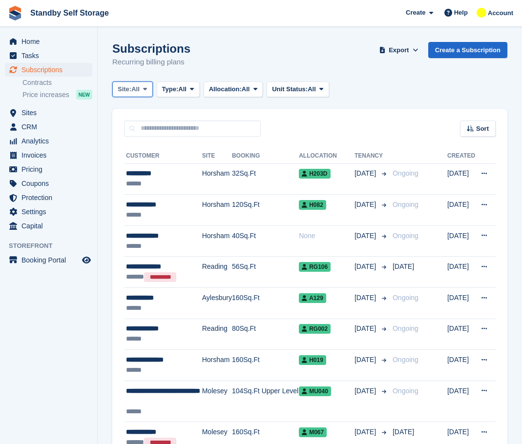
click at [127, 85] on span "Site:" at bounding box center [125, 89] width 14 height 10
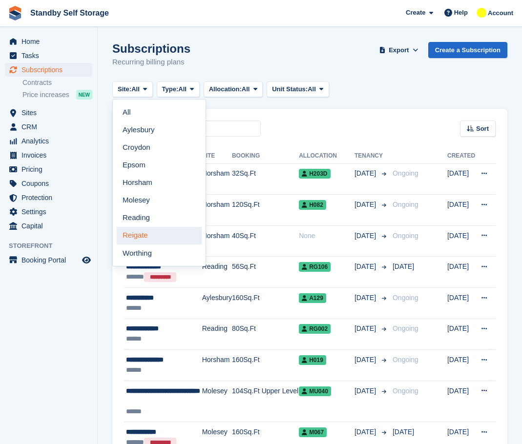
click at [144, 241] on link "Reigate" at bounding box center [159, 236] width 85 height 18
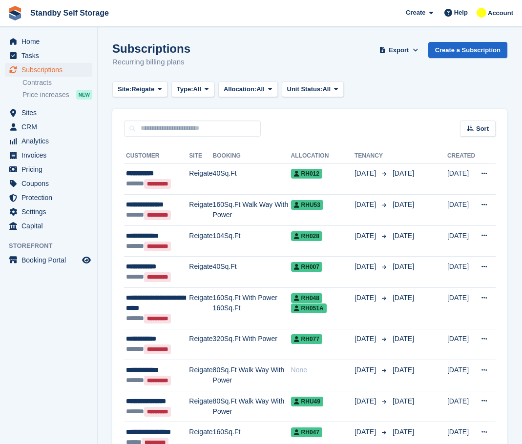
click at [172, 86] on button "Type: All" at bounding box center [192, 90] width 43 height 16
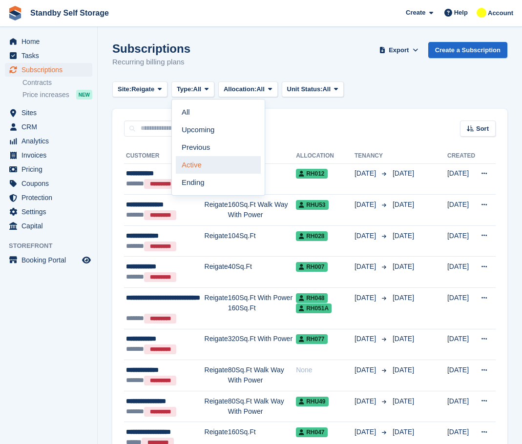
click at [196, 165] on link "Active" at bounding box center [218, 165] width 85 height 18
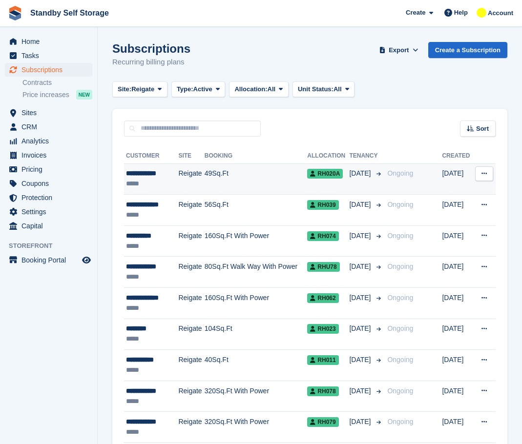
click at [214, 183] on td "49Sq.Ft" at bounding box center [256, 179] width 103 height 31
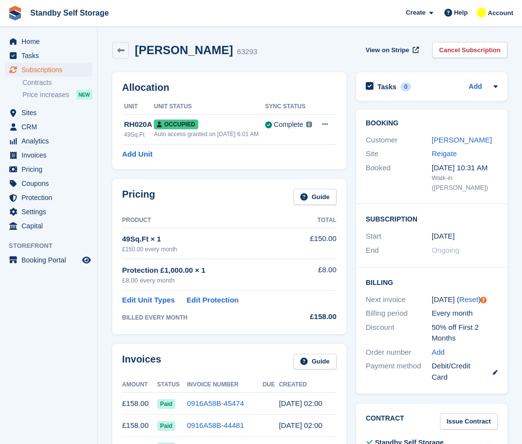
click at [181, 46] on h2 "John Collins" at bounding box center [184, 49] width 98 height 13
click at [181, 47] on h2 "John Collins" at bounding box center [184, 49] width 98 height 13
copy div "John Collins"
click at [497, 55] on link "Cancel Subscription" at bounding box center [469, 50] width 75 height 16
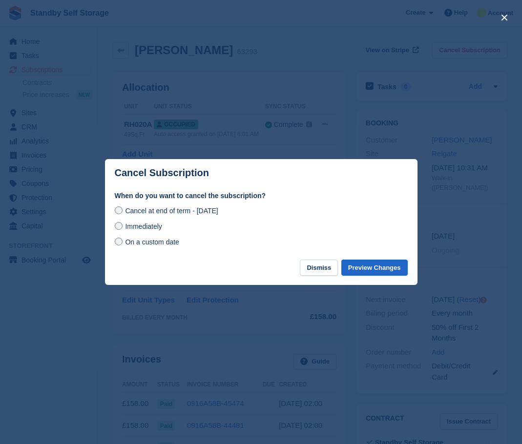
click at [133, 227] on span "Immediately" at bounding box center [143, 227] width 37 height 8
click at [354, 267] on button "Preview Changes" at bounding box center [374, 268] width 66 height 16
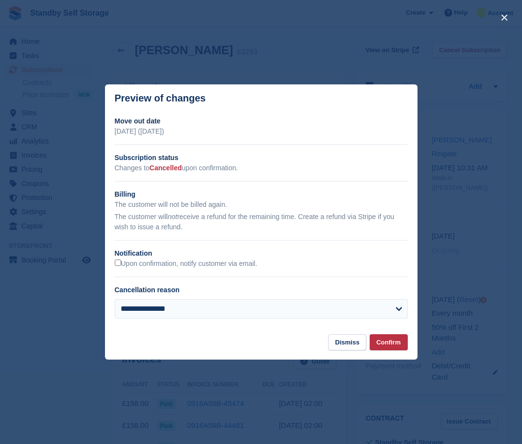
click at [137, 269] on div "Upon confirmation, notify customer via email." at bounding box center [261, 264] width 293 height 10
click at [193, 271] on div "**********" at bounding box center [261, 221] width 313 height 210
click at [196, 264] on label "Upon confirmation, notify customer via email." at bounding box center [186, 264] width 143 height 9
click at [400, 348] on button "Confirm" at bounding box center [389, 342] width 38 height 16
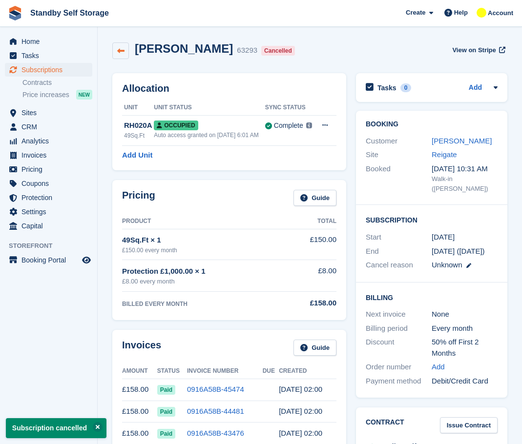
click at [124, 55] on link at bounding box center [120, 50] width 17 height 17
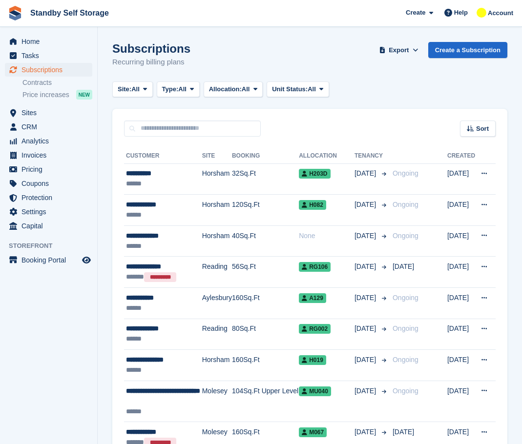
click at [144, 91] on span at bounding box center [145, 89] width 8 height 8
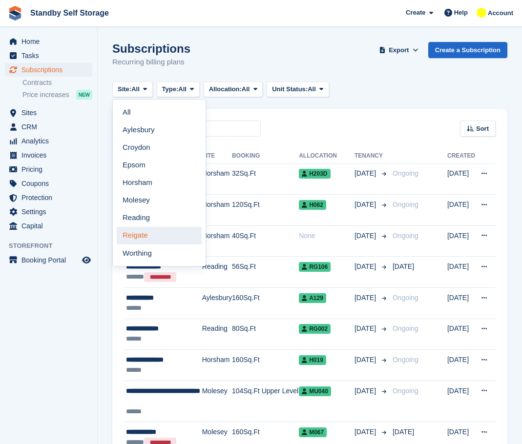
click at [153, 233] on link "Reigate" at bounding box center [159, 236] width 85 height 18
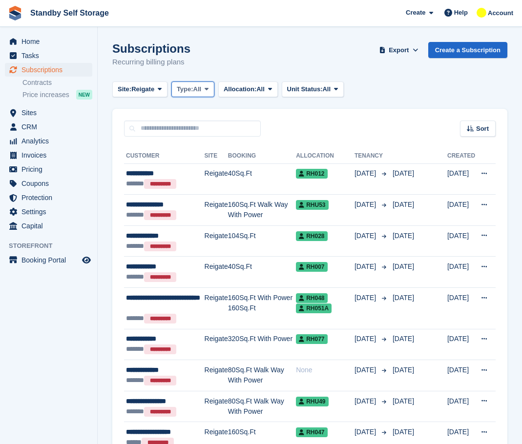
click at [187, 91] on span "Type:" at bounding box center [185, 89] width 17 height 10
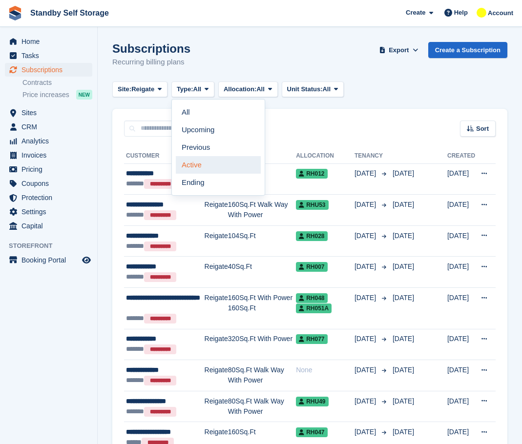
click at [201, 164] on link "Active" at bounding box center [218, 165] width 85 height 18
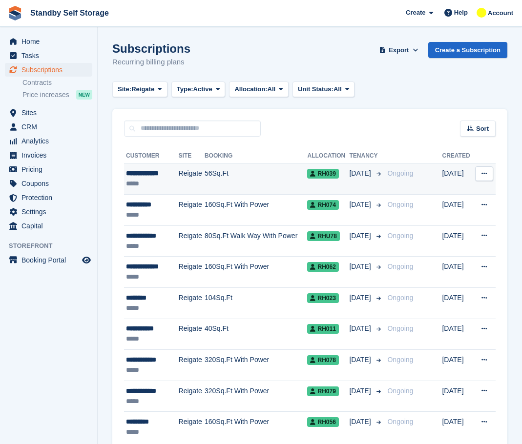
click at [220, 180] on td "56Sq.Ft" at bounding box center [256, 179] width 103 height 31
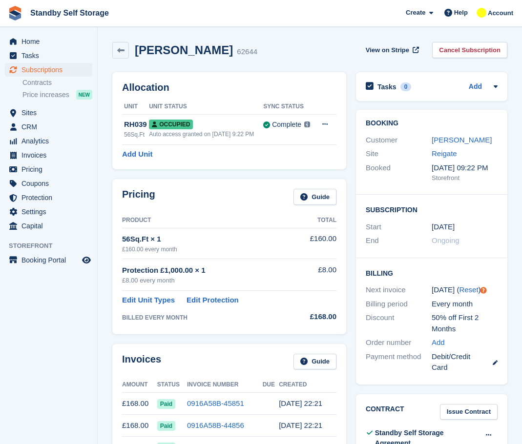
click at [182, 49] on h2 "William Clark" at bounding box center [184, 49] width 98 height 13
copy div "William Clark"
click at [447, 51] on link "Cancel Subscription" at bounding box center [469, 50] width 75 height 16
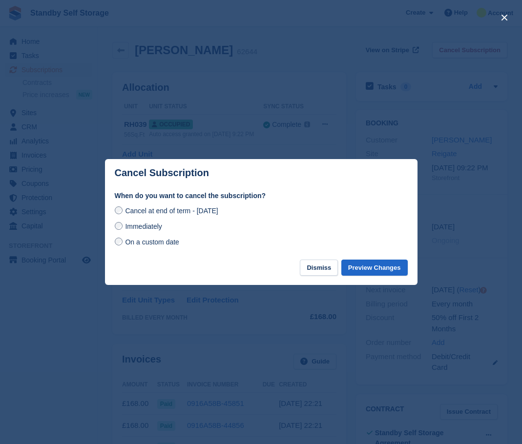
click at [134, 229] on span "Immediately" at bounding box center [143, 227] width 37 height 8
click at [371, 269] on button "Preview Changes" at bounding box center [374, 268] width 66 height 16
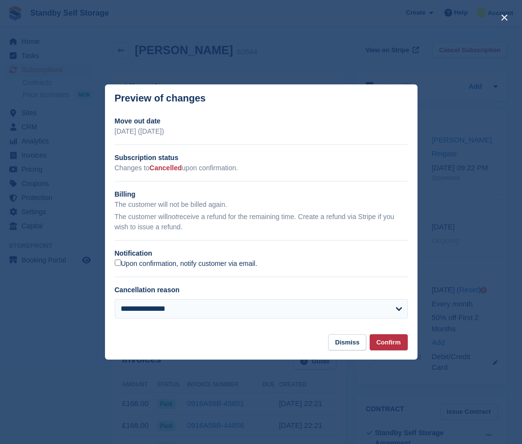
click at [130, 267] on label "Upon confirmation, notify customer via email." at bounding box center [186, 264] width 143 height 9
click at [404, 349] on button "Confirm" at bounding box center [389, 342] width 38 height 16
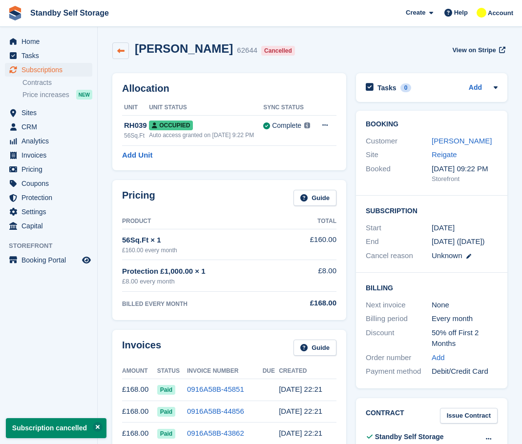
click at [118, 55] on link at bounding box center [120, 50] width 17 height 17
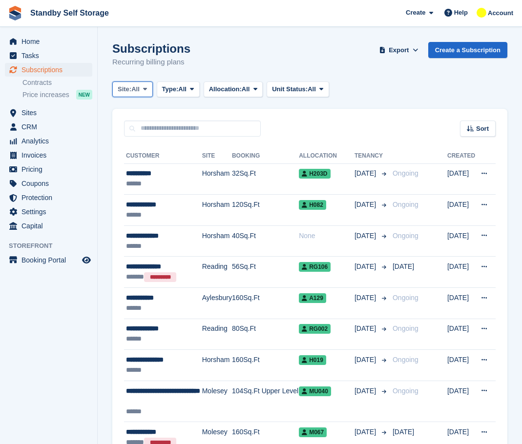
click at [136, 96] on button "Site: All" at bounding box center [132, 90] width 41 height 16
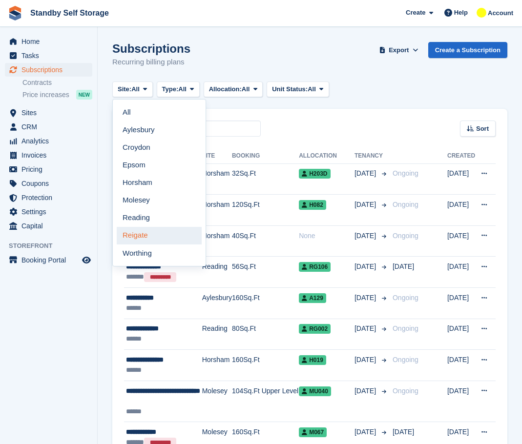
click at [143, 232] on link "Reigate" at bounding box center [159, 236] width 85 height 18
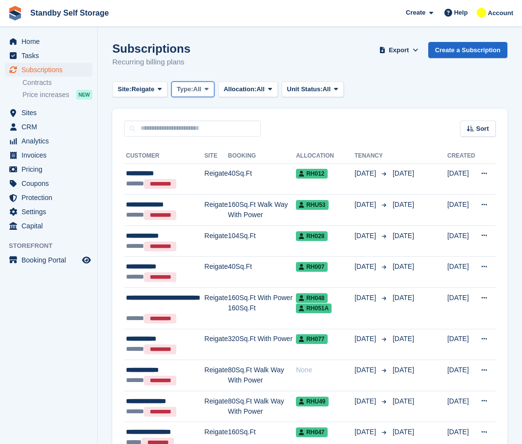
drag, startPoint x: 183, startPoint y: 105, endPoint x: 187, endPoint y: 86, distance: 19.3
click at [187, 86] on span "Type:" at bounding box center [185, 89] width 17 height 10
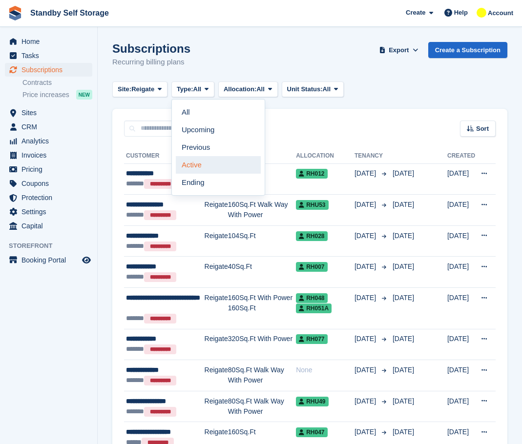
click at [195, 165] on link "Active" at bounding box center [218, 165] width 85 height 18
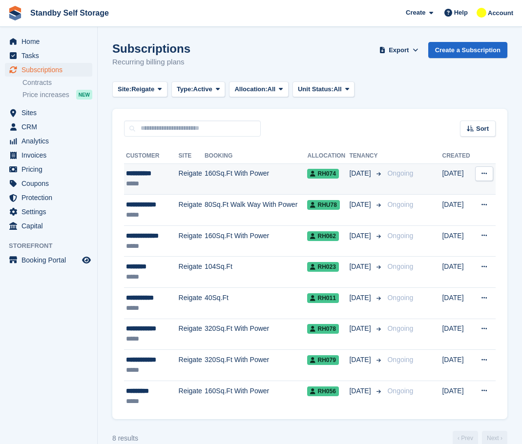
click at [192, 177] on td "Reigate" at bounding box center [192, 179] width 26 height 31
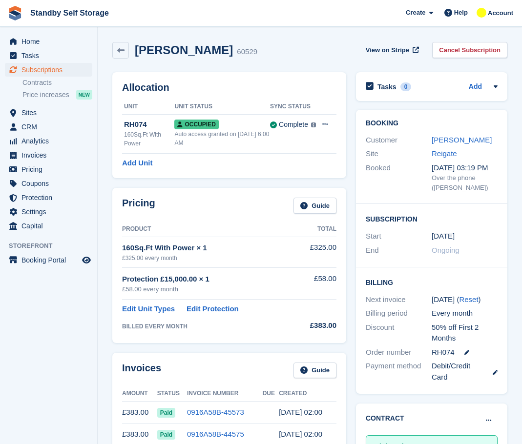
click at [182, 54] on h2 "Sam Barham" at bounding box center [184, 49] width 98 height 13
copy div "Sam Barham"
click at [471, 51] on link "Cancel Subscription" at bounding box center [469, 50] width 75 height 16
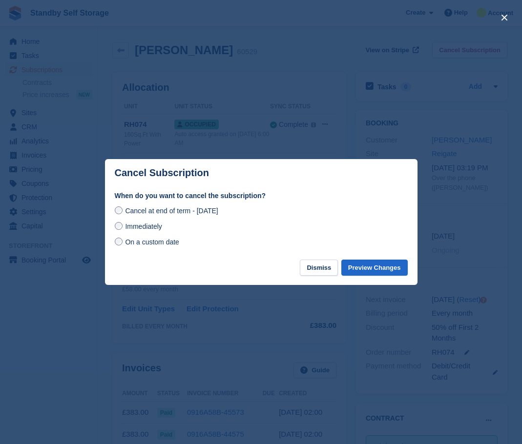
click at [123, 227] on label "Immediately" at bounding box center [138, 226] width 47 height 10
click at [381, 272] on button "Preview Changes" at bounding box center [374, 268] width 66 height 16
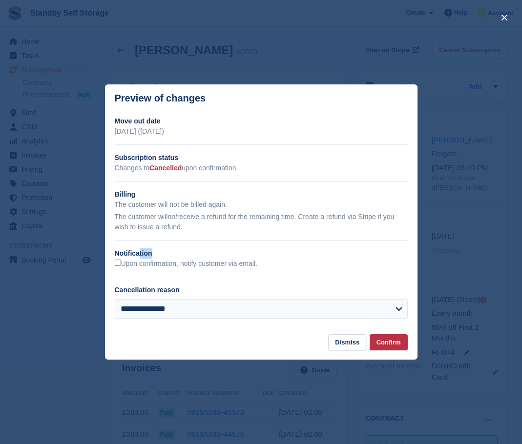
click at [138, 260] on div "**********" at bounding box center [261, 221] width 313 height 210
click at [142, 264] on label "Upon confirmation, notify customer via email." at bounding box center [186, 264] width 143 height 9
click at [396, 343] on button "Confirm" at bounding box center [389, 342] width 38 height 16
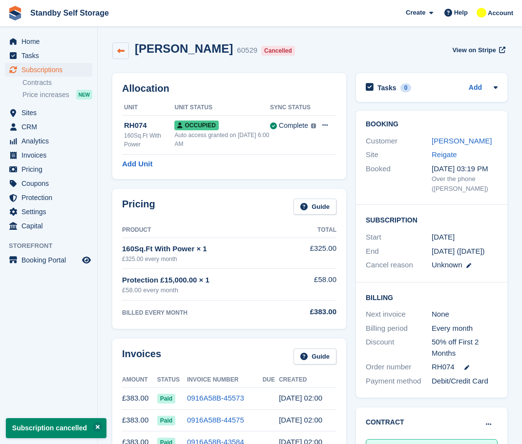
click at [115, 51] on link at bounding box center [120, 50] width 17 height 17
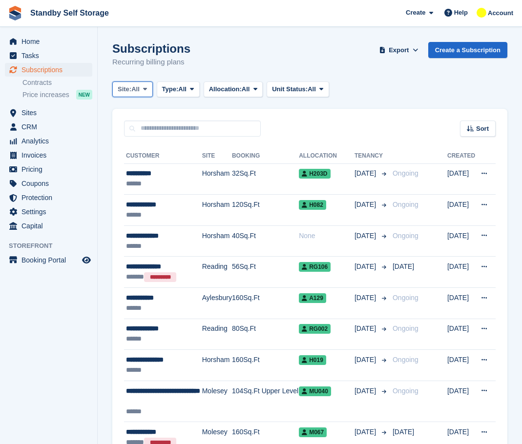
click at [141, 86] on button "Site: All" at bounding box center [132, 90] width 41 height 16
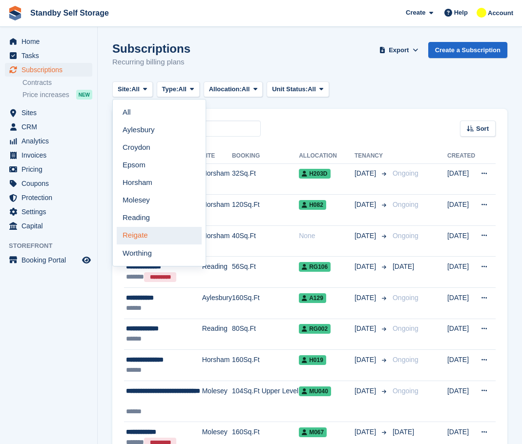
click at [135, 229] on link "Reigate" at bounding box center [159, 236] width 85 height 18
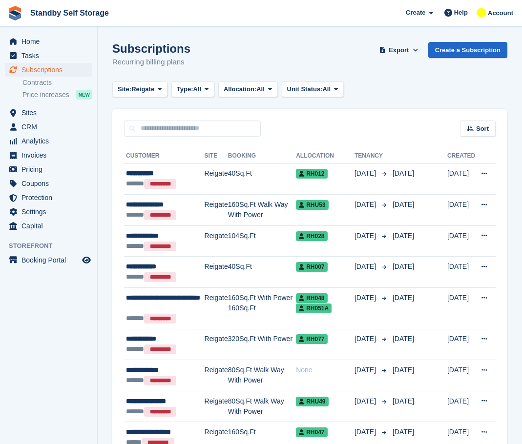
click at [193, 88] on span "Type:" at bounding box center [185, 89] width 17 height 10
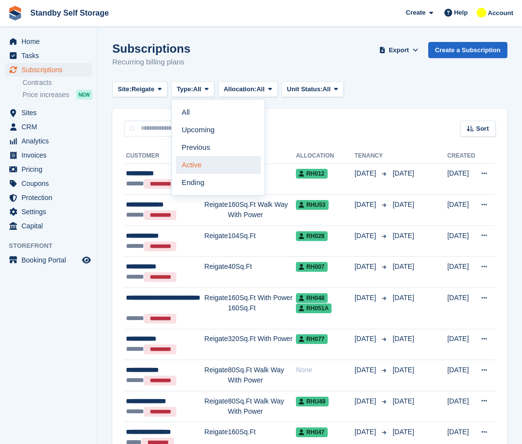
click at [193, 171] on link "Active" at bounding box center [218, 165] width 85 height 18
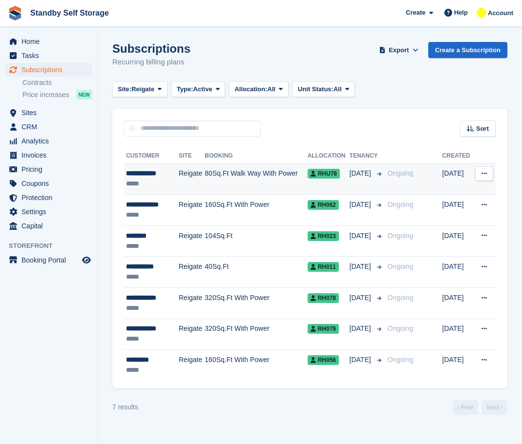
click at [205, 184] on td "80Sq.Ft Walk Way With Power" at bounding box center [256, 179] width 103 height 31
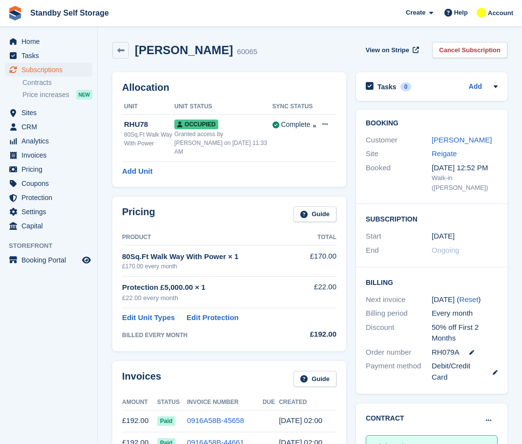
click at [161, 56] on h2 "Antonio Lima" at bounding box center [184, 49] width 98 height 13
click at [160, 55] on h2 "Antonio Lima" at bounding box center [184, 49] width 98 height 13
copy div "Antonio Lima"
click at [448, 46] on link "Cancel Subscription" at bounding box center [469, 50] width 75 height 16
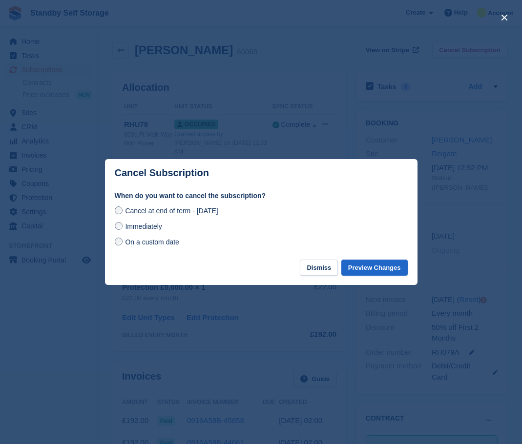
click at [145, 222] on div "Immediately" at bounding box center [261, 227] width 293 height 12
click at [147, 230] on span "Immediately" at bounding box center [143, 227] width 37 height 8
click at [384, 263] on button "Preview Changes" at bounding box center [374, 268] width 66 height 16
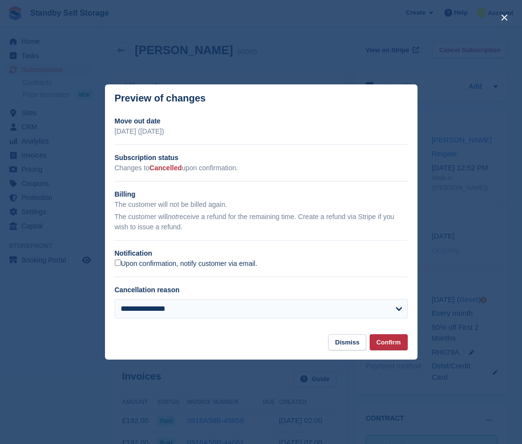
click at [156, 264] on label "Upon confirmation, notify customer via email." at bounding box center [186, 264] width 143 height 9
click at [396, 347] on button "Confirm" at bounding box center [389, 342] width 38 height 16
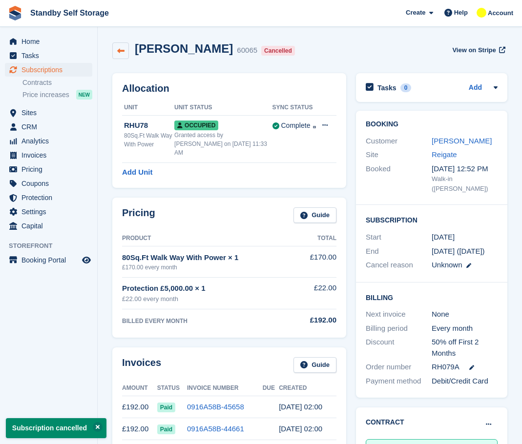
click at [122, 51] on icon at bounding box center [120, 50] width 7 height 7
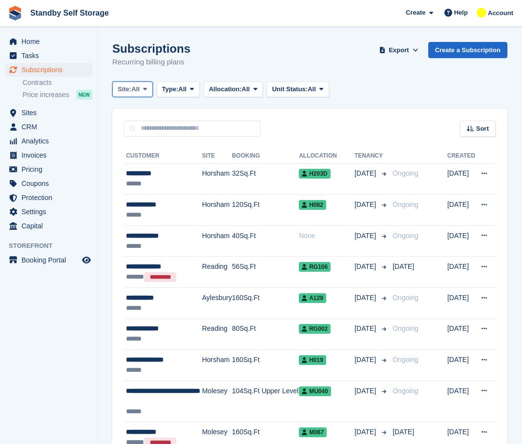
click at [138, 93] on span "All" at bounding box center [135, 89] width 8 height 10
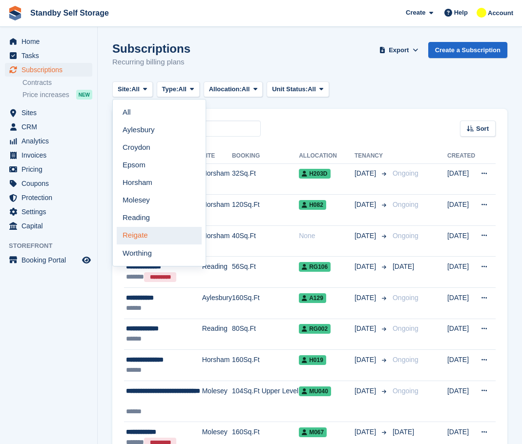
click at [146, 233] on link "Reigate" at bounding box center [159, 236] width 85 height 18
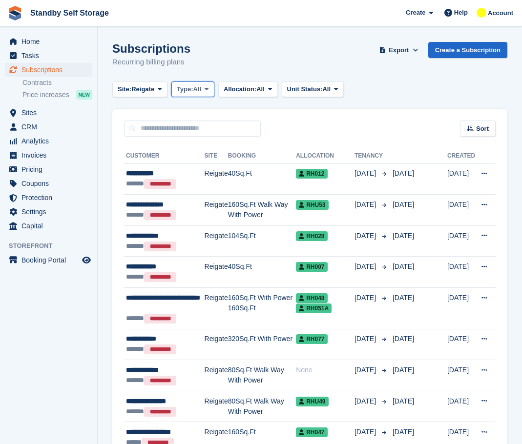
click at [183, 95] on button "Type: All" at bounding box center [192, 90] width 43 height 16
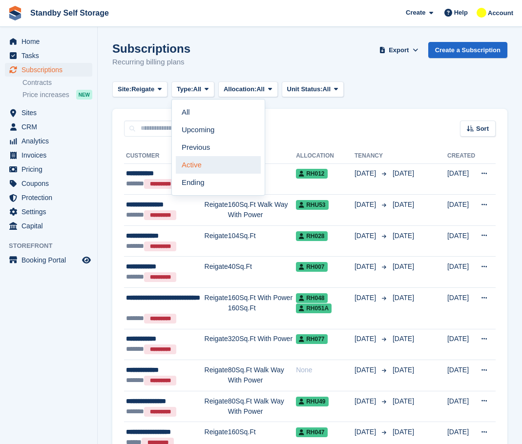
click at [188, 167] on link "Active" at bounding box center [218, 165] width 85 height 18
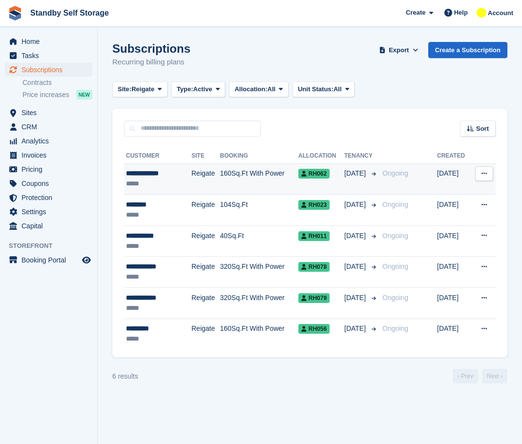
click at [224, 174] on td "160Sq.Ft With Power" at bounding box center [259, 179] width 78 height 31
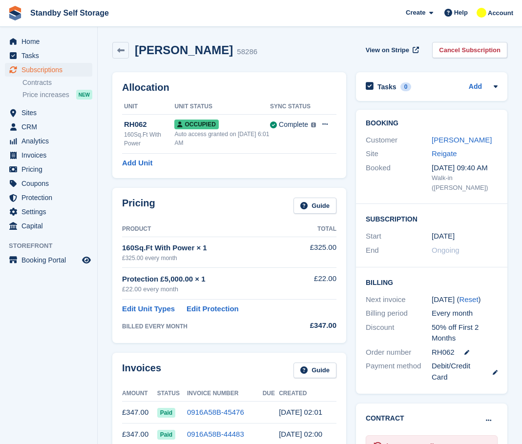
click at [151, 46] on h2 "Roland Pettet" at bounding box center [184, 49] width 98 height 13
copy div "Roland Pettet"
drag, startPoint x: 433, startPoint y: 56, endPoint x: 441, endPoint y: 52, distance: 9.0
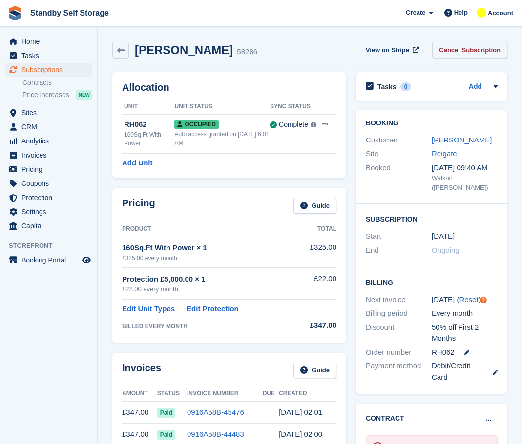
click at [433, 56] on div "View on Stripe Cancel Subscription" at bounding box center [435, 52] width 146 height 20
click at [453, 46] on link "Cancel Subscription" at bounding box center [469, 50] width 75 height 16
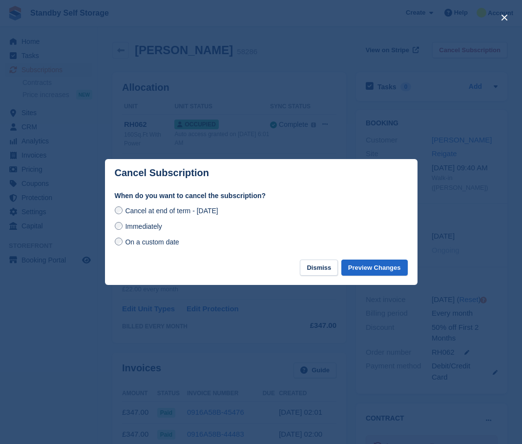
click at [151, 224] on span "Immediately" at bounding box center [143, 227] width 37 height 8
click at [371, 264] on button "Preview Changes" at bounding box center [374, 268] width 66 height 16
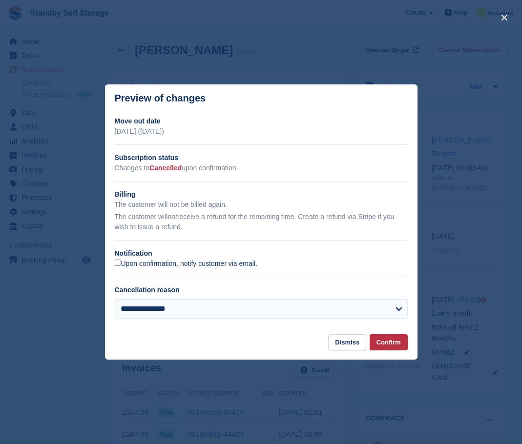
click at [140, 264] on label "Upon confirmation, notify customer via email." at bounding box center [186, 264] width 143 height 9
click at [394, 343] on button "Confirm" at bounding box center [389, 342] width 38 height 16
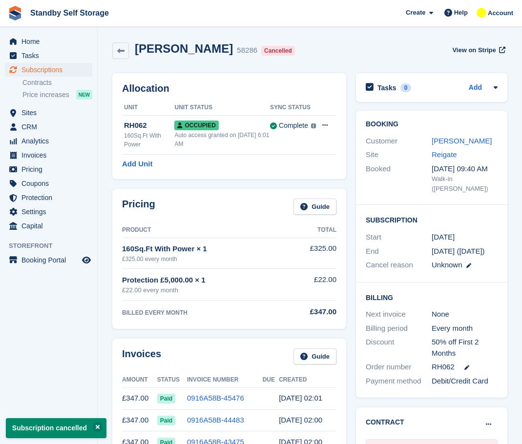
click at [121, 51] on icon at bounding box center [120, 50] width 7 height 7
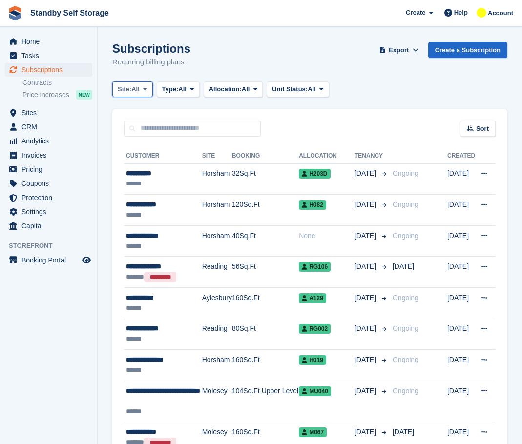
click at [146, 90] on icon at bounding box center [145, 89] width 4 height 6
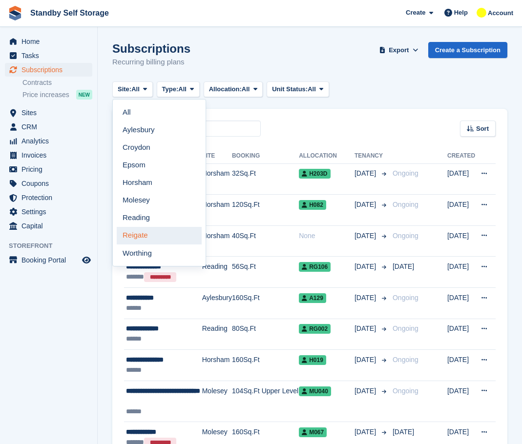
click at [159, 231] on link "Reigate" at bounding box center [159, 236] width 85 height 18
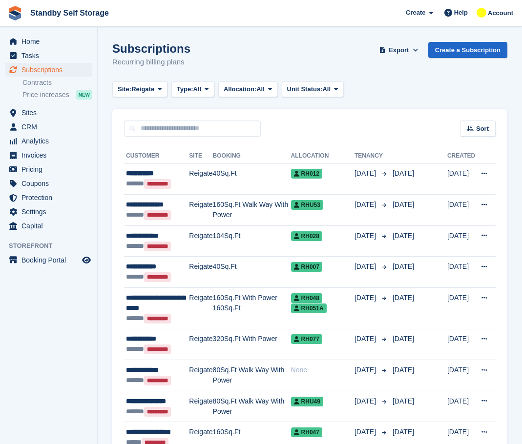
click at [173, 94] on button "Type: All" at bounding box center [192, 90] width 43 height 16
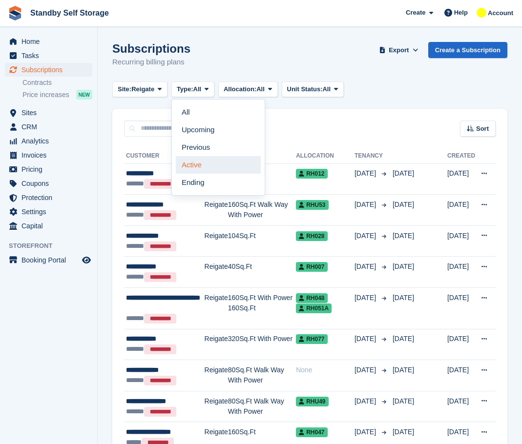
click at [205, 160] on link "Active" at bounding box center [218, 165] width 85 height 18
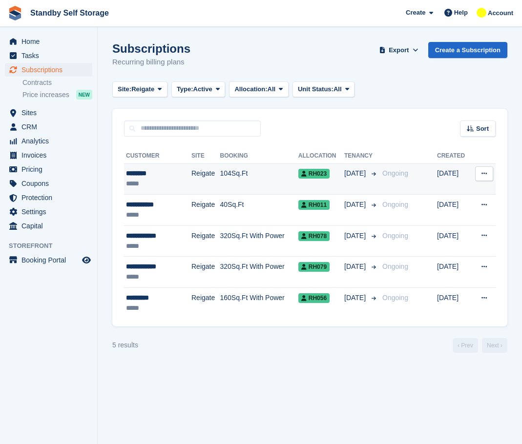
click at [199, 175] on td "Reigate" at bounding box center [205, 179] width 28 height 31
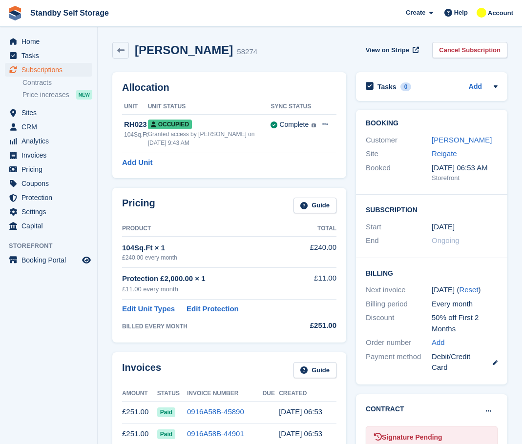
click at [237, 52] on div "58274" at bounding box center [247, 51] width 21 height 11
click at [158, 53] on h2 "[PERSON_NAME]" at bounding box center [184, 49] width 98 height 13
click at [161, 47] on h2 "[PERSON_NAME]" at bounding box center [184, 49] width 98 height 13
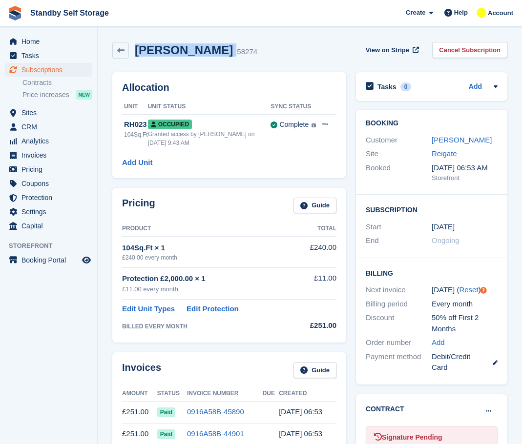
click at [161, 47] on h2 "[PERSON_NAME]" at bounding box center [184, 49] width 98 height 13
copy div "[PERSON_NAME]"
click at [461, 43] on link "Cancel Subscription" at bounding box center [469, 50] width 75 height 16
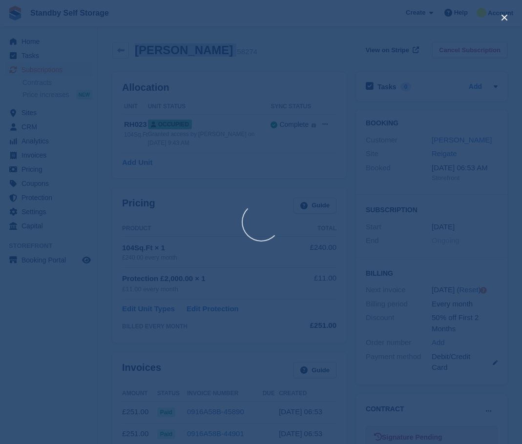
click at [461, 45] on div at bounding box center [261, 222] width 522 height 444
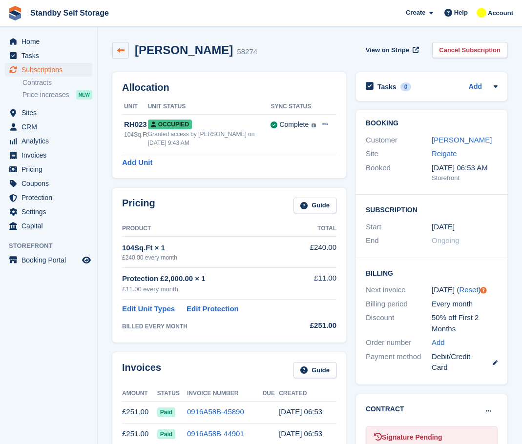
click at [122, 50] on icon at bounding box center [120, 50] width 7 height 7
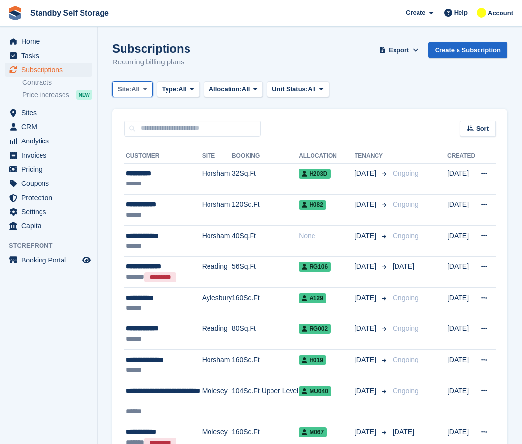
click at [139, 93] on span "All" at bounding box center [135, 89] width 8 height 10
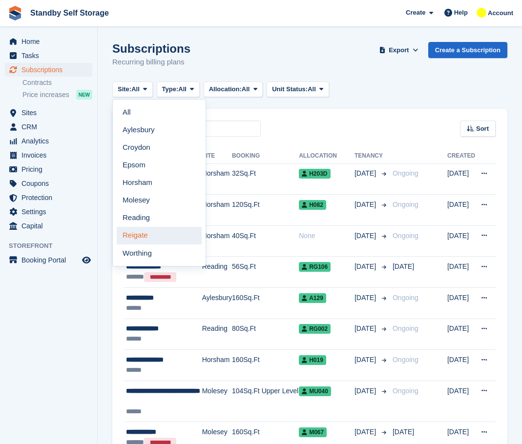
click at [157, 233] on link "Reigate" at bounding box center [159, 236] width 85 height 18
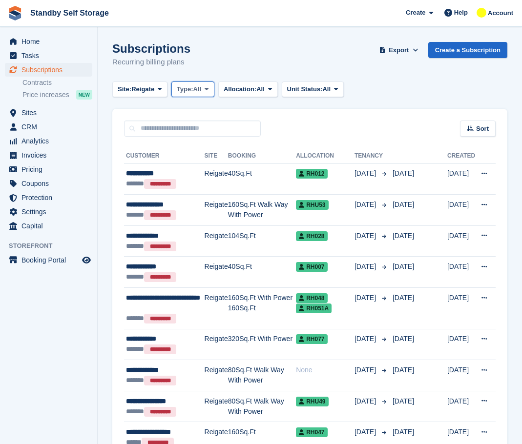
click at [185, 86] on span "Type:" at bounding box center [185, 89] width 17 height 10
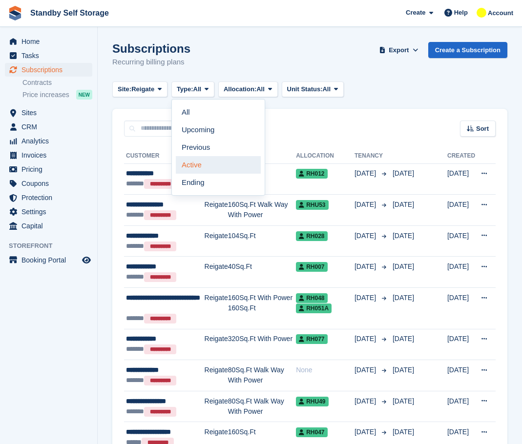
click at [215, 165] on link "Active" at bounding box center [218, 165] width 85 height 18
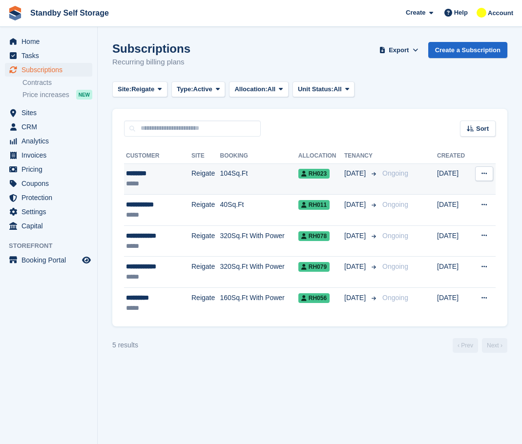
click at [191, 172] on td "Reigate" at bounding box center [205, 179] width 28 height 31
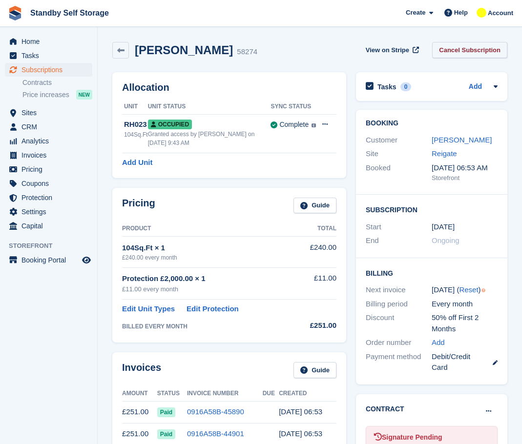
click at [464, 54] on link "Cancel Subscription" at bounding box center [469, 50] width 75 height 16
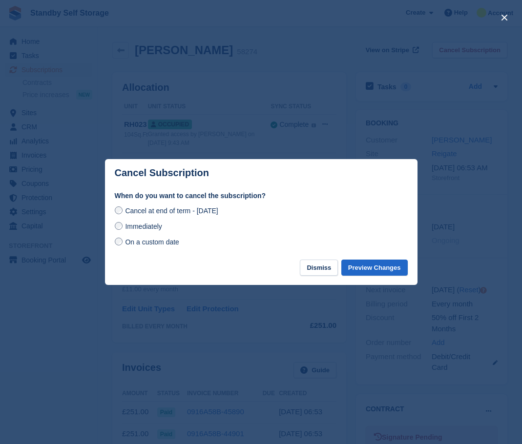
click at [123, 228] on label "Immediately" at bounding box center [138, 226] width 47 height 10
click at [376, 271] on button "Preview Changes" at bounding box center [374, 268] width 66 height 16
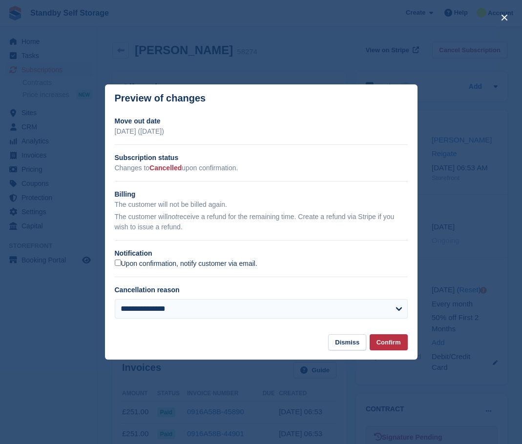
click at [132, 264] on label "Upon confirmation, notify customer via email." at bounding box center [186, 264] width 143 height 9
click at [394, 344] on button "Confirm" at bounding box center [389, 342] width 38 height 16
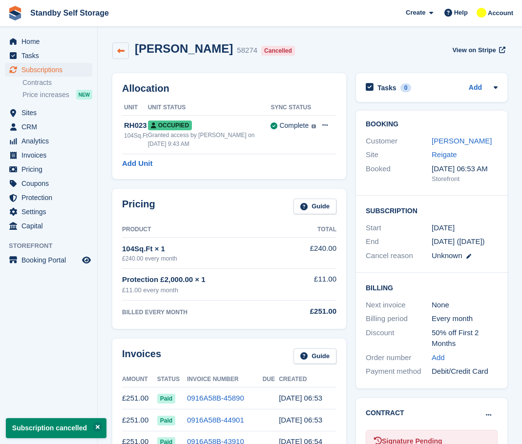
click at [125, 51] on link at bounding box center [120, 50] width 17 height 17
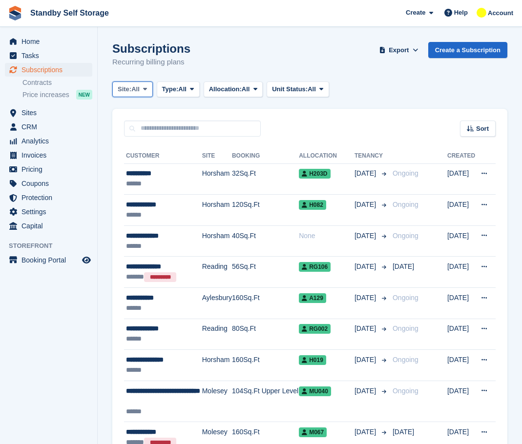
click at [140, 97] on button "Site: All" at bounding box center [132, 90] width 41 height 16
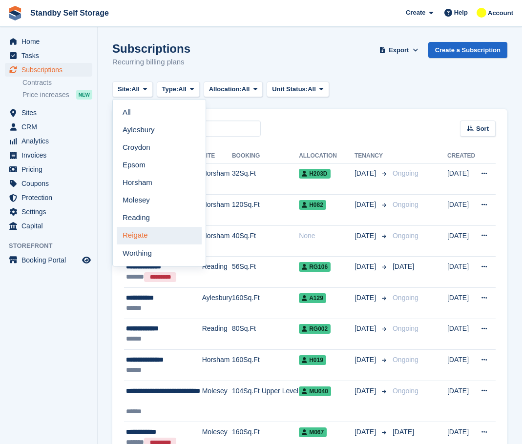
click at [160, 230] on link "Reigate" at bounding box center [159, 236] width 85 height 18
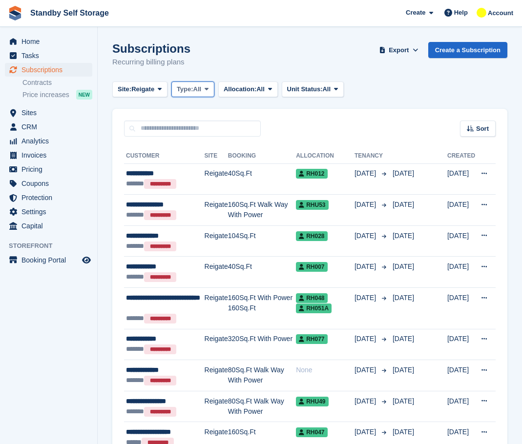
click at [189, 85] on span "Type:" at bounding box center [185, 89] width 17 height 10
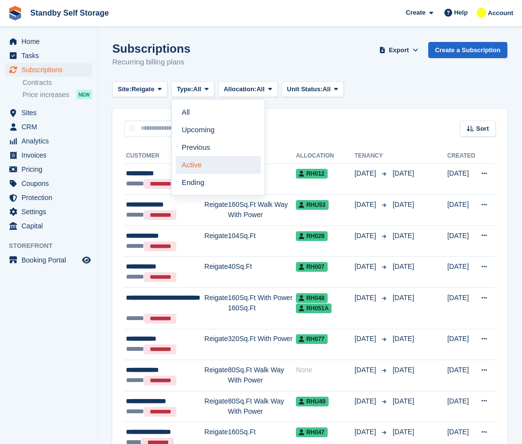
click at [221, 171] on link "Active" at bounding box center [218, 165] width 85 height 18
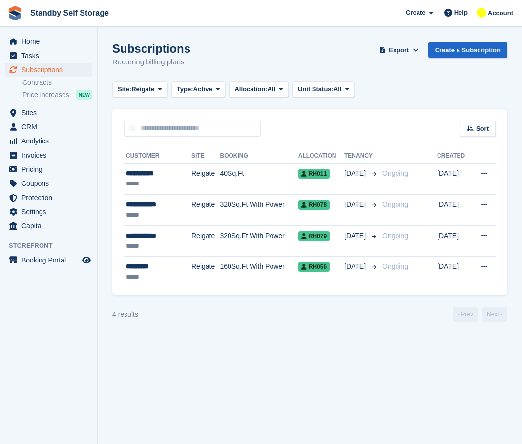
click at [299, 119] on div "Sort Sort by Customer name Date created Move in date Move out date Created (old…" at bounding box center [309, 123] width 395 height 28
click at [142, 90] on span "Reigate" at bounding box center [142, 89] width 23 height 10
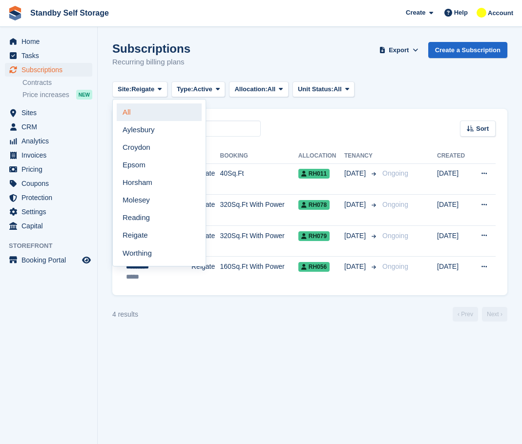
click at [148, 108] on link "All" at bounding box center [159, 113] width 85 height 18
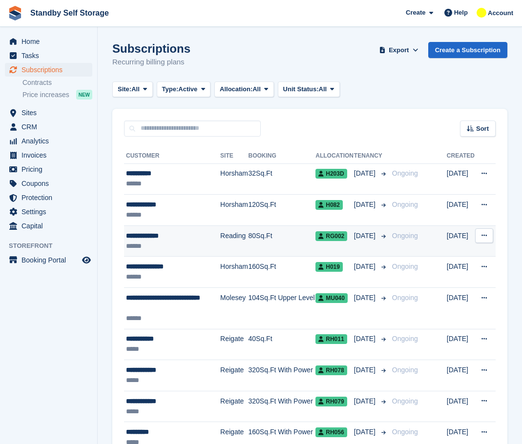
scroll to position [58, 0]
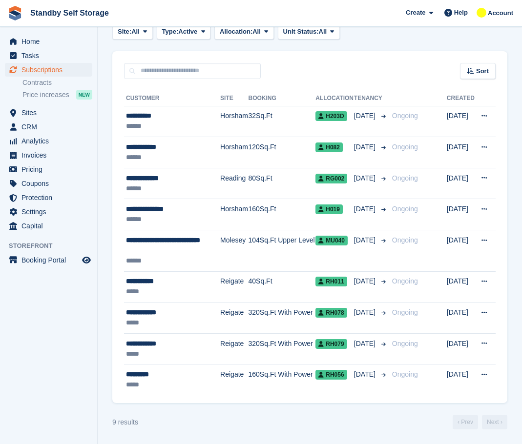
click at [334, 50] on turbo-frame "Subscriptions Recurring billing plans Export Export Subscriptions Export a CSV …" at bounding box center [309, 206] width 395 height 445
click at [41, 112] on span "Sites" at bounding box center [50, 113] width 59 height 14
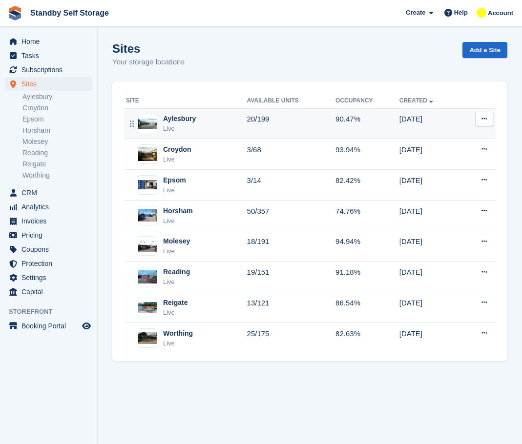
click at [183, 120] on div "Aylesbury" at bounding box center [179, 119] width 33 height 10
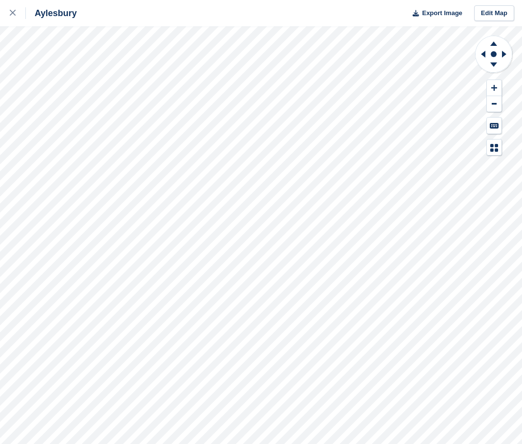
click at [88, 58] on div "Aylesbury Export Image Edit Map" at bounding box center [261, 222] width 522 height 444
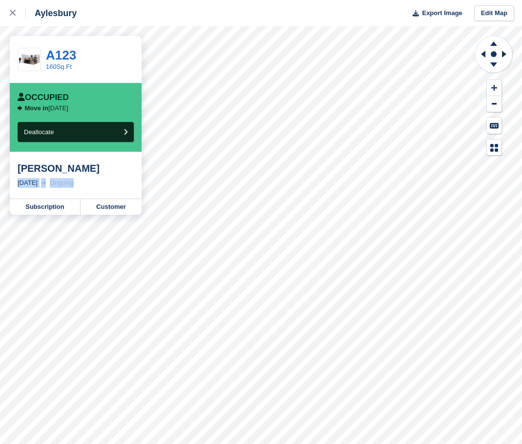
drag, startPoint x: 96, startPoint y: 183, endPoint x: 15, endPoint y: 186, distance: 81.6
click at [15, 186] on div "Sanna Khan 16 Sep, 2025 Ongoing" at bounding box center [76, 175] width 132 height 47
click at [98, 169] on div "Sanna Khan" at bounding box center [76, 169] width 116 height 12
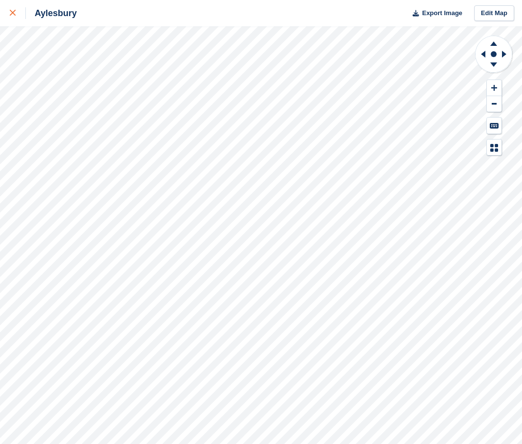
click at [9, 10] on link at bounding box center [13, 13] width 26 height 26
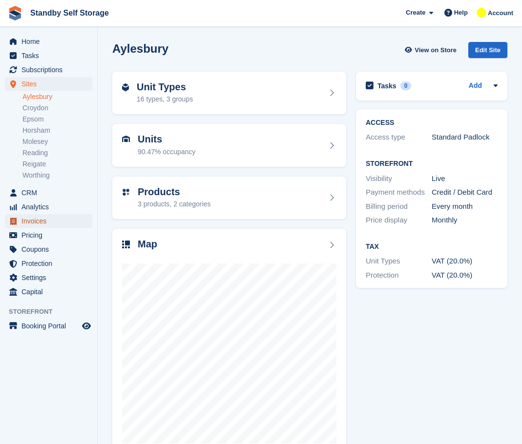
click at [40, 218] on span "Invoices" at bounding box center [50, 221] width 59 height 14
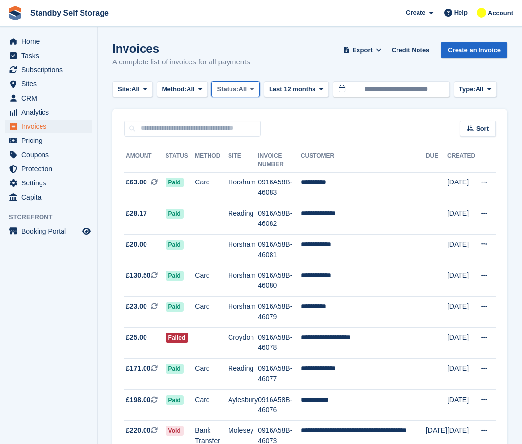
click at [229, 88] on span "Status:" at bounding box center [227, 89] width 21 height 10
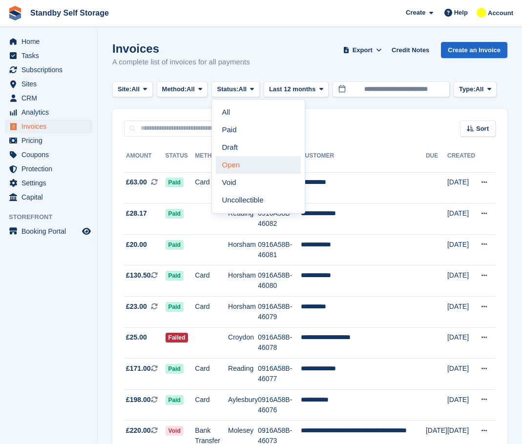
click at [246, 162] on link "Open" at bounding box center [258, 165] width 85 height 18
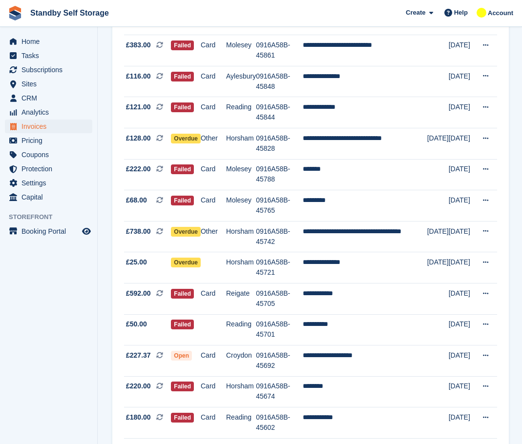
scroll to position [808, 0]
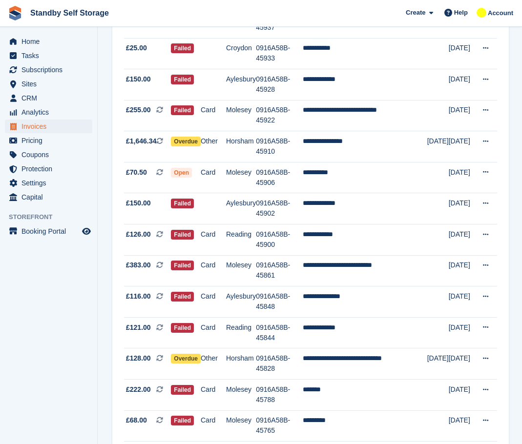
scroll to position [586, 0]
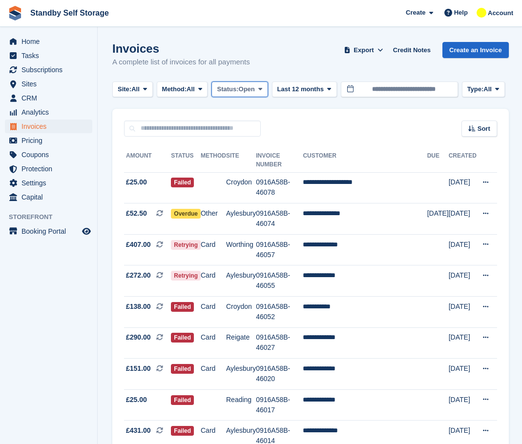
click at [247, 89] on span "Open" at bounding box center [247, 89] width 16 height 10
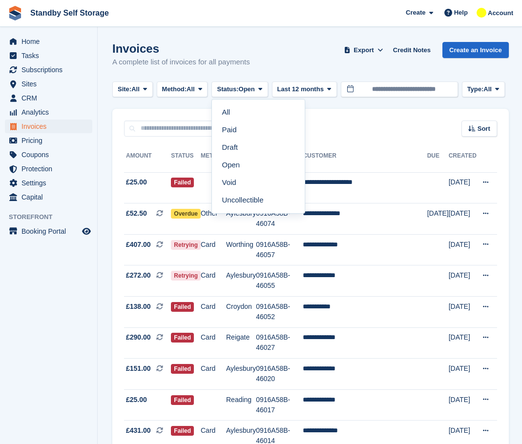
click at [324, 56] on div "Invoices A complete list of invoices for all payments Export Export Invoices Ex…" at bounding box center [310, 61] width 397 height 38
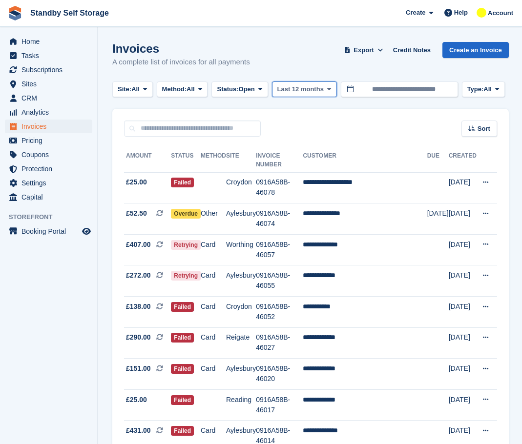
click at [321, 88] on span "Last 12 months" at bounding box center [300, 89] width 46 height 10
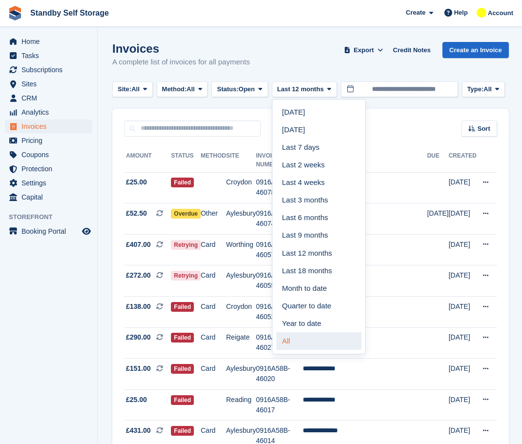
click at [304, 337] on link "All" at bounding box center [318, 342] width 85 height 18
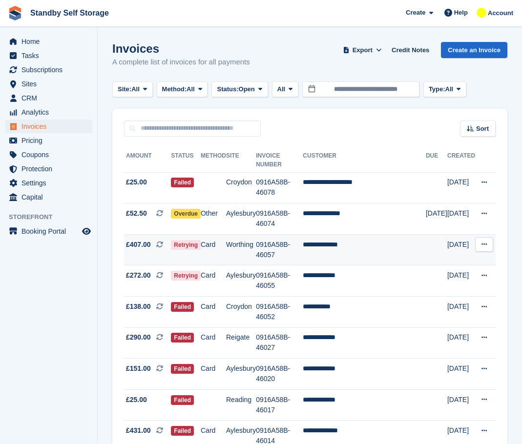
click at [279, 234] on td "0916A58B-46057" at bounding box center [279, 249] width 47 height 31
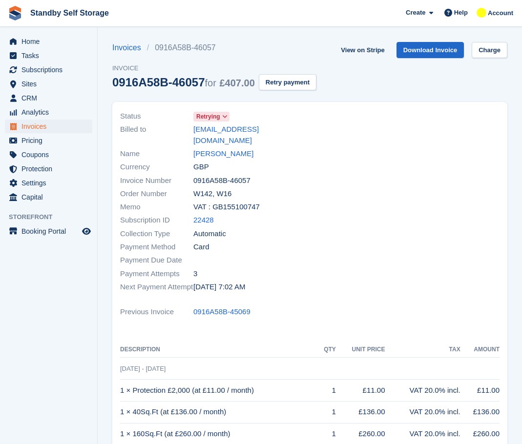
drag, startPoint x: 246, startPoint y: 142, endPoint x: 191, endPoint y: 139, distance: 54.3
click at [191, 147] on div "Name [PERSON_NAME]" at bounding box center [212, 153] width 184 height 13
click at [276, 53] on ul "Invoices 0916A58B-46057" at bounding box center [214, 48] width 204 height 12
drag, startPoint x: 200, startPoint y: 82, endPoint x: 113, endPoint y: 86, distance: 87.0
click at [113, 86] on div "0916A58B-46057 for £407.00" at bounding box center [183, 82] width 143 height 13
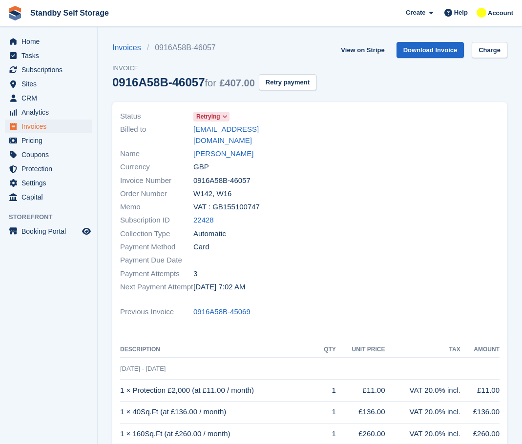
click at [265, 52] on ul "Invoices 0916A58B-46057" at bounding box center [214, 48] width 204 height 12
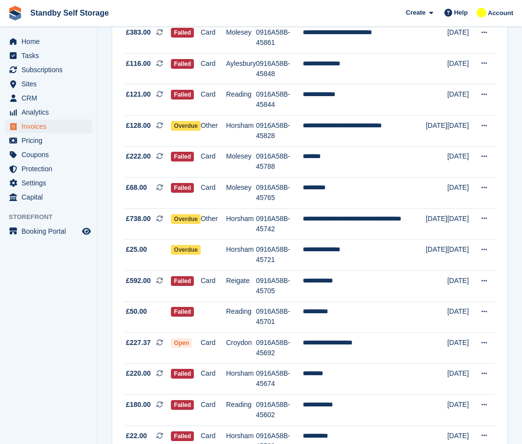
scroll to position [808, 0]
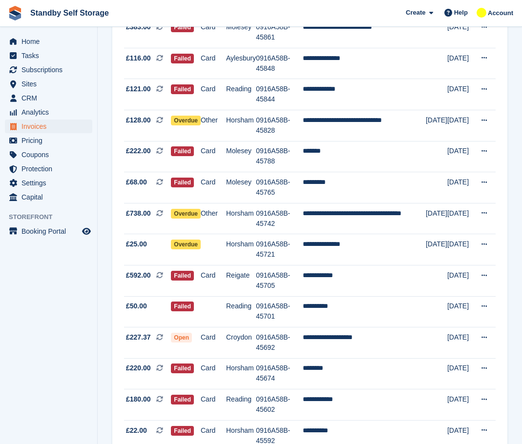
drag, startPoint x: 202, startPoint y: 426, endPoint x: 161, endPoint y: 423, distance: 41.1
drag, startPoint x: 203, startPoint y: 425, endPoint x: 164, endPoint y: 424, distance: 39.1
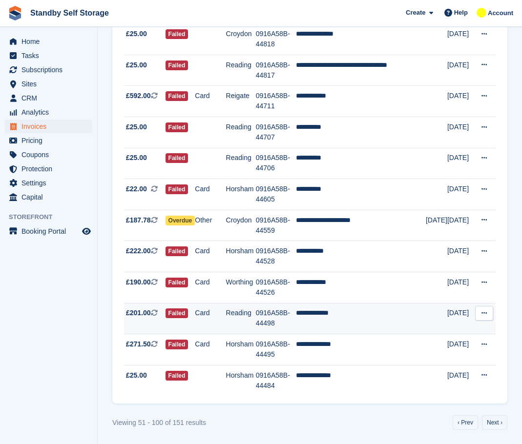
scroll to position [1329, 0]
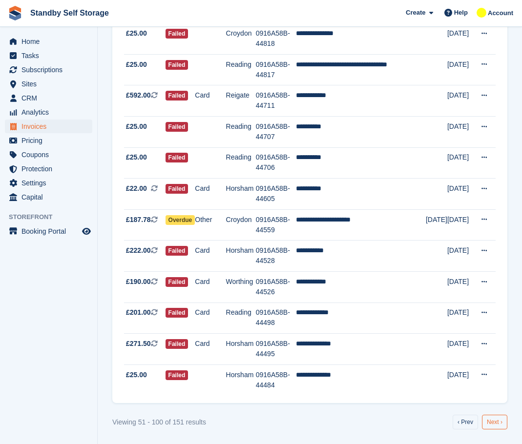
click at [493, 421] on link "Next ›" at bounding box center [494, 422] width 25 height 15
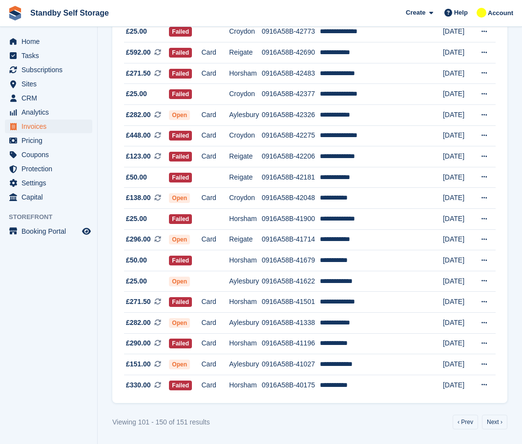
scroll to position [808, 0]
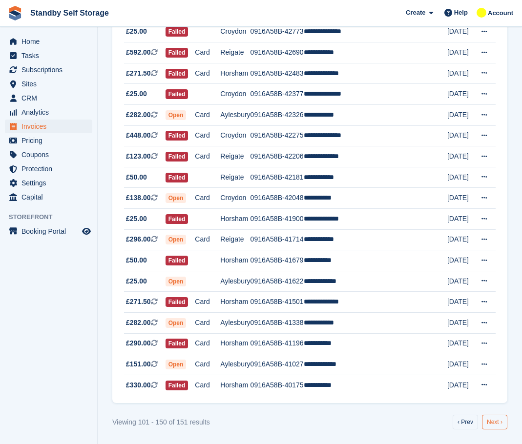
click at [494, 423] on link "Next ›" at bounding box center [494, 422] width 25 height 15
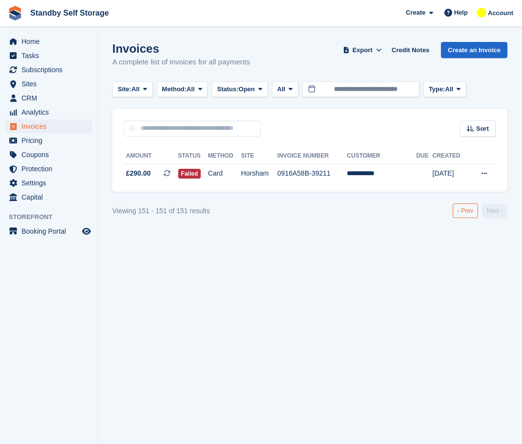
click at [461, 215] on link "‹ Prev" at bounding box center [465, 211] width 25 height 15
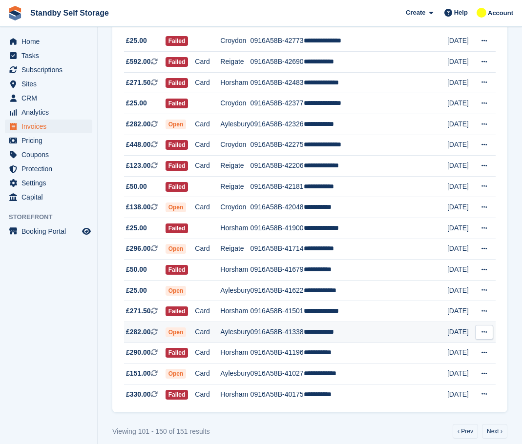
scroll to position [808, 0]
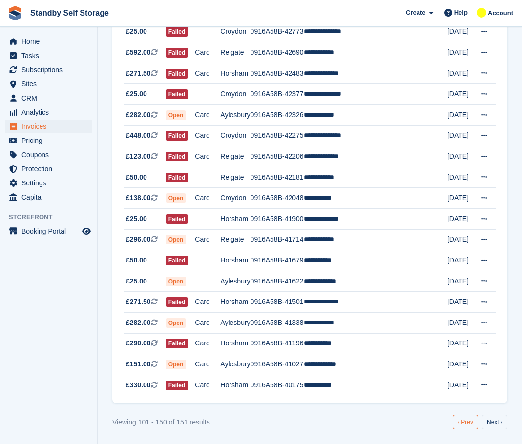
click at [461, 421] on link "‹ Prev" at bounding box center [465, 422] width 25 height 15
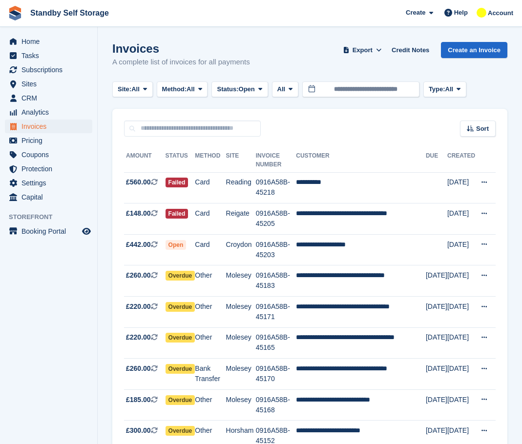
click at [337, 132] on div "Sort Sort by Date created Created (oldest first) Created (newest first)" at bounding box center [309, 123] width 395 height 28
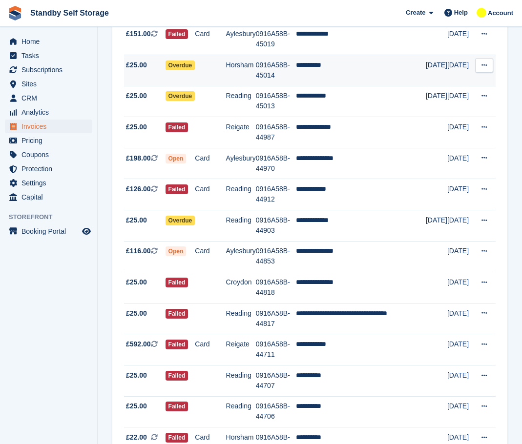
scroll to position [1329, 0]
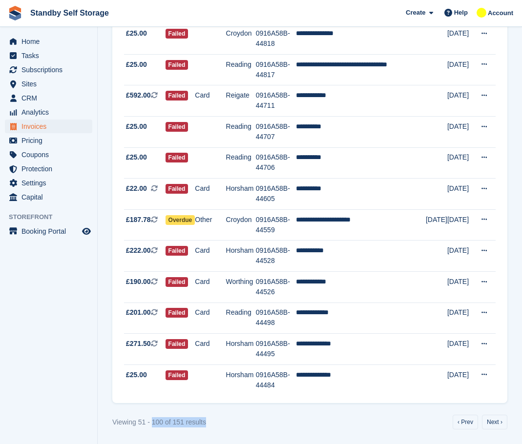
drag, startPoint x: 206, startPoint y: 422, endPoint x: 152, endPoint y: 417, distance: 53.5
click at [152, 417] on div "Viewing 51 - 100 of 151 results ‹ Prev Next ›" at bounding box center [309, 422] width 395 height 15
click at [493, 420] on link "Next ›" at bounding box center [494, 422] width 25 height 15
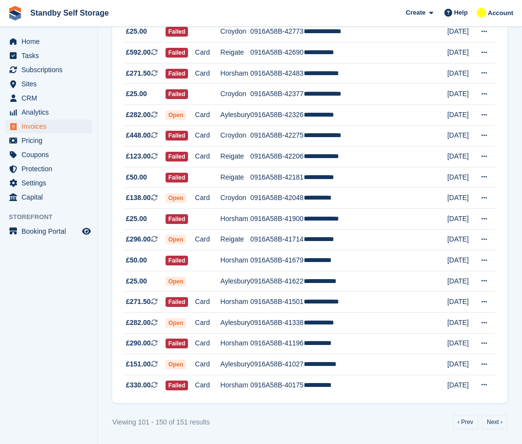
scroll to position [808, 0]
click at [492, 421] on link "Next ›" at bounding box center [494, 422] width 25 height 15
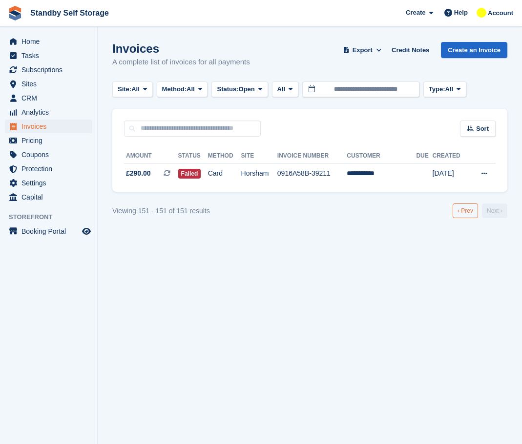
click at [468, 206] on link "‹ Prev" at bounding box center [465, 211] width 25 height 15
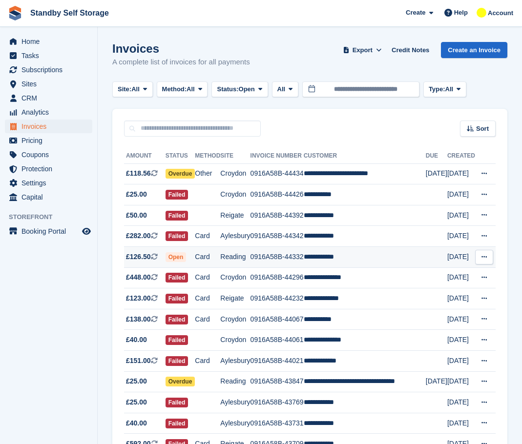
click at [252, 259] on td "0916A58B-44332" at bounding box center [277, 257] width 53 height 21
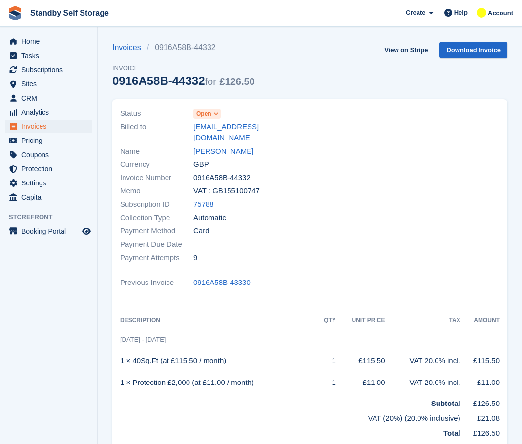
drag, startPoint x: 199, startPoint y: 85, endPoint x: 97, endPoint y: 90, distance: 101.7
click at [212, 146] on link "[PERSON_NAME]" at bounding box center [223, 151] width 60 height 11
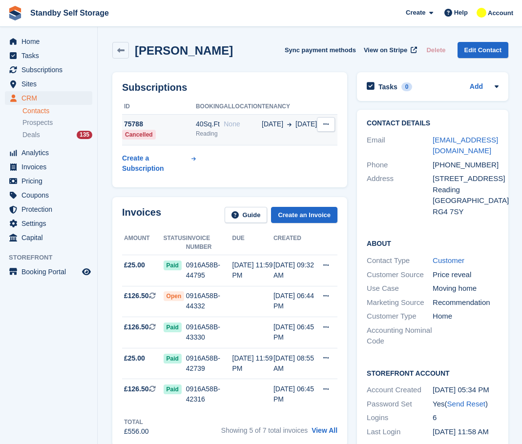
click at [235, 131] on td "None" at bounding box center [243, 129] width 38 height 31
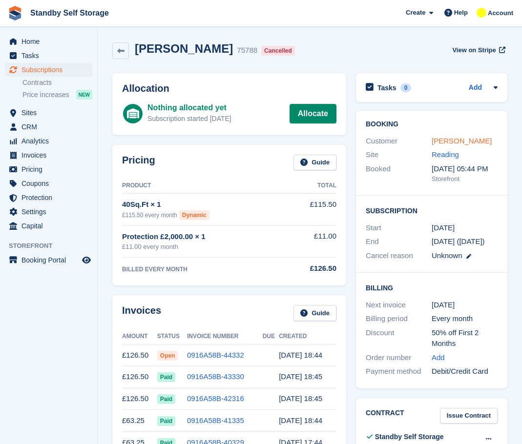
click at [442, 138] on link "Matthew Pyle" at bounding box center [462, 141] width 60 height 8
click at [337, 195] on div "Pricing Guide Product Total 40Sq.Ft × 1 £115.50 every month Dynamic £115.50 Pro…" at bounding box center [229, 215] width 234 height 141
click at [62, 128] on span "CRM" at bounding box center [50, 127] width 59 height 14
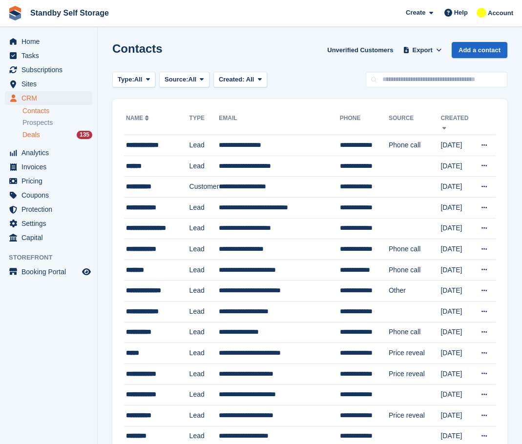
click at [57, 135] on div "Deals 135" at bounding box center [57, 134] width 70 height 9
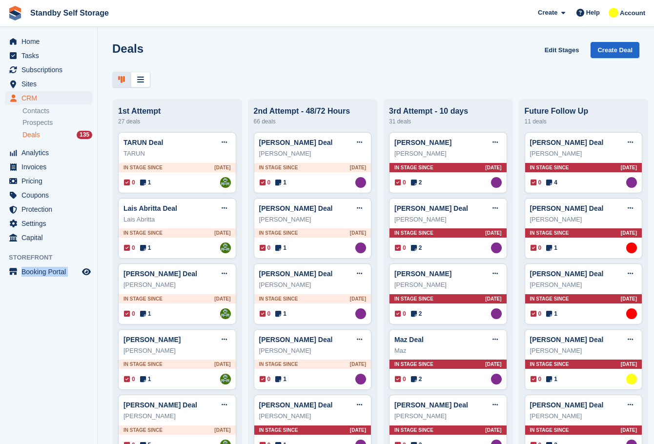
click at [0, 349] on html "Standby Self Storage Create Subscription Invoice Contact Deal Discount Page Hel…" at bounding box center [327, 222] width 654 height 444
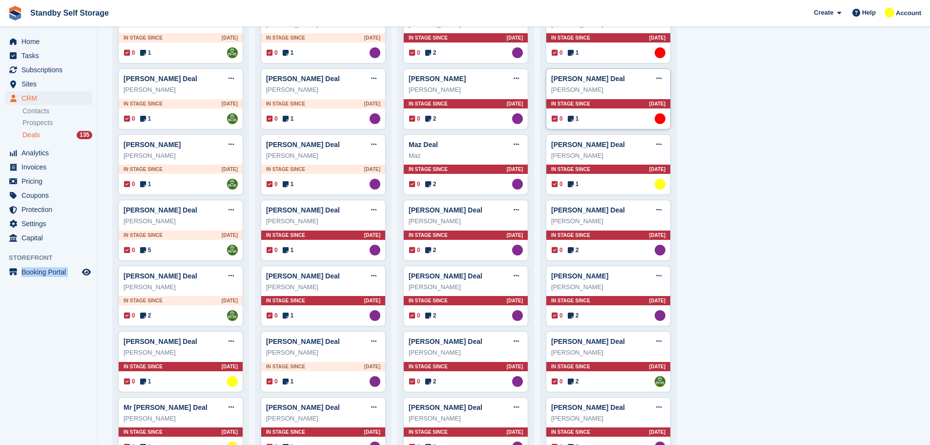
scroll to position [98, 0]
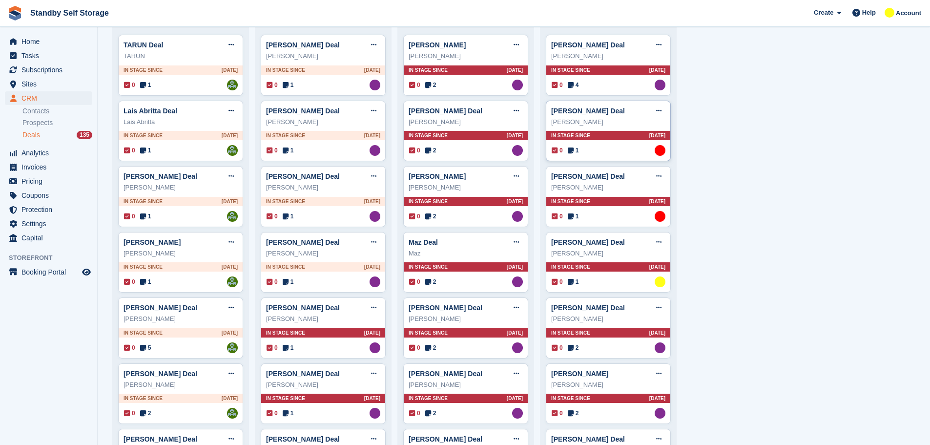
click at [522, 126] on div "Ian Burnell" at bounding box center [608, 122] width 114 height 10
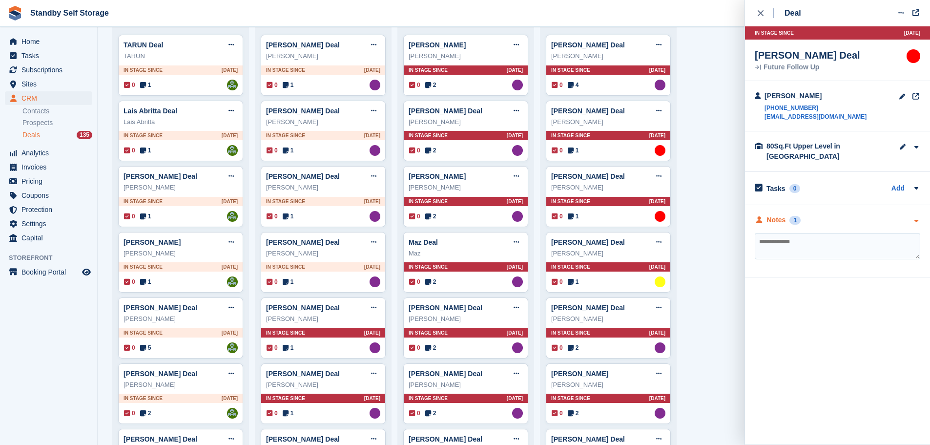
click at [522, 221] on div "Notes 1" at bounding box center [838, 220] width 166 height 10
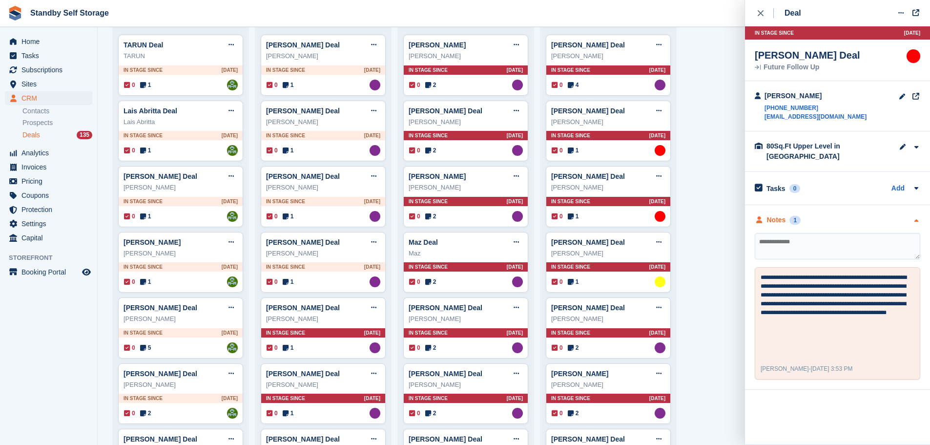
click at [522, 221] on div "Notes 1" at bounding box center [838, 220] width 166 height 10
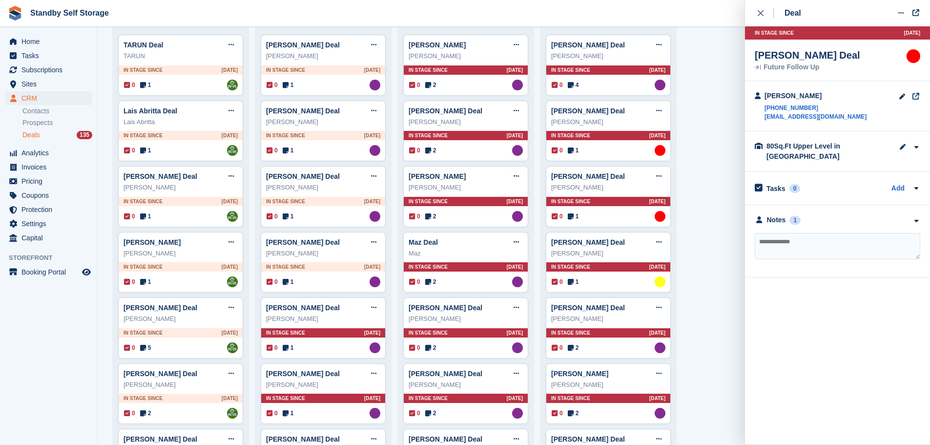
click at [522, 11] on icon "close" at bounding box center [761, 13] width 6 height 6
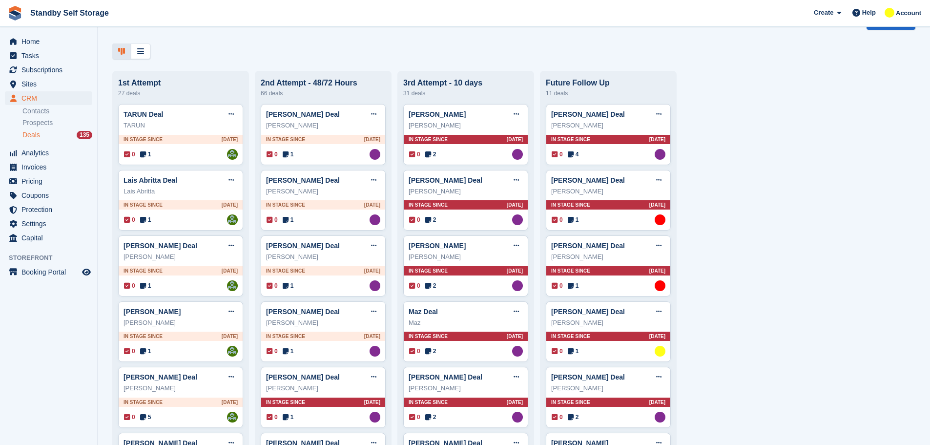
scroll to position [0, 0]
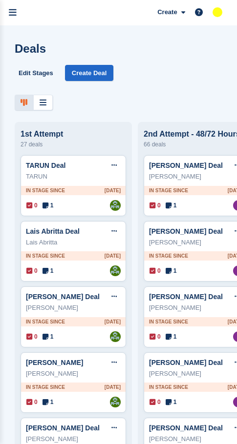
click at [149, 116] on div "Deals Edit Stages Create Deal 1st Attempt 27 deals TARUN Deal Edit deal Mark as…" at bounding box center [118, 222] width 237 height 444
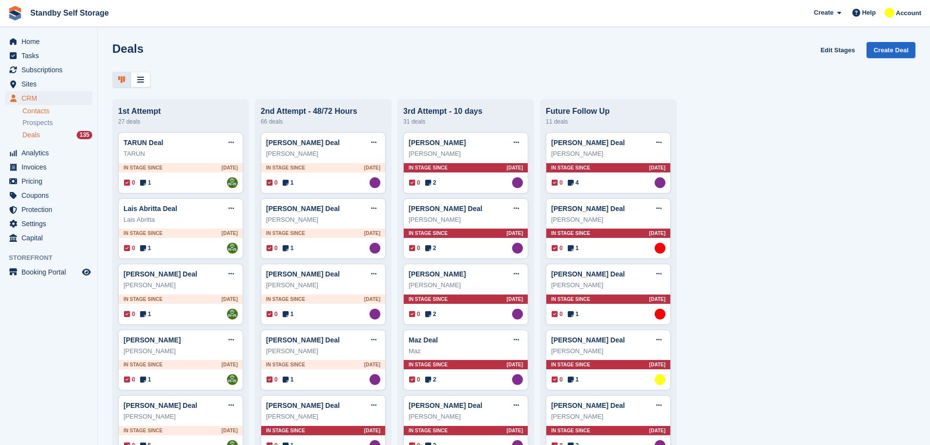
click at [58, 112] on link "Contacts" at bounding box center [57, 110] width 70 height 9
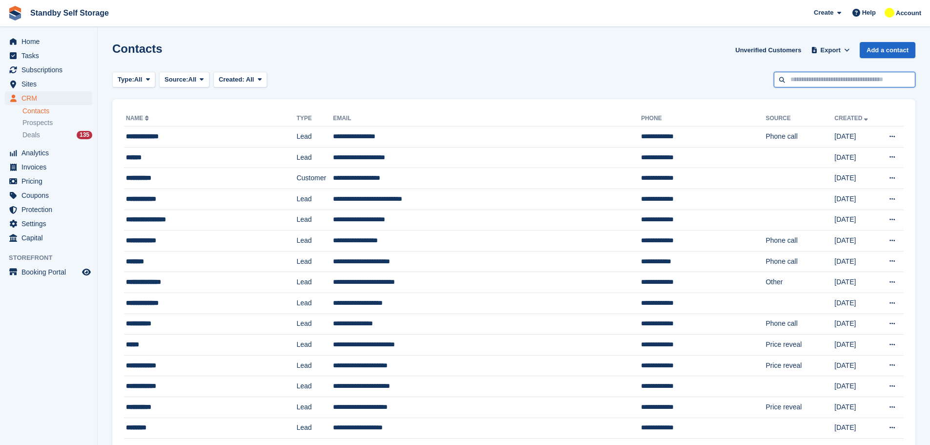
click at [522, 79] on input "text" at bounding box center [845, 80] width 142 height 16
type input "*******"
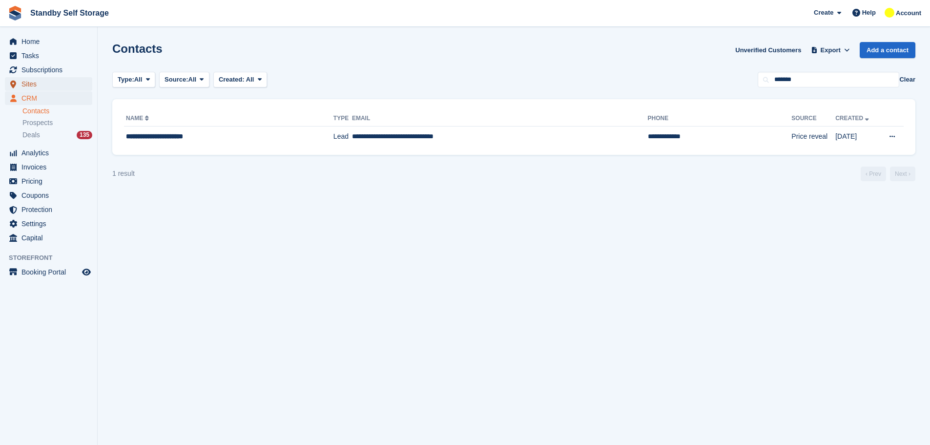
click at [40, 82] on span "Sites" at bounding box center [50, 84] width 59 height 14
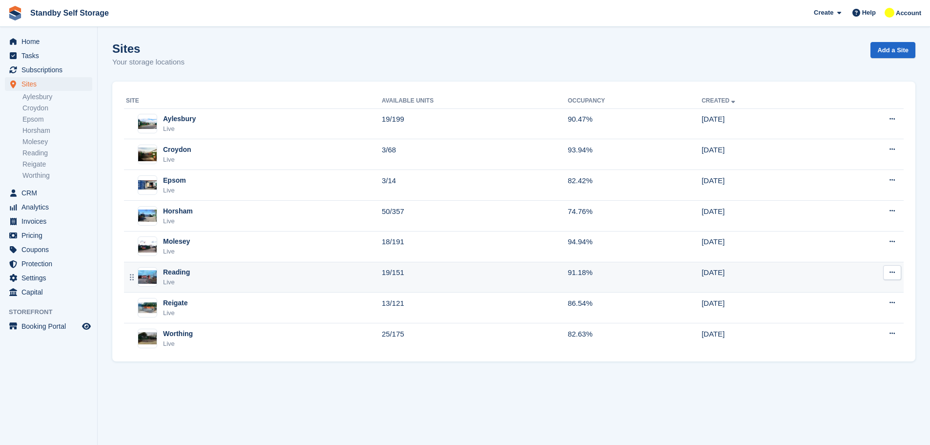
click at [215, 274] on div "Reading Live" at bounding box center [254, 277] width 256 height 20
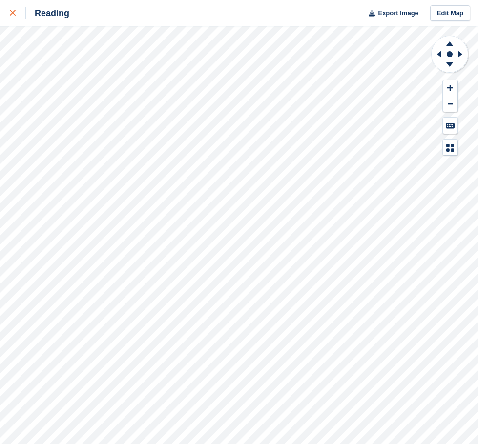
click at [9, 18] on link at bounding box center [13, 13] width 26 height 26
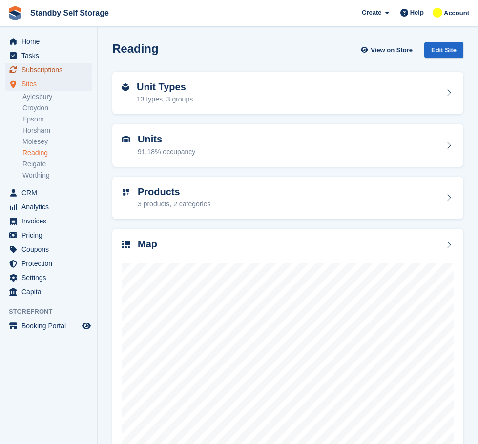
click at [44, 66] on span "Subscriptions" at bounding box center [50, 70] width 59 height 14
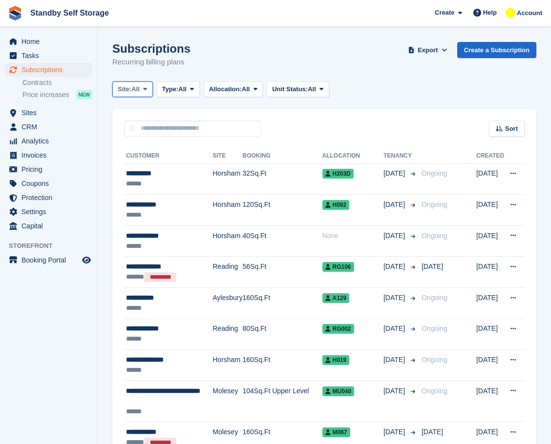
click at [136, 93] on span "All" at bounding box center [135, 89] width 8 height 10
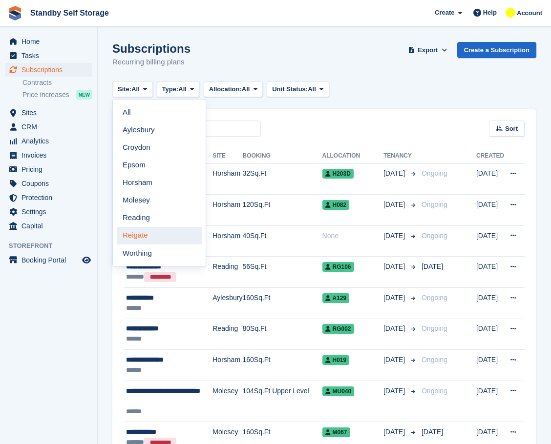
click at [144, 235] on link "Reigate" at bounding box center [159, 236] width 85 height 18
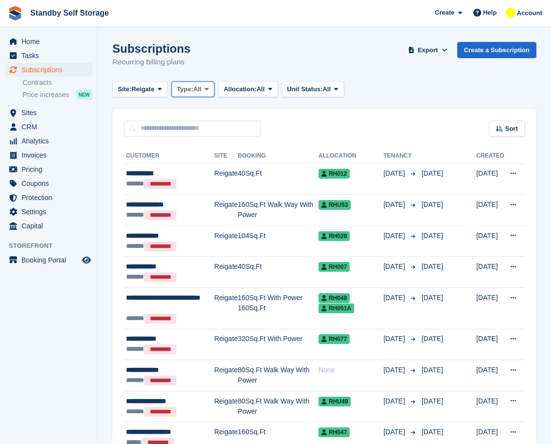
click at [196, 93] on span "All" at bounding box center [197, 89] width 8 height 10
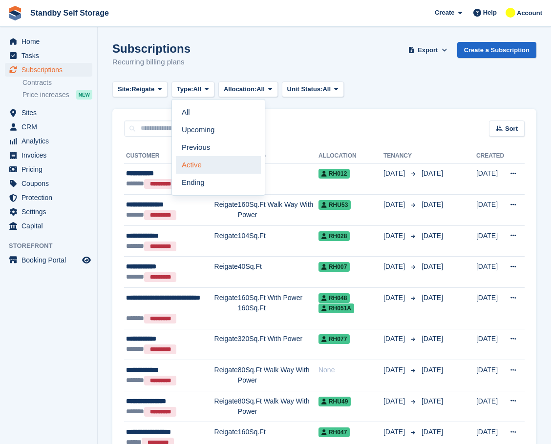
click at [220, 169] on link "Active" at bounding box center [218, 165] width 85 height 18
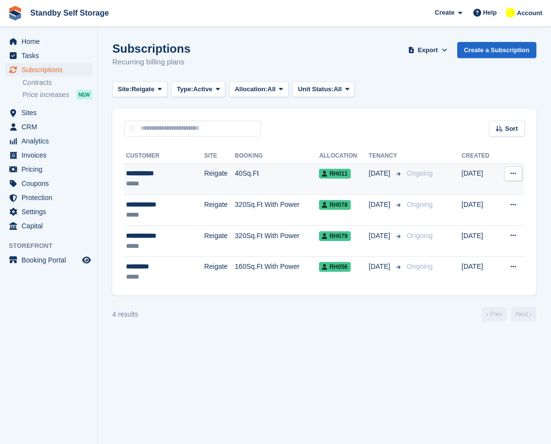
click at [237, 165] on td "40Sq.Ft" at bounding box center [277, 179] width 84 height 31
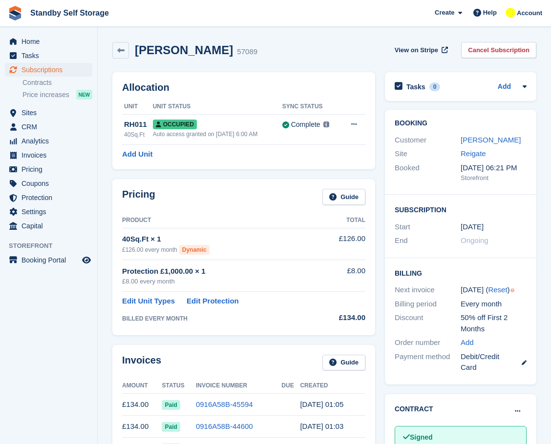
click at [178, 48] on h2 "[PERSON_NAME]" at bounding box center [184, 49] width 98 height 13
copy div "[PERSON_NAME]"
click at [482, 47] on link "Cancel Subscription" at bounding box center [498, 50] width 75 height 16
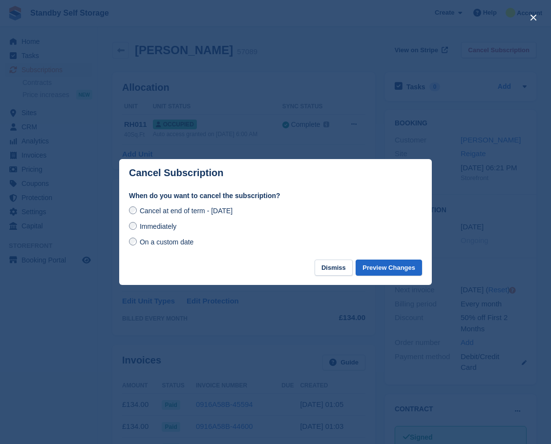
click at [148, 230] on span "Immediately" at bounding box center [158, 227] width 37 height 8
click at [402, 263] on button "Preview Changes" at bounding box center [388, 268] width 66 height 16
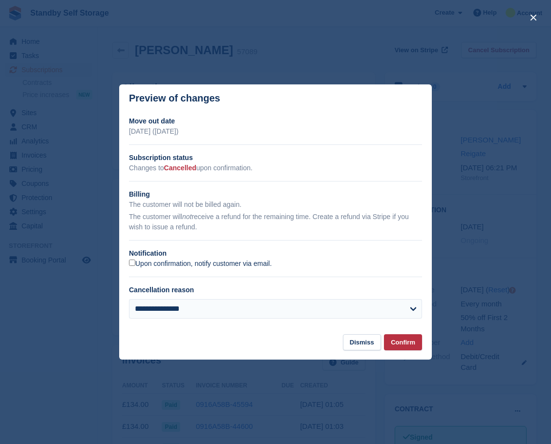
click at [169, 267] on label "Upon confirmation, notify customer via email." at bounding box center [200, 264] width 143 height 9
click at [398, 344] on button "Confirm" at bounding box center [403, 342] width 38 height 16
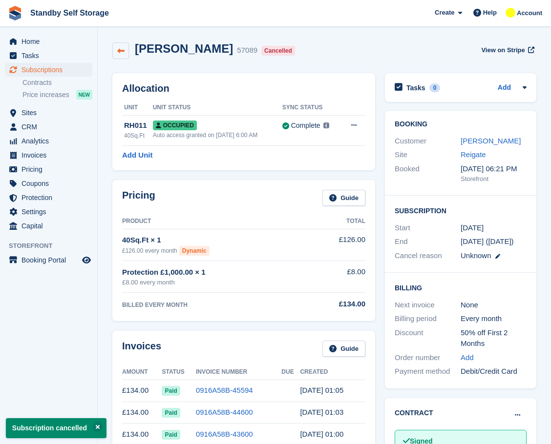
click at [124, 56] on link at bounding box center [120, 50] width 17 height 17
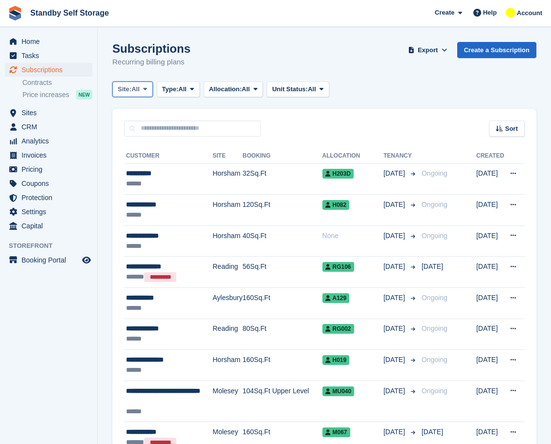
click at [136, 90] on span "All" at bounding box center [135, 89] width 8 height 10
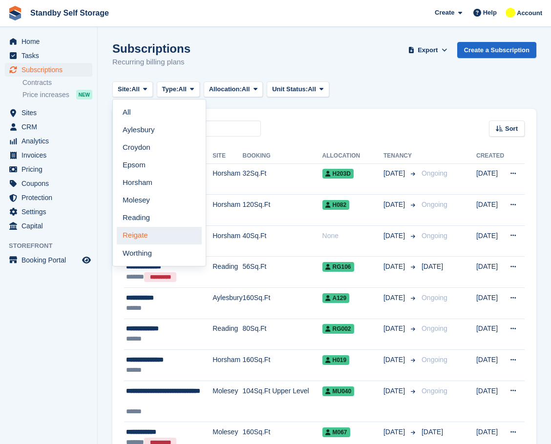
click at [150, 236] on link "Reigate" at bounding box center [159, 236] width 85 height 18
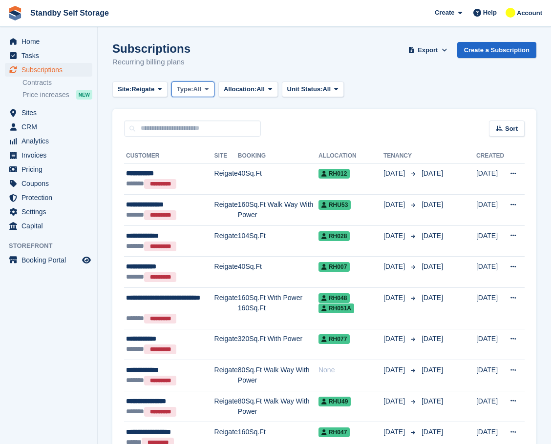
click at [209, 86] on icon at bounding box center [207, 89] width 4 height 6
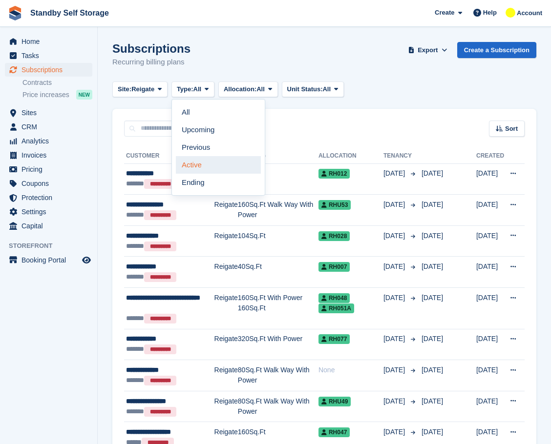
click at [220, 161] on link "Active" at bounding box center [218, 165] width 85 height 18
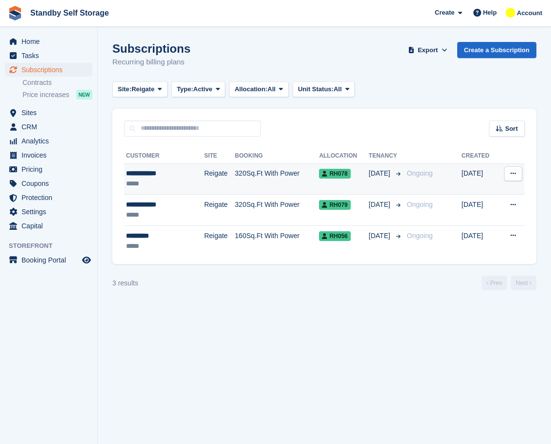
click at [235, 177] on td "320Sq.Ft With Power" at bounding box center [277, 179] width 84 height 31
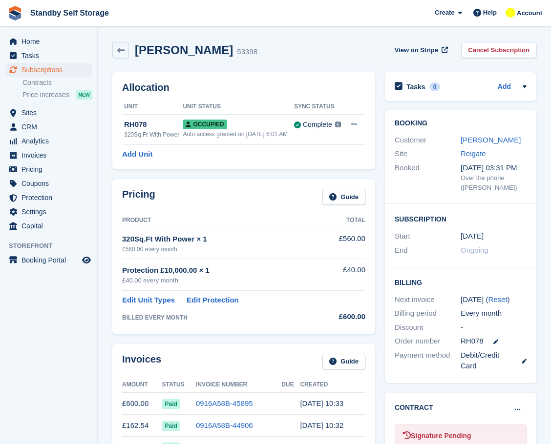
click at [175, 50] on h2 "[PERSON_NAME]" at bounding box center [184, 49] width 98 height 13
copy div "[PERSON_NAME]"
click at [501, 50] on link "Cancel Subscription" at bounding box center [498, 50] width 75 height 16
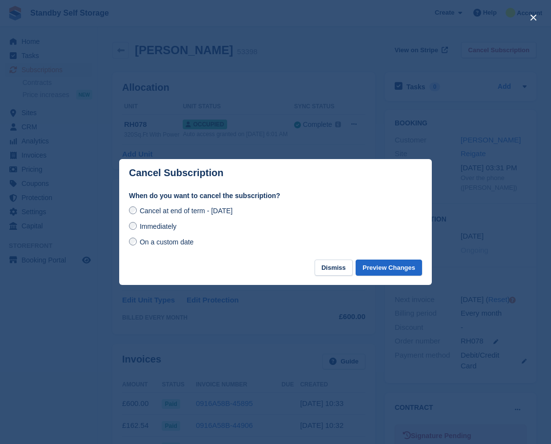
click at [151, 224] on span "Immediately" at bounding box center [158, 227] width 37 height 8
drag, startPoint x: 391, startPoint y: 258, endPoint x: 396, endPoint y: 267, distance: 10.3
click at [391, 258] on div "When do you want to cancel the subscription? Cancel at end of term - [DATE] Imm…" at bounding box center [275, 225] width 313 height 69
click at [396, 267] on button "Preview Changes" at bounding box center [388, 268] width 66 height 16
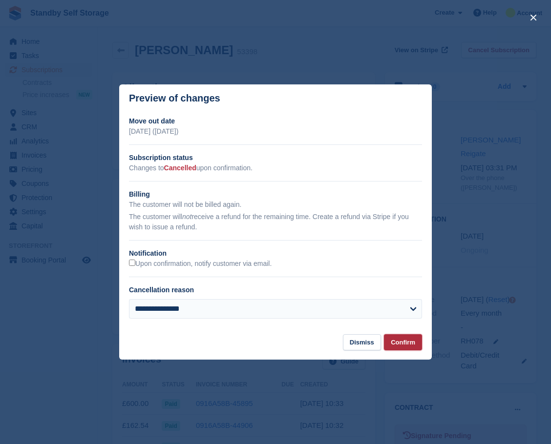
click at [404, 341] on button "Confirm" at bounding box center [403, 342] width 38 height 16
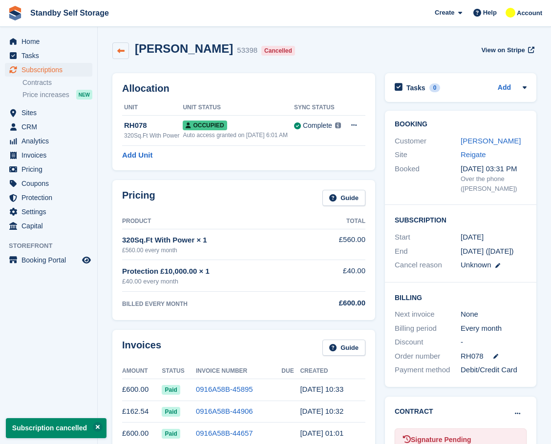
click at [123, 52] on icon at bounding box center [120, 50] width 7 height 7
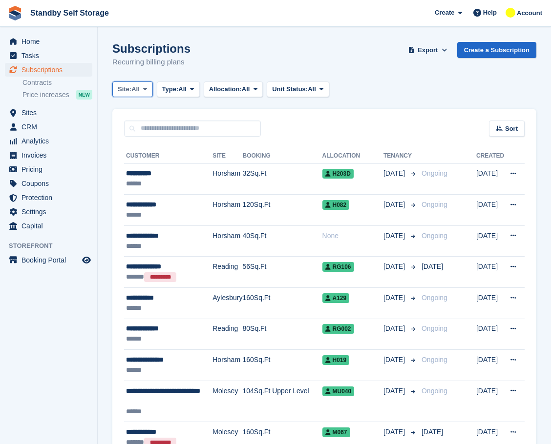
click at [127, 88] on span "Site:" at bounding box center [125, 89] width 14 height 10
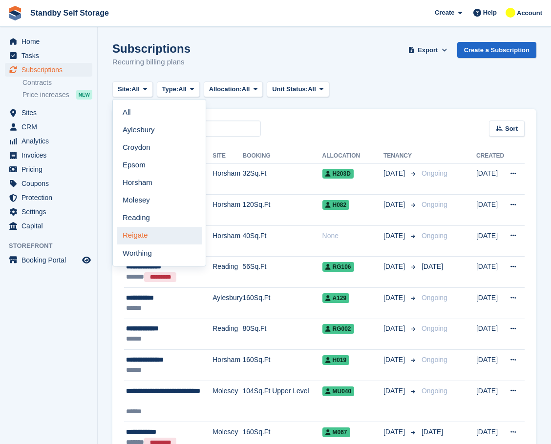
click at [142, 235] on link "Reigate" at bounding box center [159, 236] width 85 height 18
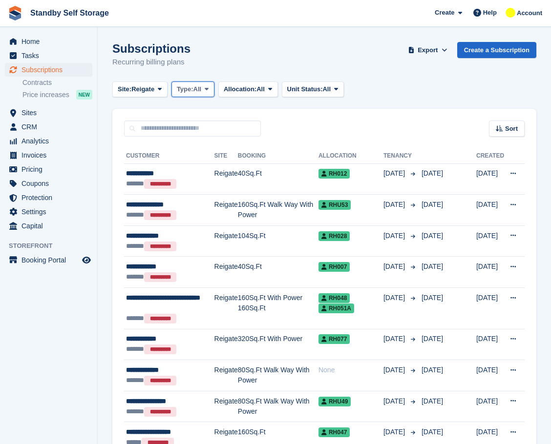
click at [183, 86] on span "Type:" at bounding box center [185, 89] width 17 height 10
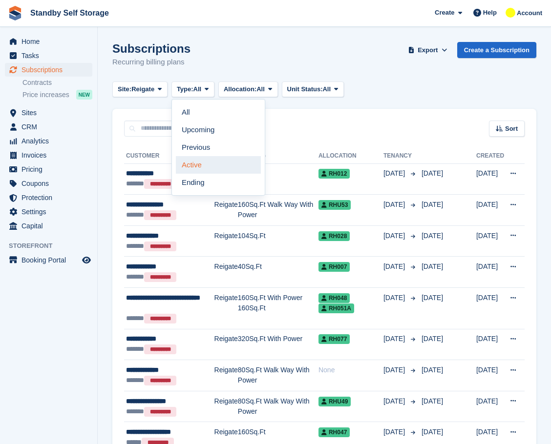
click at [226, 167] on link "Active" at bounding box center [218, 165] width 85 height 18
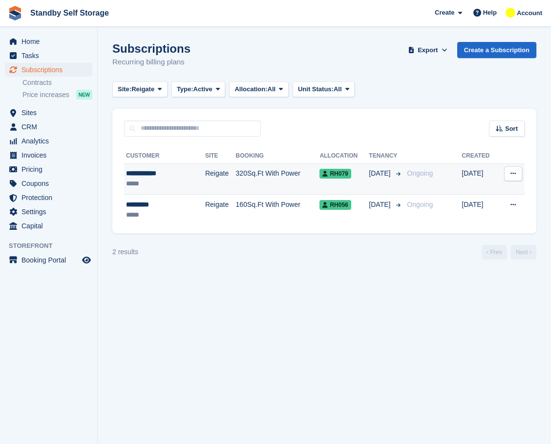
click at [236, 172] on td "320Sq.Ft With Power" at bounding box center [278, 179] width 84 height 31
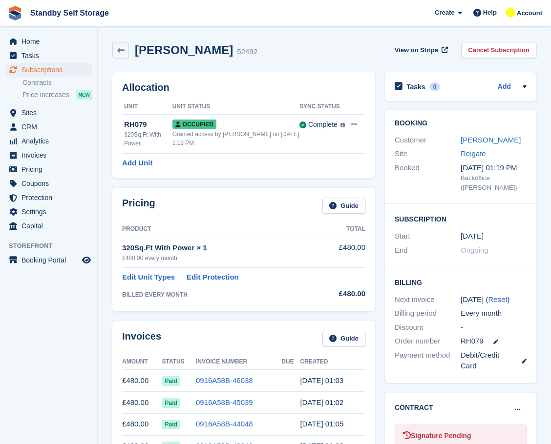
click at [173, 49] on h2 "[PERSON_NAME]" at bounding box center [184, 49] width 98 height 13
copy div "[PERSON_NAME]"
click at [474, 48] on link "Cancel Subscription" at bounding box center [498, 50] width 75 height 16
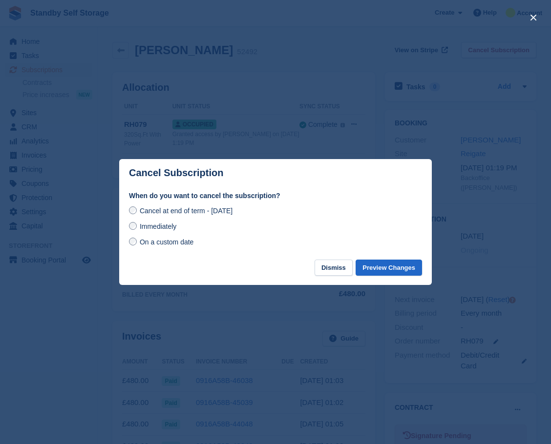
click at [150, 222] on div "Immediately" at bounding box center [275, 227] width 293 height 12
click at [150, 226] on span "Immediately" at bounding box center [158, 227] width 37 height 8
click at [391, 268] on button "Preview Changes" at bounding box center [388, 268] width 66 height 16
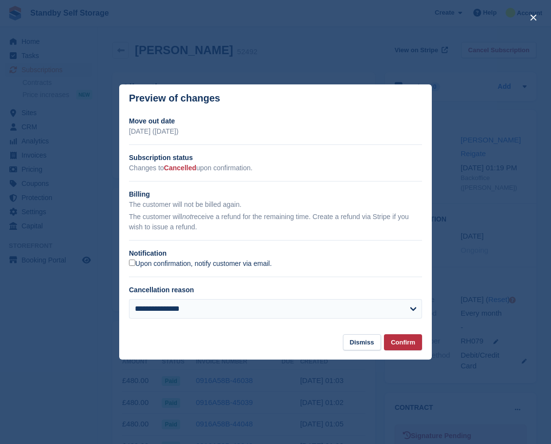
click at [138, 264] on label "Upon confirmation, notify customer via email." at bounding box center [200, 264] width 143 height 9
click at [419, 349] on button "Confirm" at bounding box center [403, 342] width 38 height 16
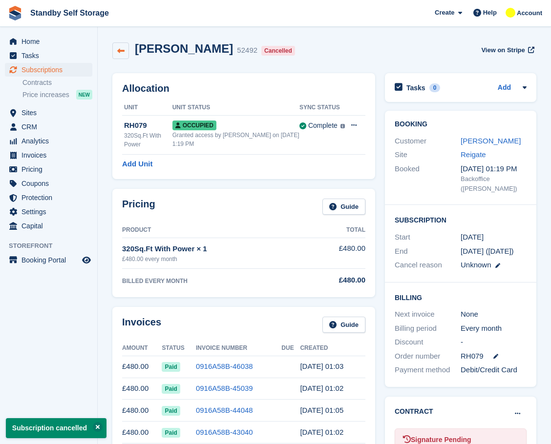
click at [118, 46] on link at bounding box center [120, 50] width 17 height 17
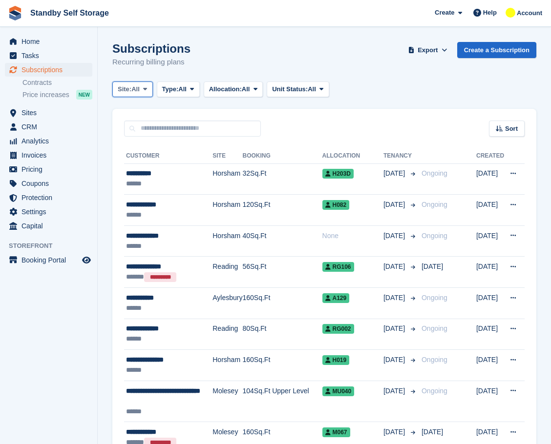
click at [137, 93] on span "All" at bounding box center [135, 89] width 8 height 10
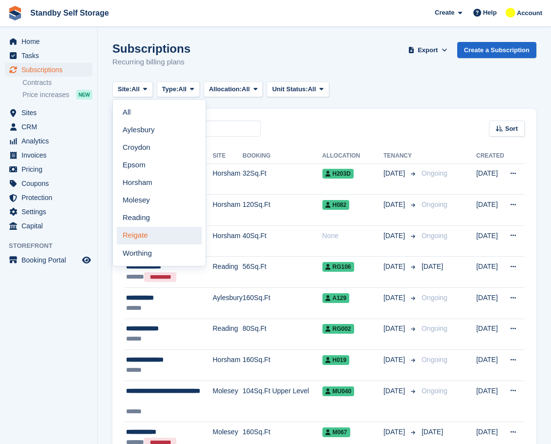
click at [133, 241] on link "Reigate" at bounding box center [159, 236] width 85 height 18
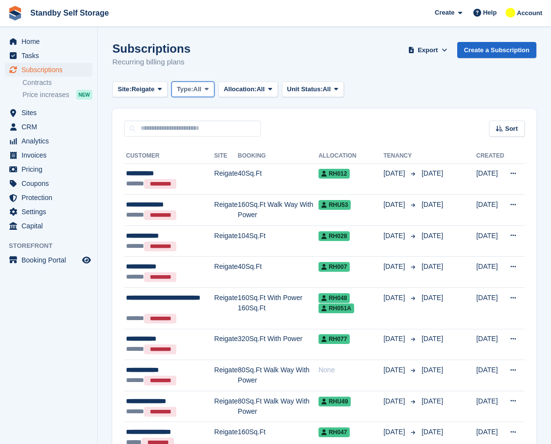
click at [175, 93] on button "Type: All" at bounding box center [192, 90] width 43 height 16
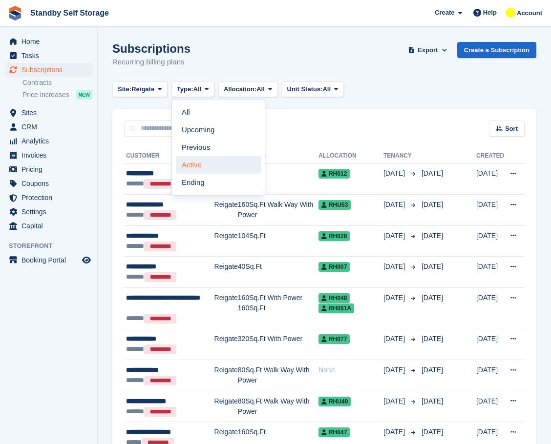
click at [206, 171] on link "Active" at bounding box center [218, 165] width 85 height 18
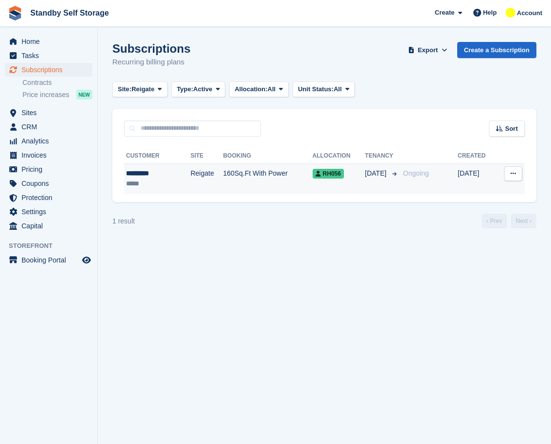
click at [223, 167] on td "160Sq.Ft With Power" at bounding box center [267, 179] width 89 height 31
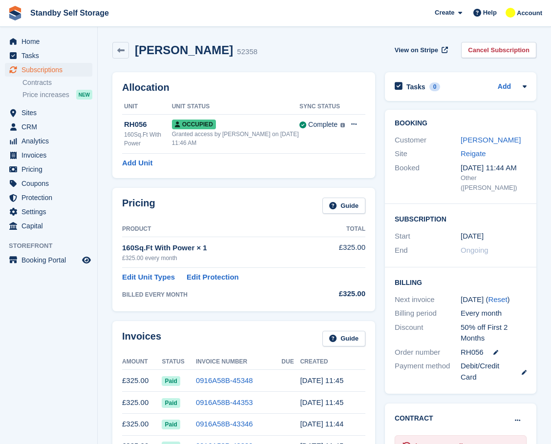
click at [161, 47] on h2 "[PERSON_NAME]" at bounding box center [184, 49] width 98 height 13
copy div "[PERSON_NAME]"
click at [475, 41] on div "[PERSON_NAME] 52358 View on Stripe Cancel Subscription" at bounding box center [324, 52] width 434 height 30
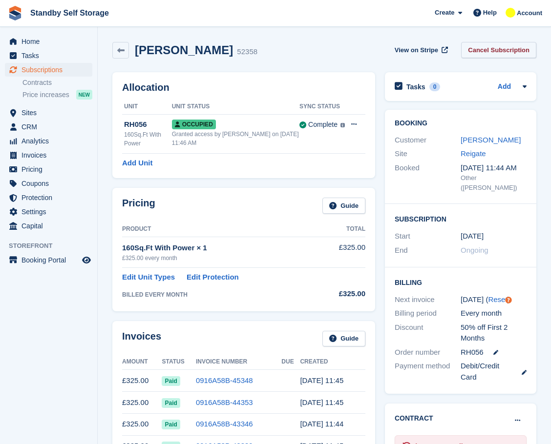
click at [483, 53] on link "Cancel Subscription" at bounding box center [498, 50] width 75 height 16
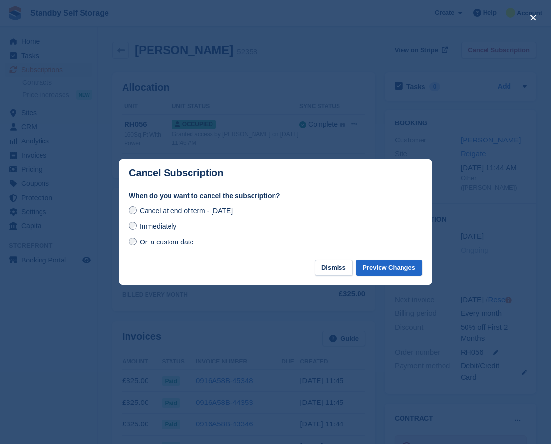
click at [150, 230] on span "Immediately" at bounding box center [158, 227] width 37 height 8
click at [407, 275] on button "Preview Changes" at bounding box center [388, 268] width 66 height 16
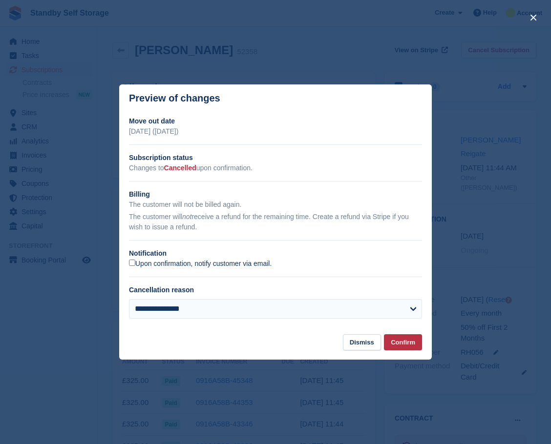
click at [148, 269] on label "Upon confirmation, notify customer via email." at bounding box center [200, 264] width 143 height 9
click at [397, 339] on button "Confirm" at bounding box center [403, 342] width 38 height 16
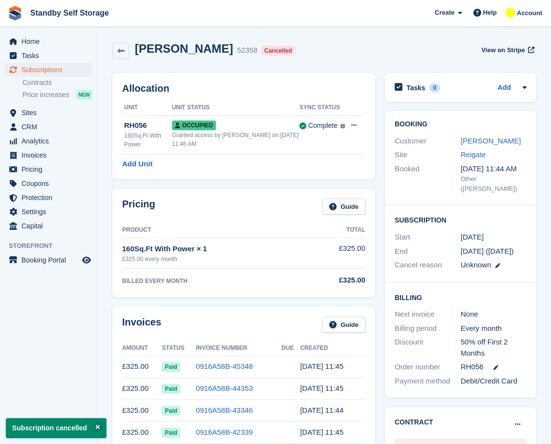
click at [124, 50] on icon at bounding box center [120, 50] width 7 height 7
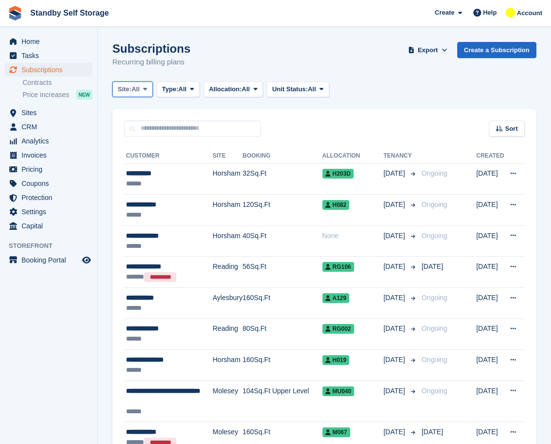
click at [140, 88] on span "All" at bounding box center [135, 89] width 8 height 10
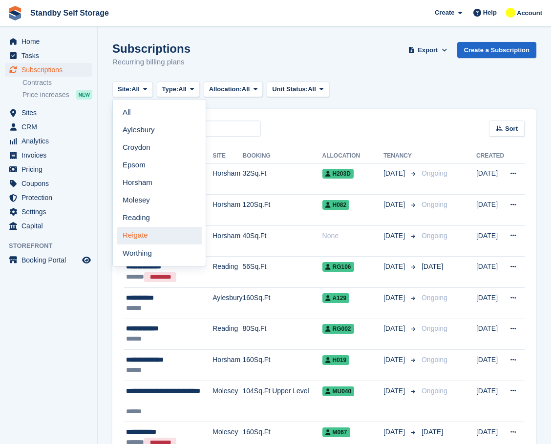
click at [163, 235] on link "Reigate" at bounding box center [159, 236] width 85 height 18
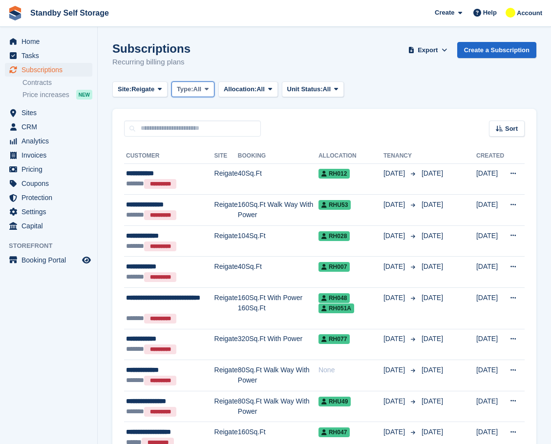
click at [188, 84] on button "Type: All" at bounding box center [192, 90] width 43 height 16
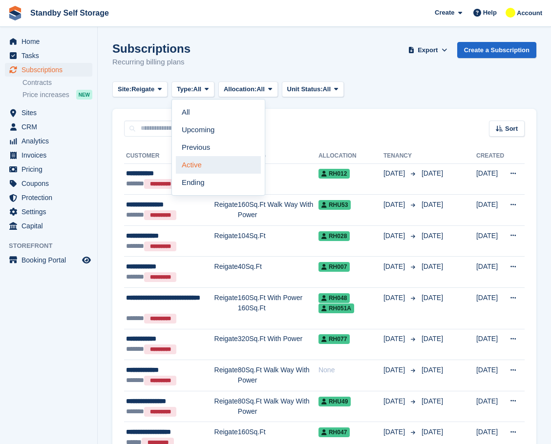
click at [219, 163] on link "Active" at bounding box center [218, 165] width 85 height 18
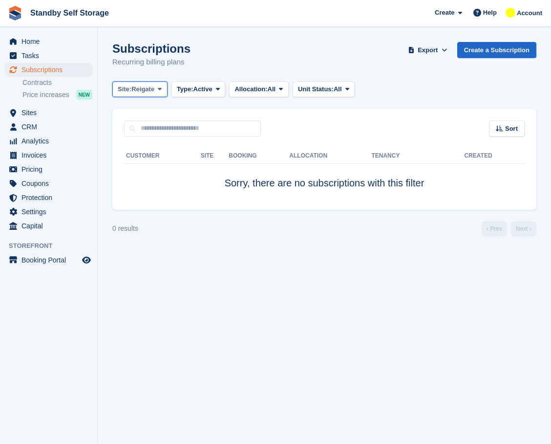
click at [149, 89] on span "Reigate" at bounding box center [142, 89] width 23 height 10
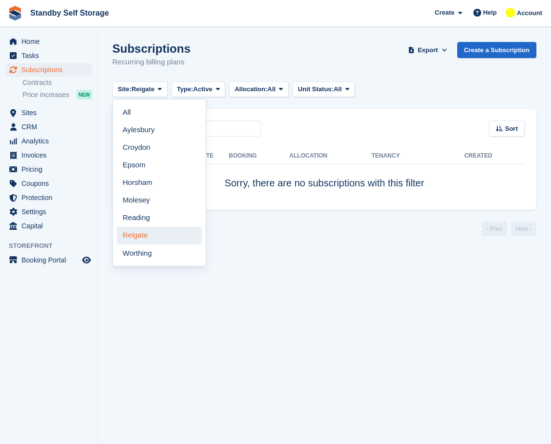
click at [156, 235] on link "Reigate" at bounding box center [159, 236] width 85 height 18
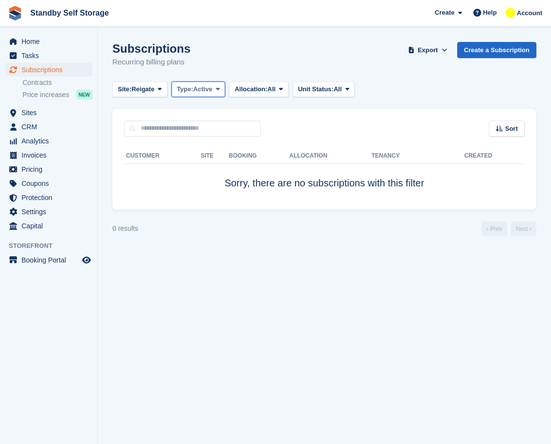
click at [200, 94] on span "Active" at bounding box center [202, 89] width 19 height 10
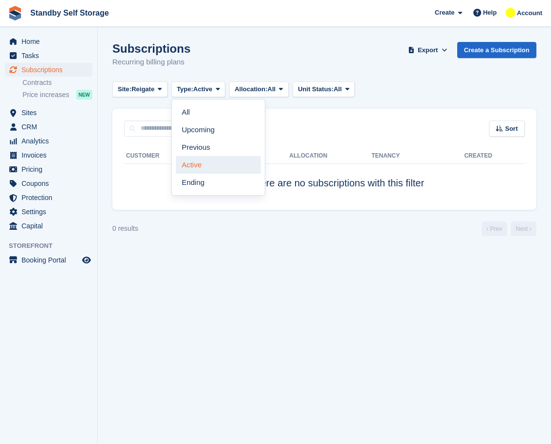
click at [219, 159] on link "Active" at bounding box center [218, 165] width 85 height 18
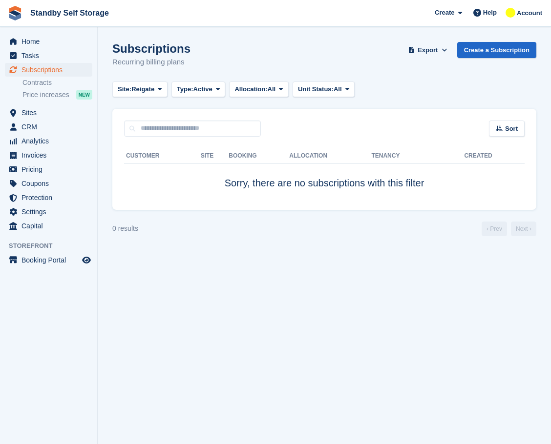
click at [244, 59] on div "Subscriptions Recurring billing plans Export Export Subscriptions Export a CSV …" at bounding box center [324, 61] width 424 height 38
